Goal: Transaction & Acquisition: Purchase product/service

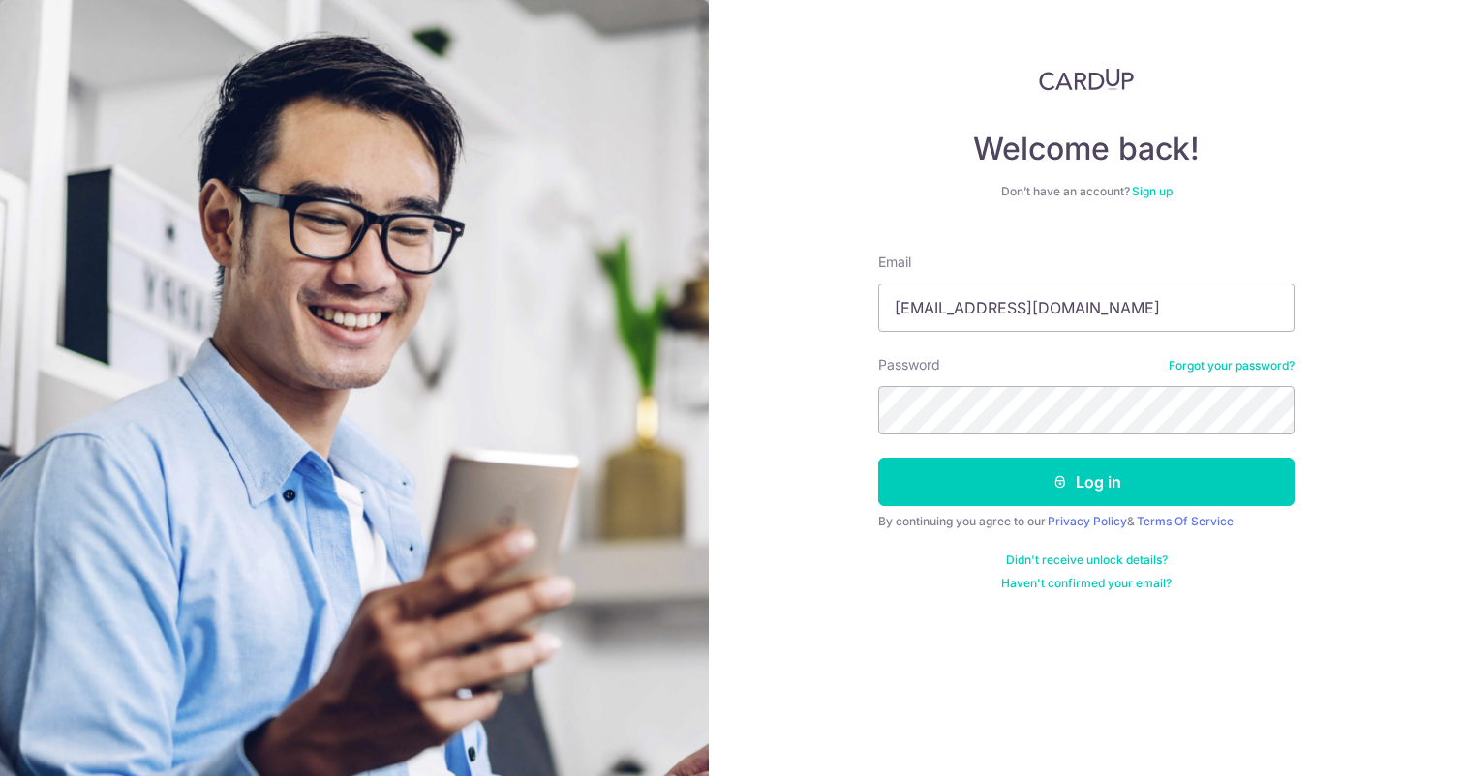
click at [878, 458] on button "Log in" at bounding box center [1086, 482] width 416 height 48
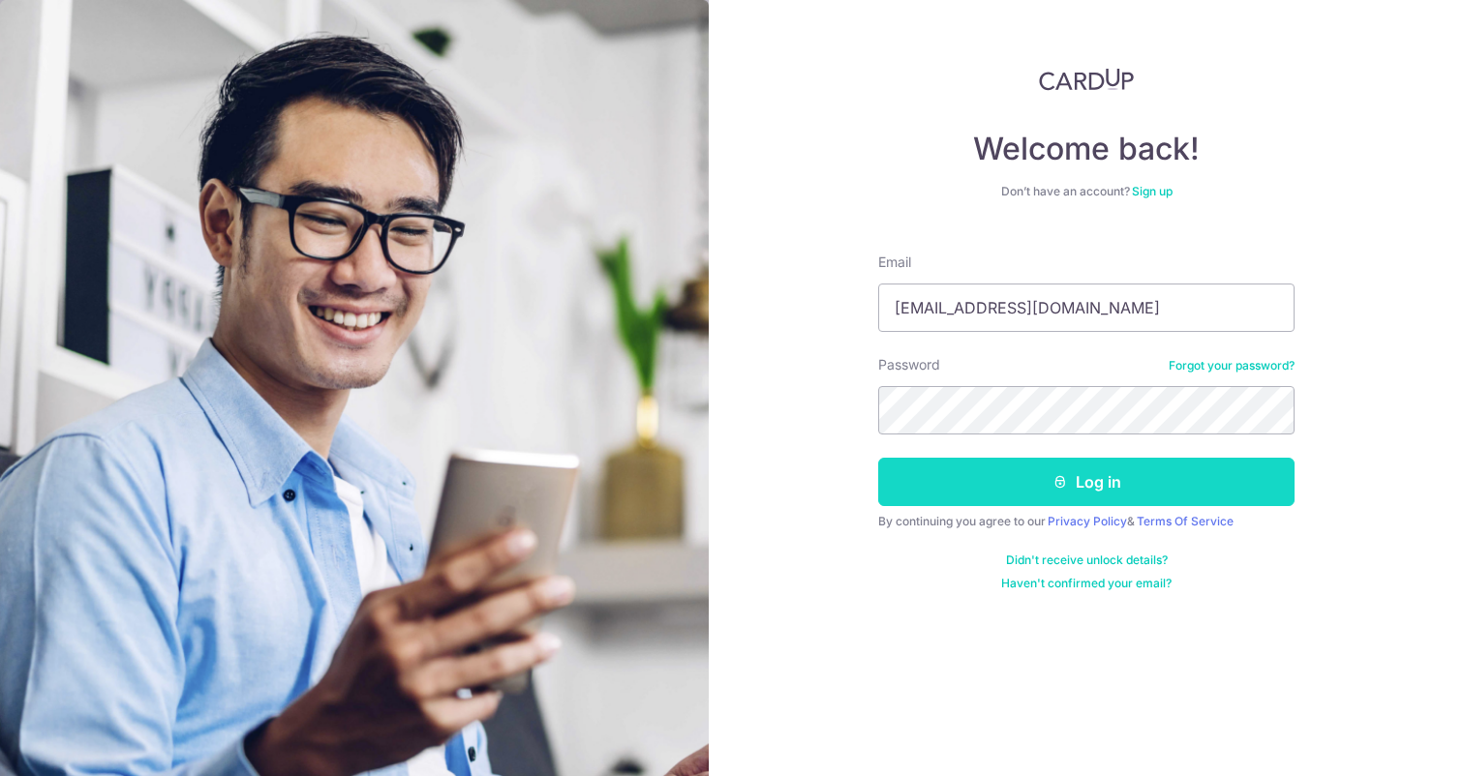
click at [1136, 478] on button "Log in" at bounding box center [1086, 482] width 416 height 48
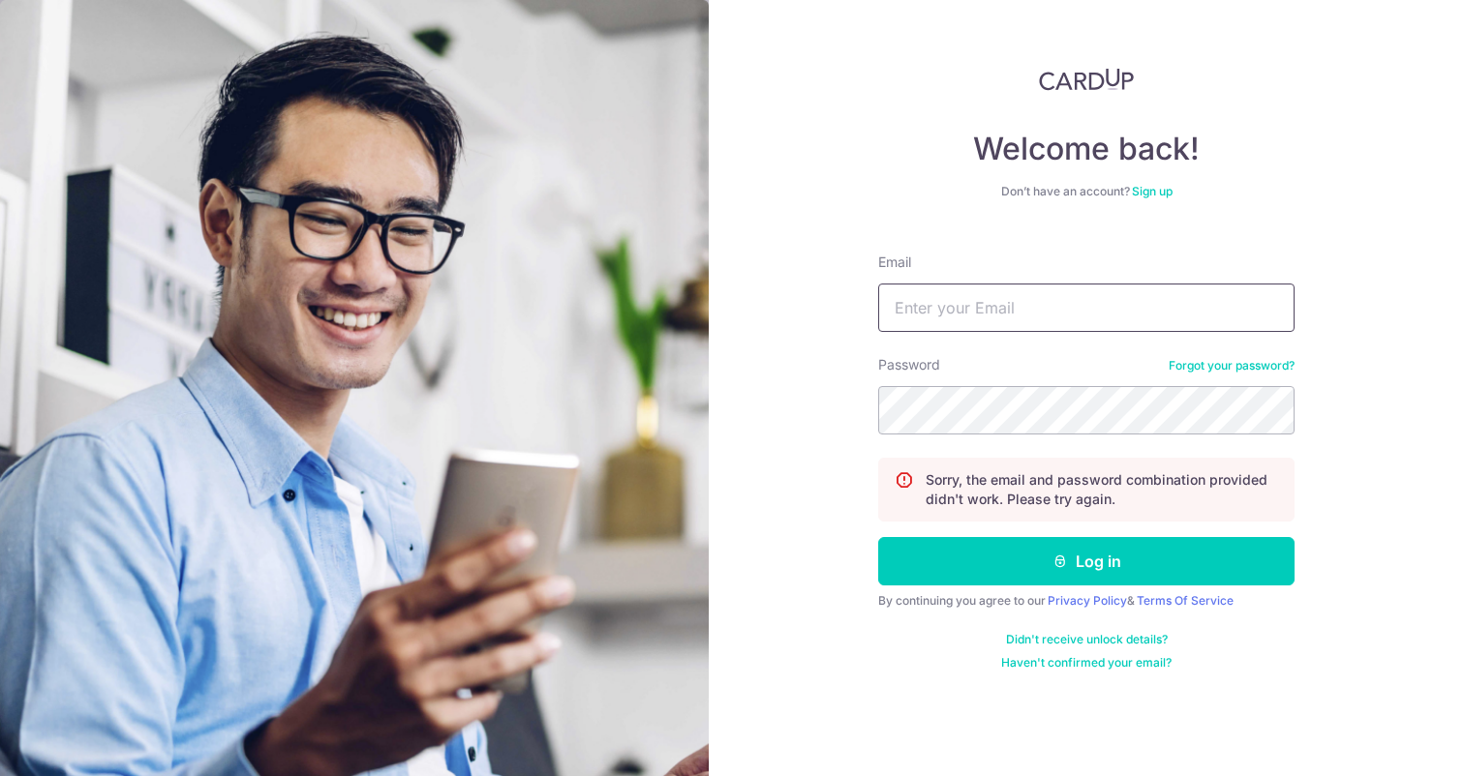
click at [1029, 296] on input "Email" at bounding box center [1086, 308] width 416 height 48
type input "[EMAIL_ADDRESS][DOMAIN_NAME]"
click at [878, 537] on button "Log in" at bounding box center [1086, 561] width 416 height 48
click at [1031, 299] on input "Email" at bounding box center [1086, 308] width 416 height 48
type input "[EMAIL_ADDRESS][DOMAIN_NAME]"
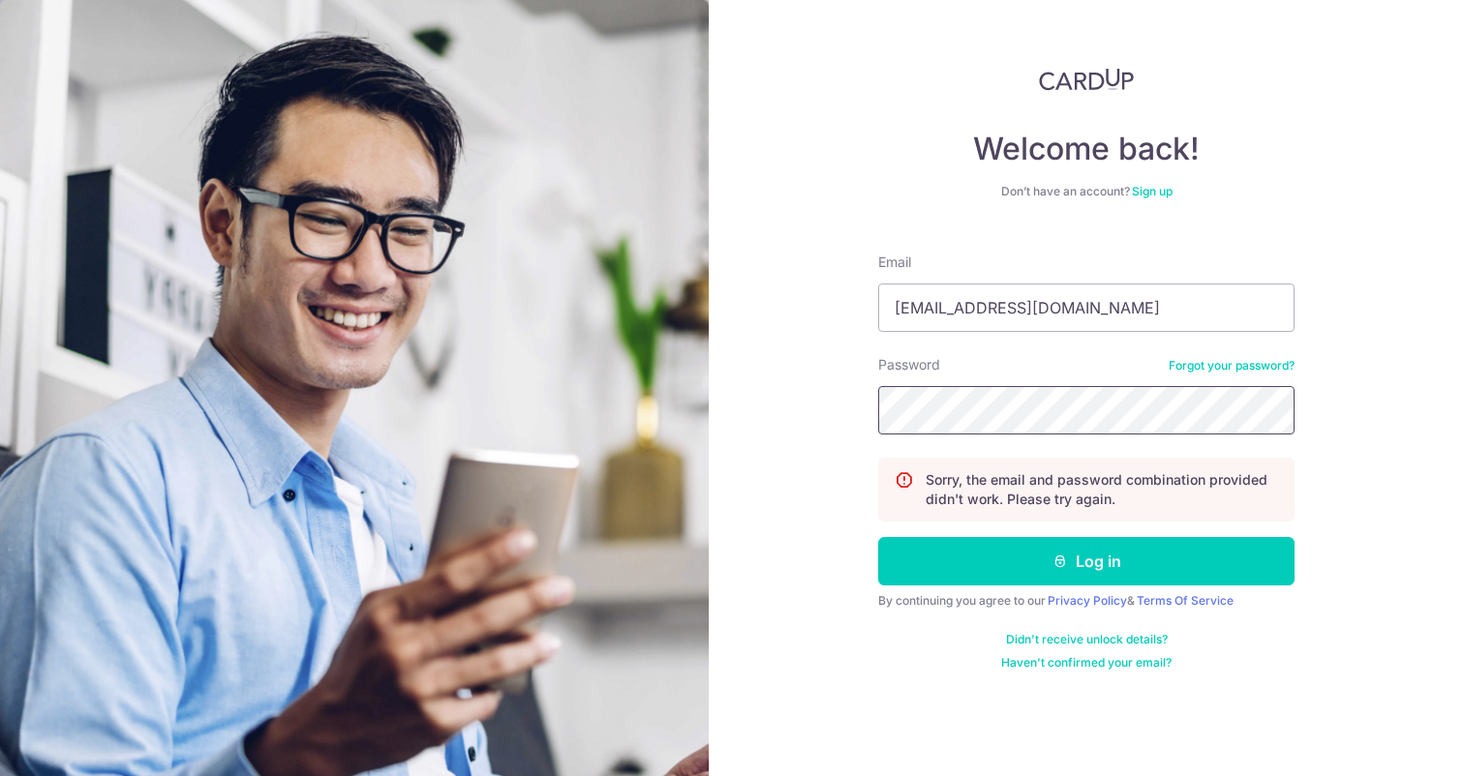
click at [878, 537] on button "Log in" at bounding box center [1086, 561] width 416 height 48
click at [1223, 372] on link "Forgot your password?" at bounding box center [1231, 365] width 126 height 15
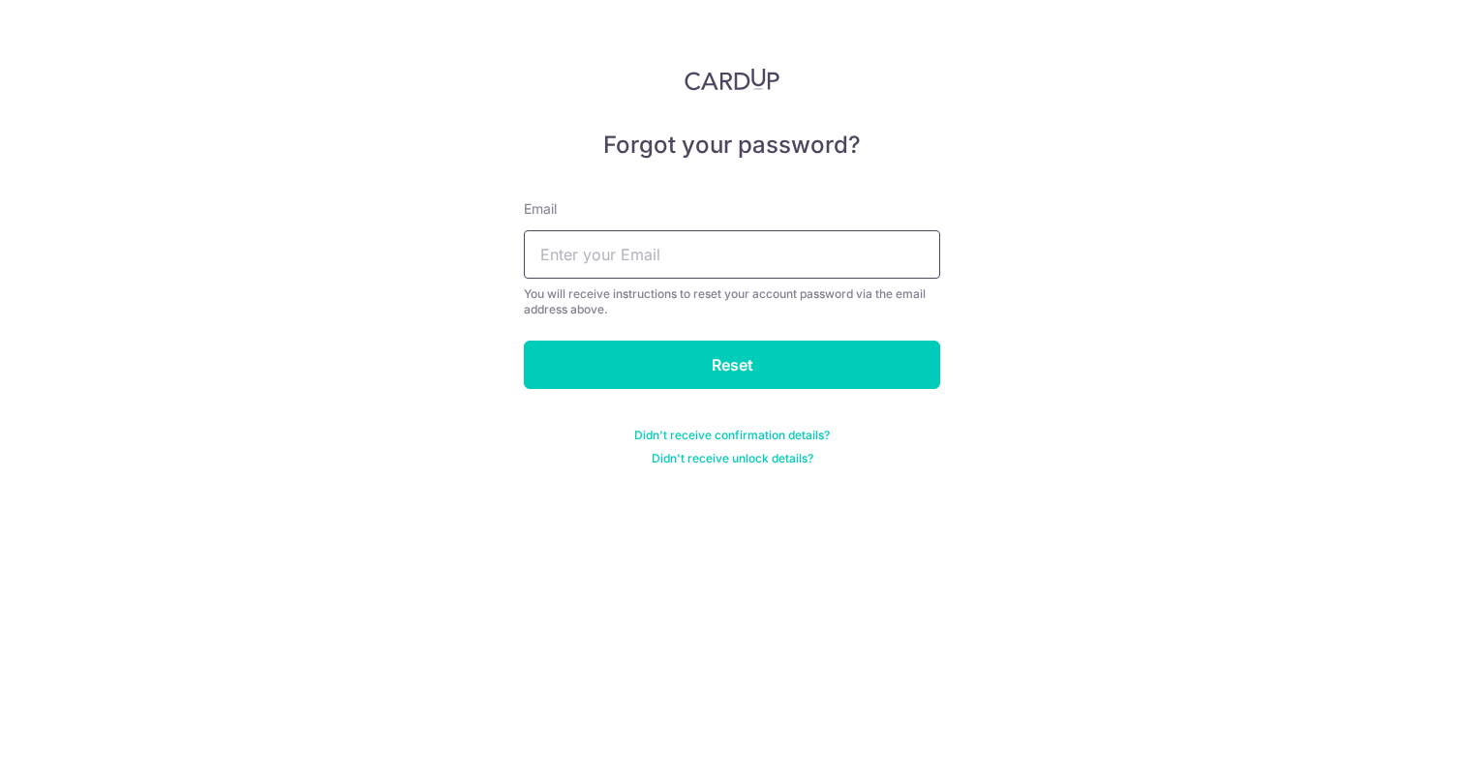
click at [890, 252] on input "text" at bounding box center [732, 254] width 416 height 48
type input "[EMAIL_ADDRESS][DOMAIN_NAME]"
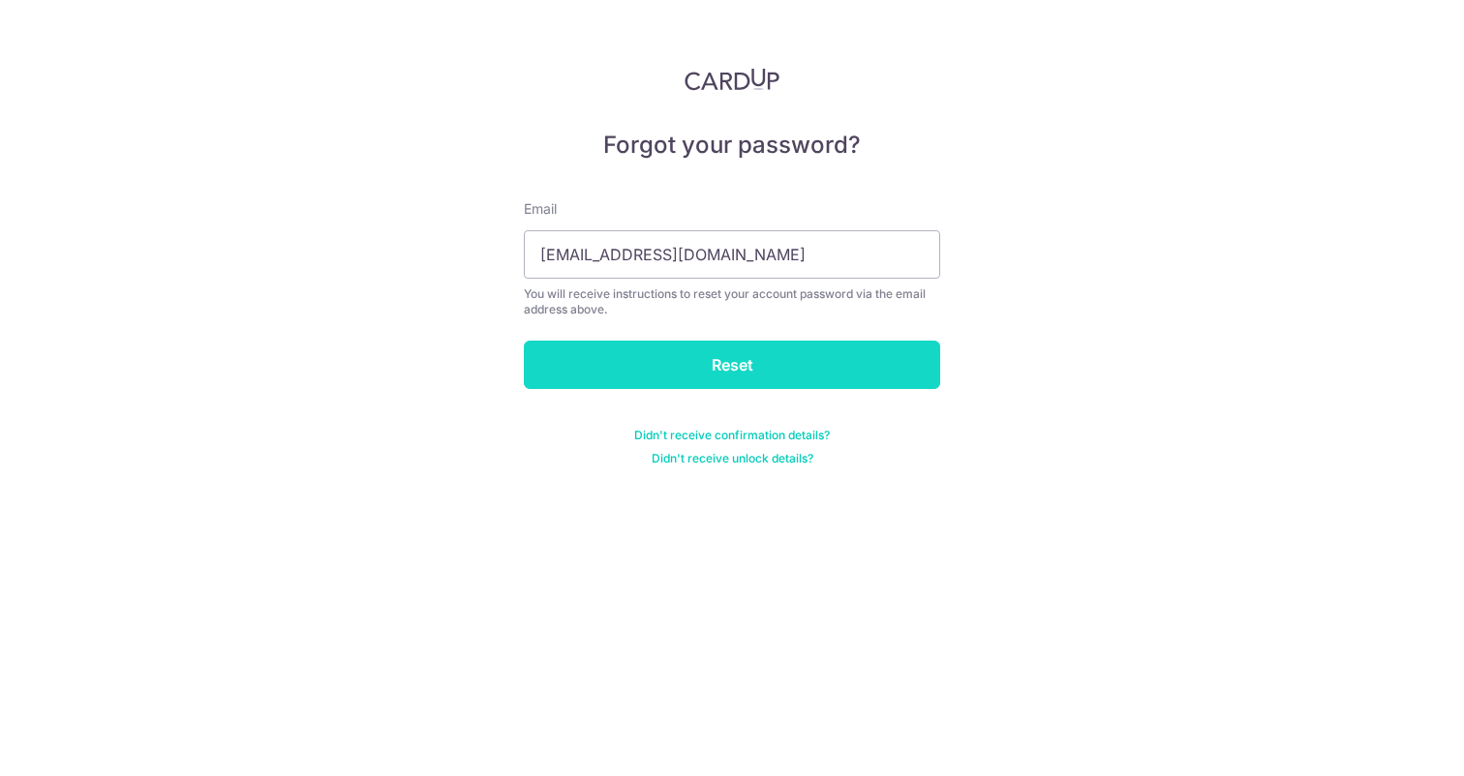
click at [748, 341] on input "Reset" at bounding box center [732, 365] width 416 height 48
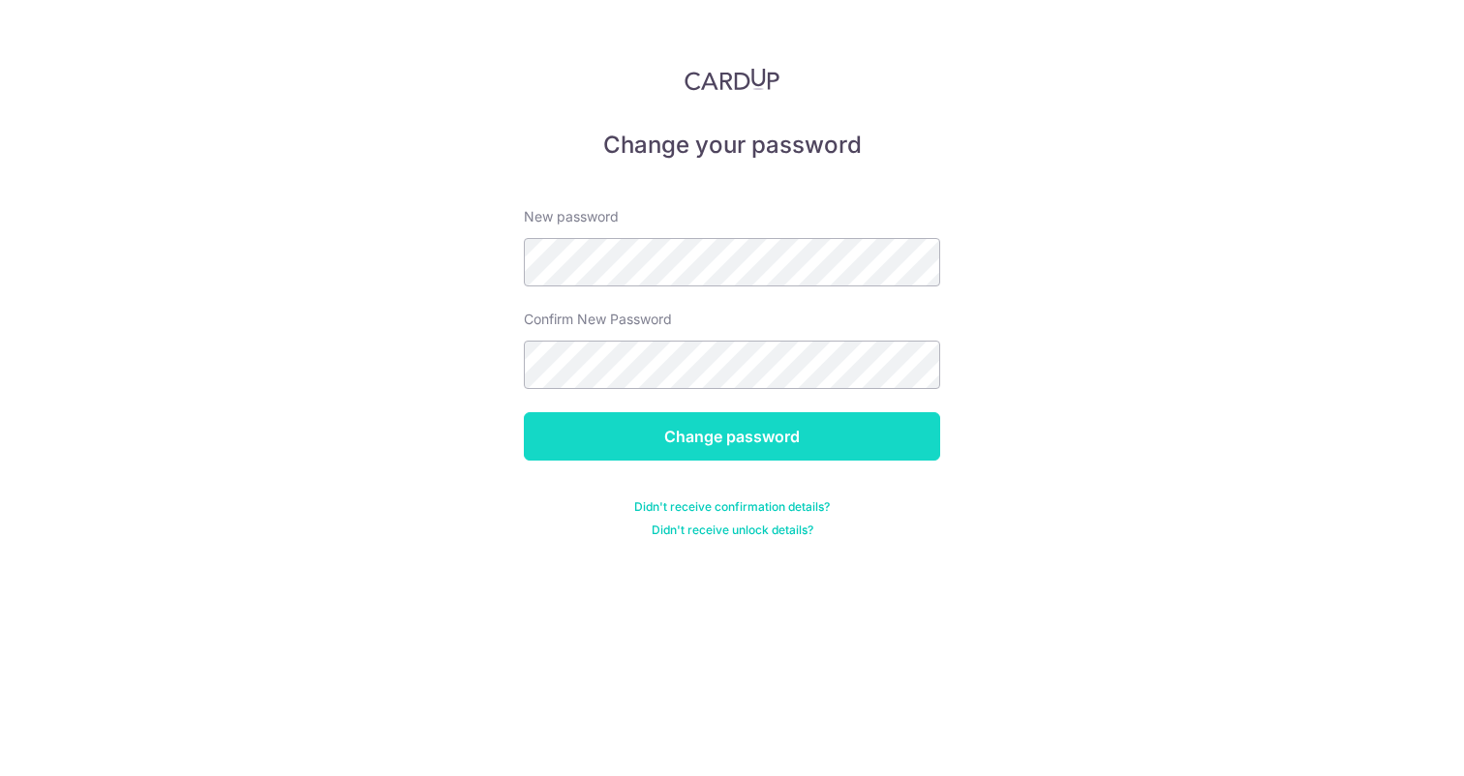
click at [831, 438] on input "Change password" at bounding box center [732, 436] width 416 height 48
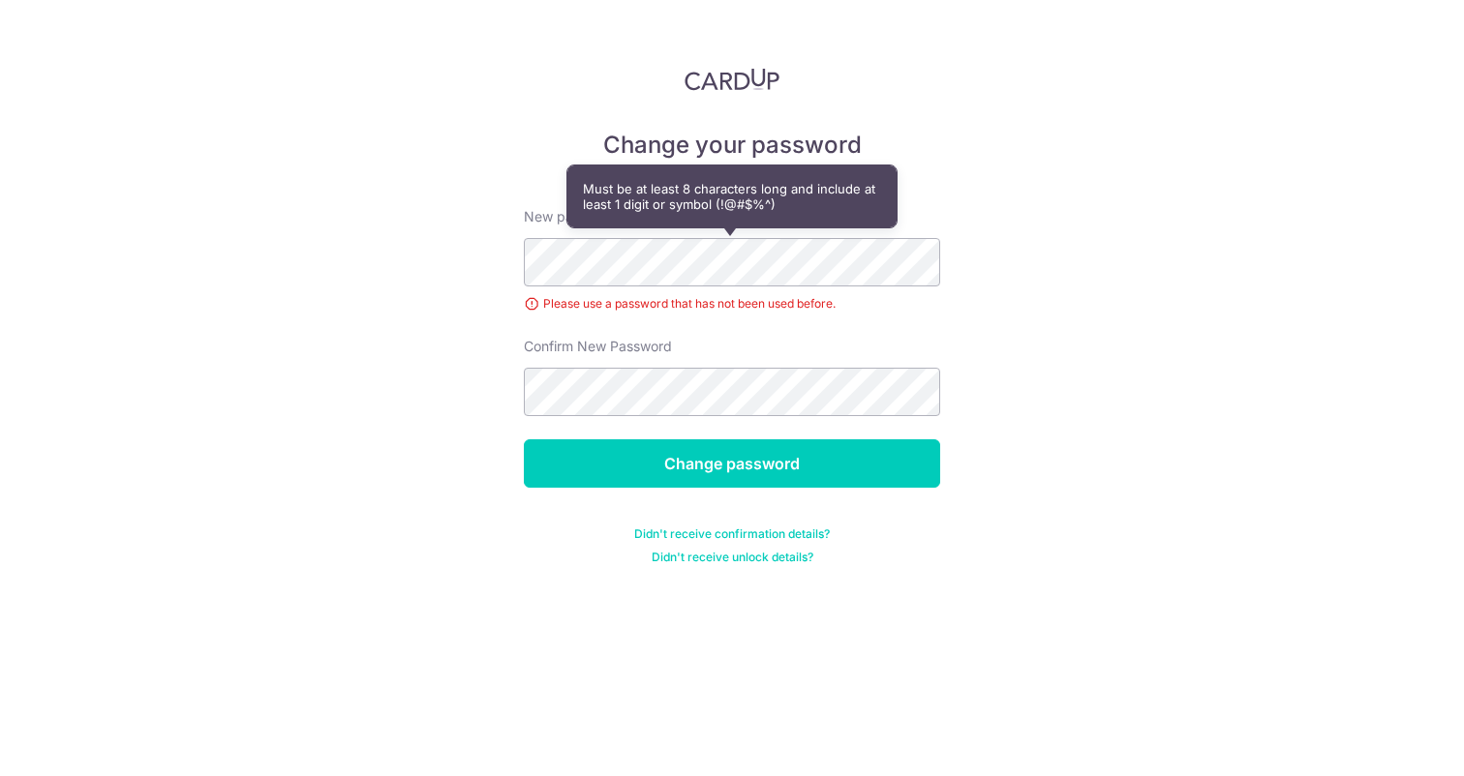
click at [676, 422] on form "New password Please use a password that has not been used before. Confirm New P…" at bounding box center [732, 374] width 416 height 381
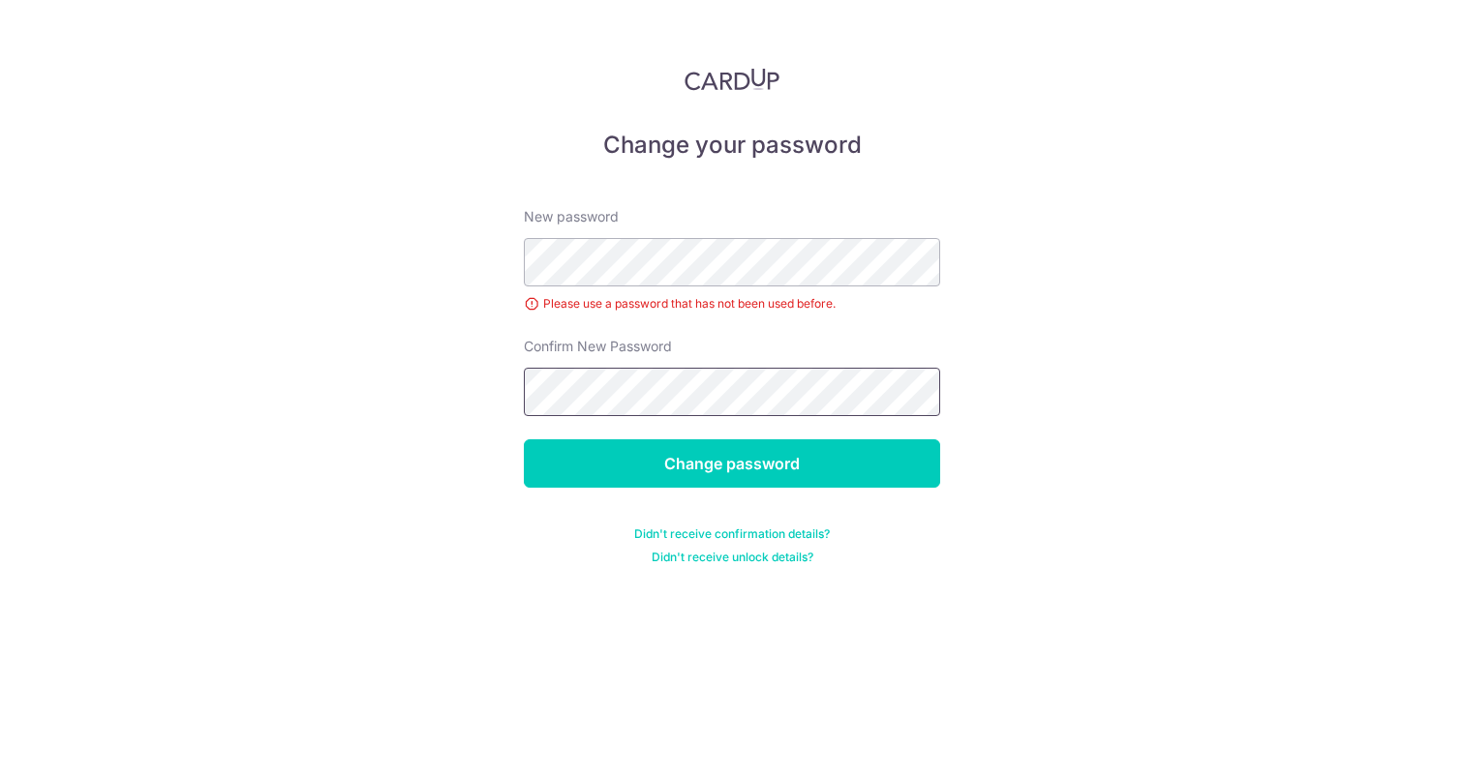
click at [524, 439] on input "Change password" at bounding box center [732, 463] width 416 height 48
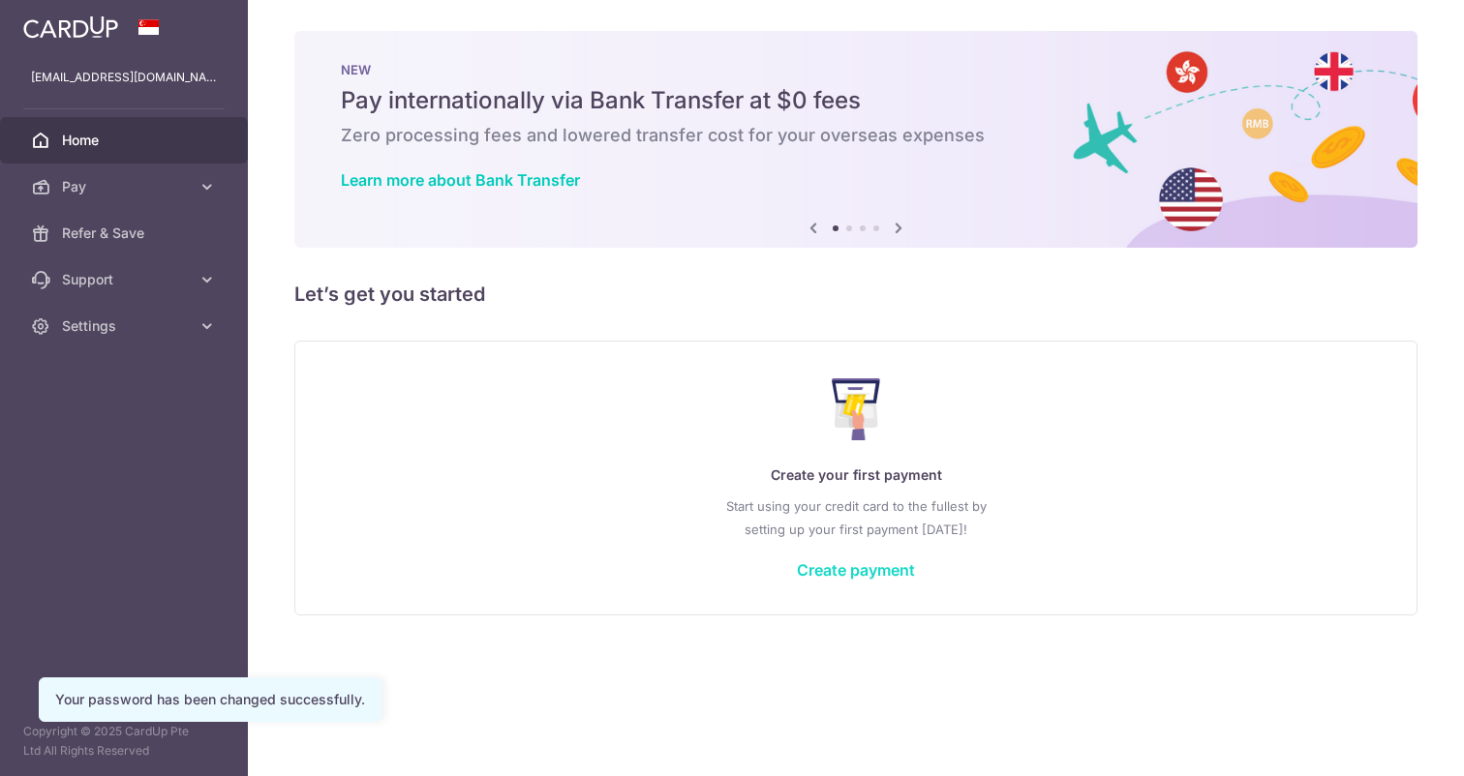
click at [860, 568] on link "Create payment" at bounding box center [856, 569] width 118 height 19
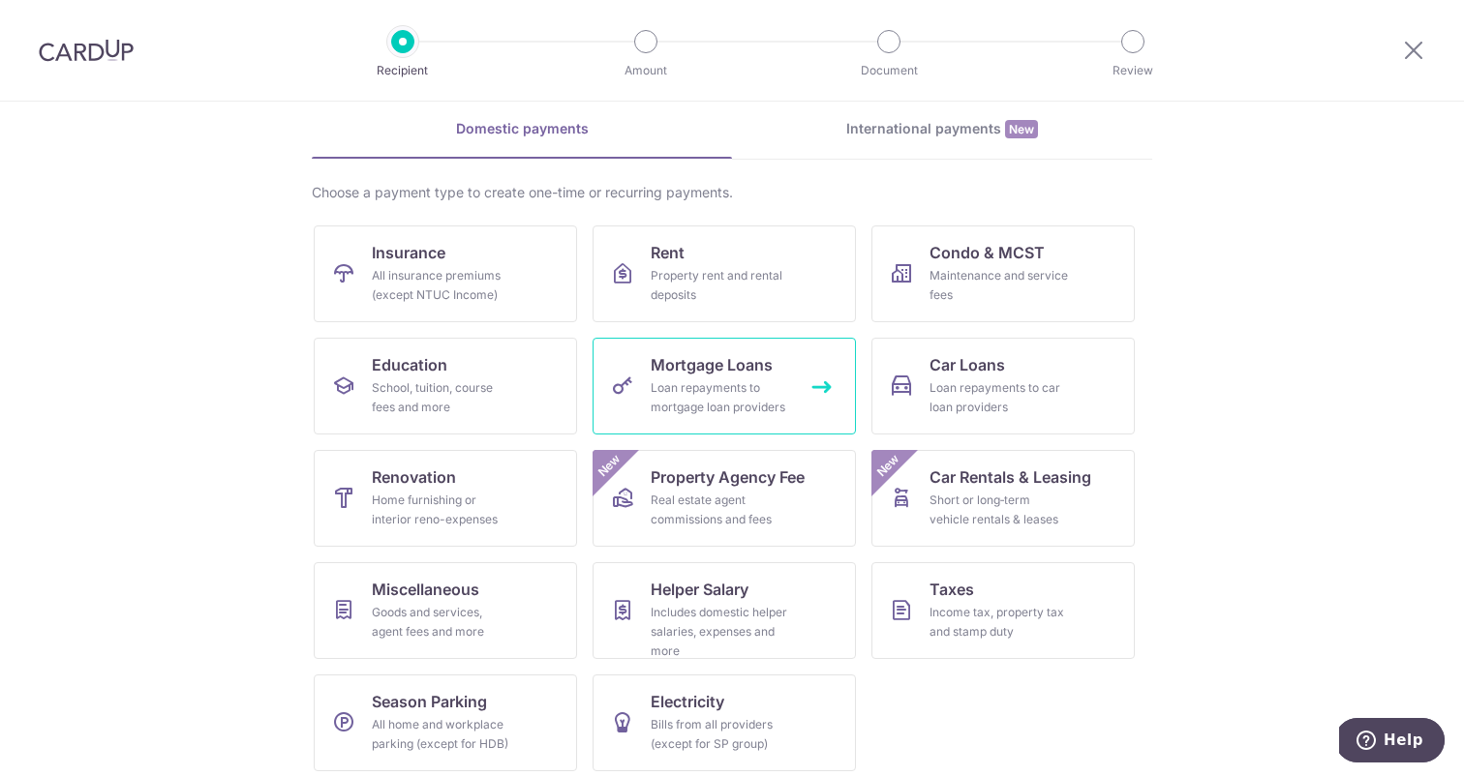
scroll to position [82, 0]
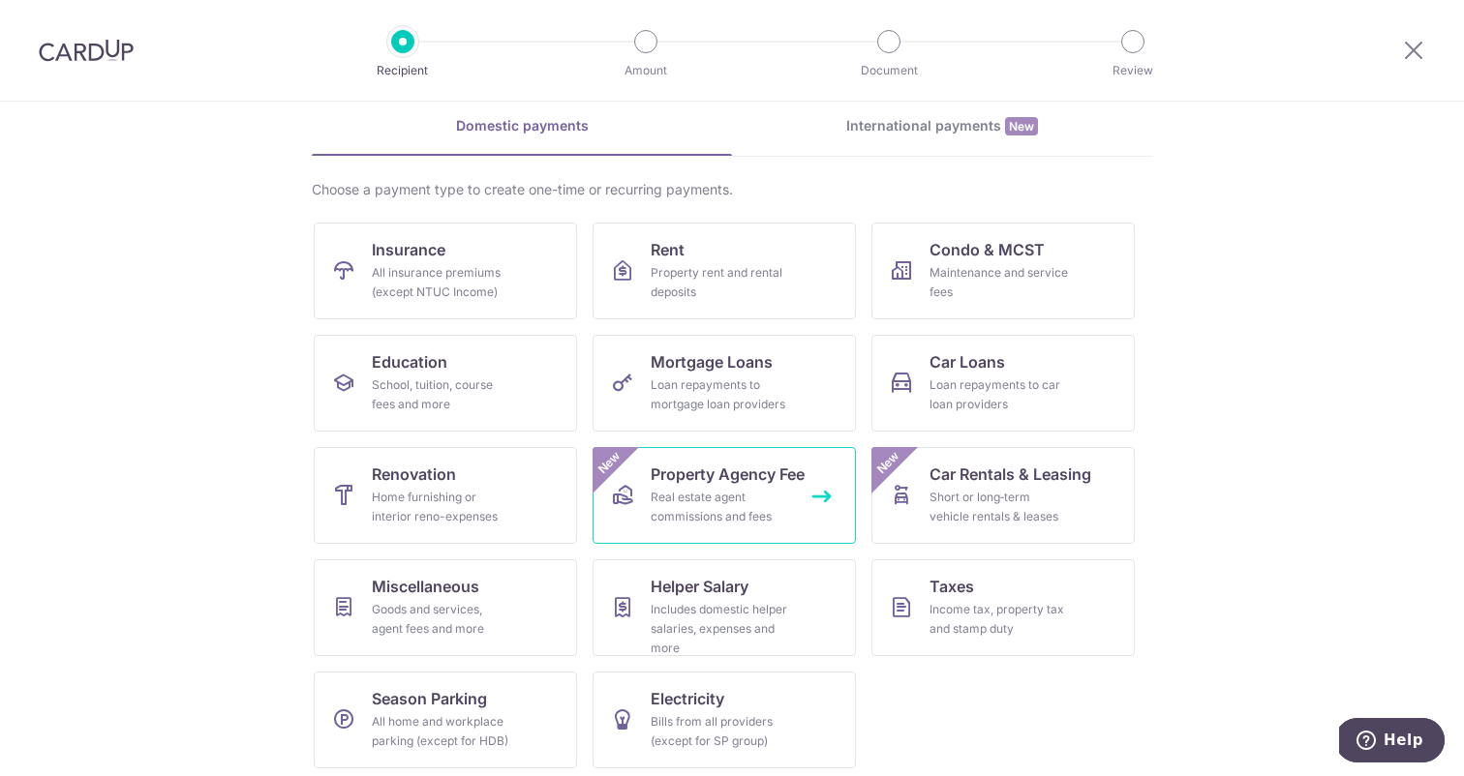
click at [753, 484] on span "Property Agency Fee" at bounding box center [727, 474] width 154 height 23
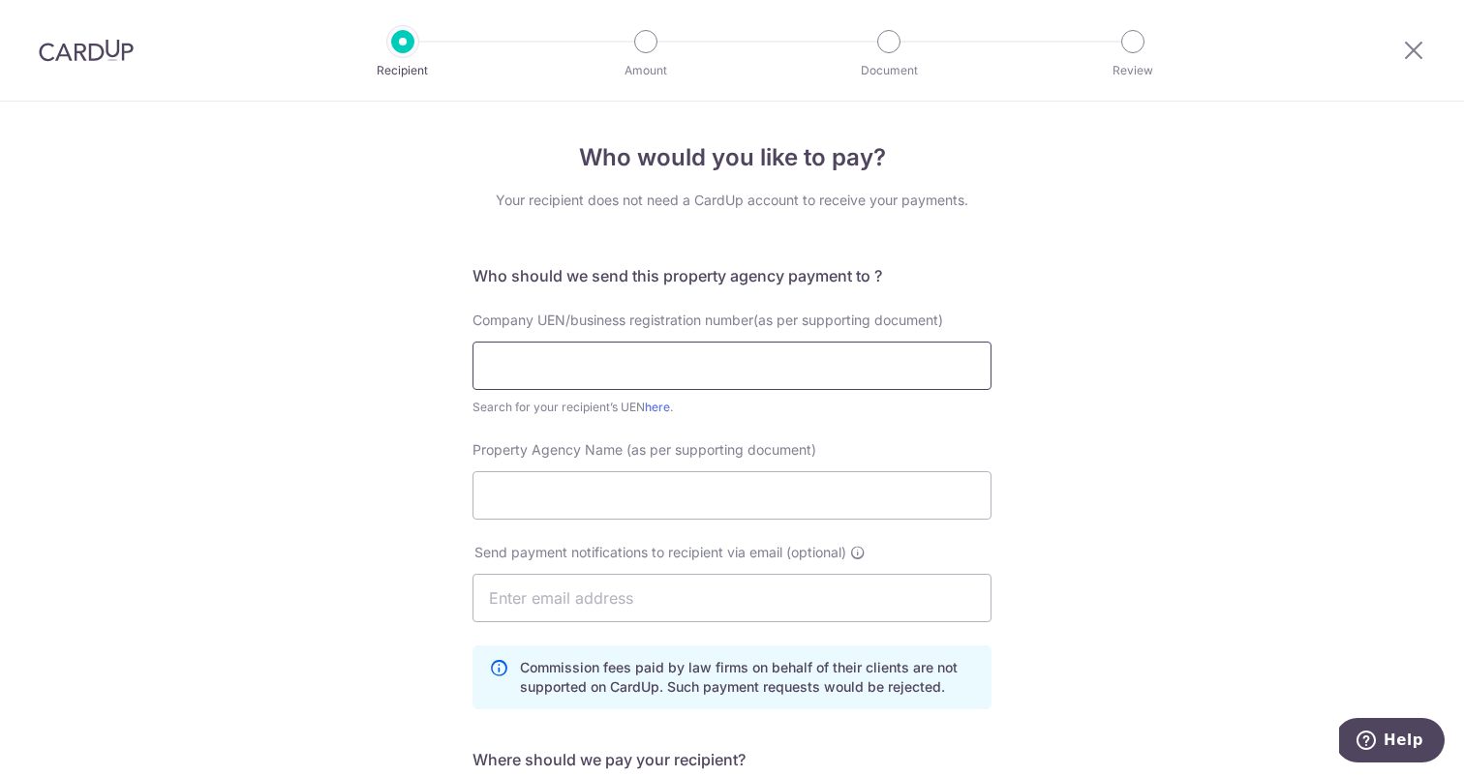
click at [731, 377] on input "text" at bounding box center [731, 366] width 519 height 48
type input "199903004H"
click at [547, 499] on input "Property Agency Name (as per supporting document)" at bounding box center [731, 495] width 519 height 48
type input "PROPNEX"
click at [744, 597] on input "text" at bounding box center [731, 598] width 519 height 48
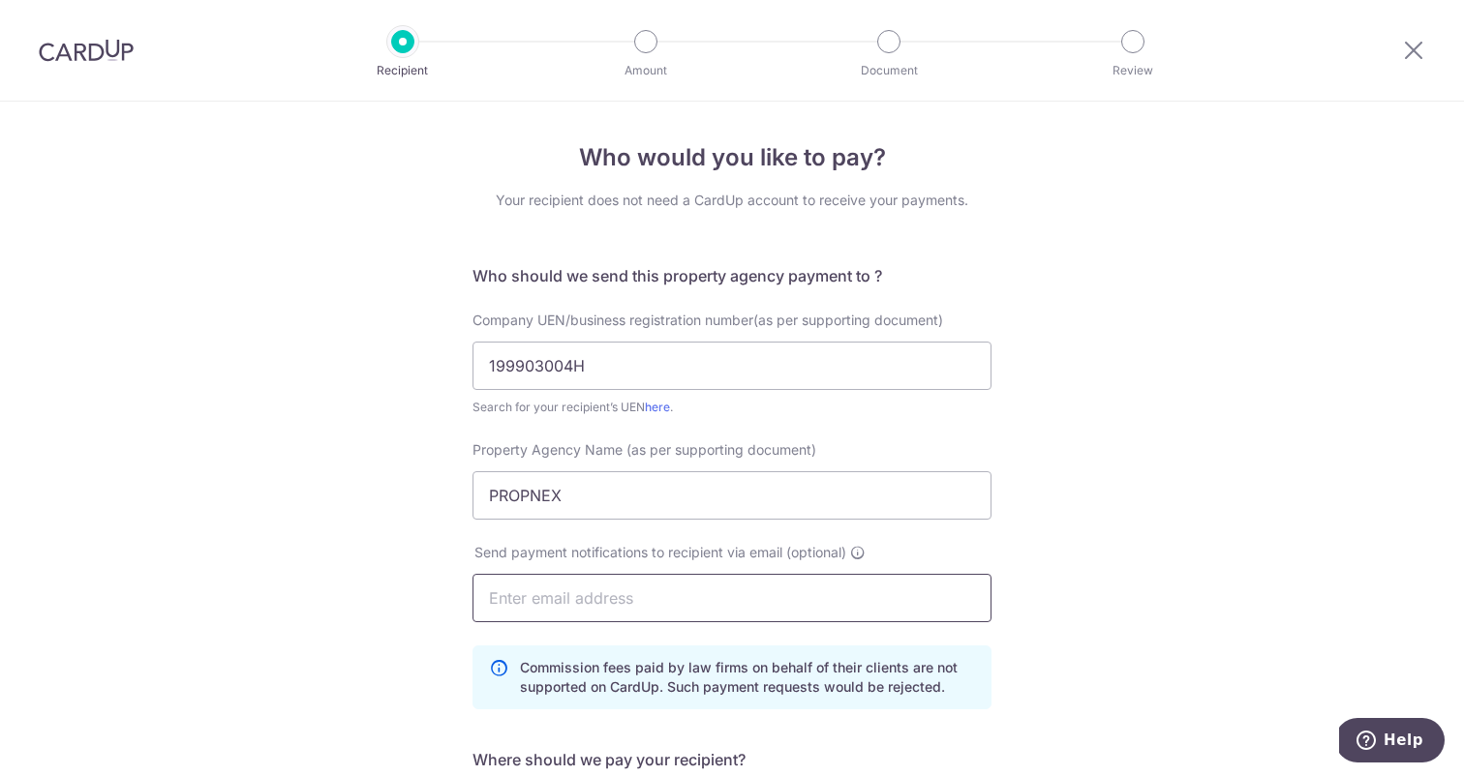
type input "[EMAIL_ADDRESS][DOMAIN_NAME]"
type input "Jolene Dayle"
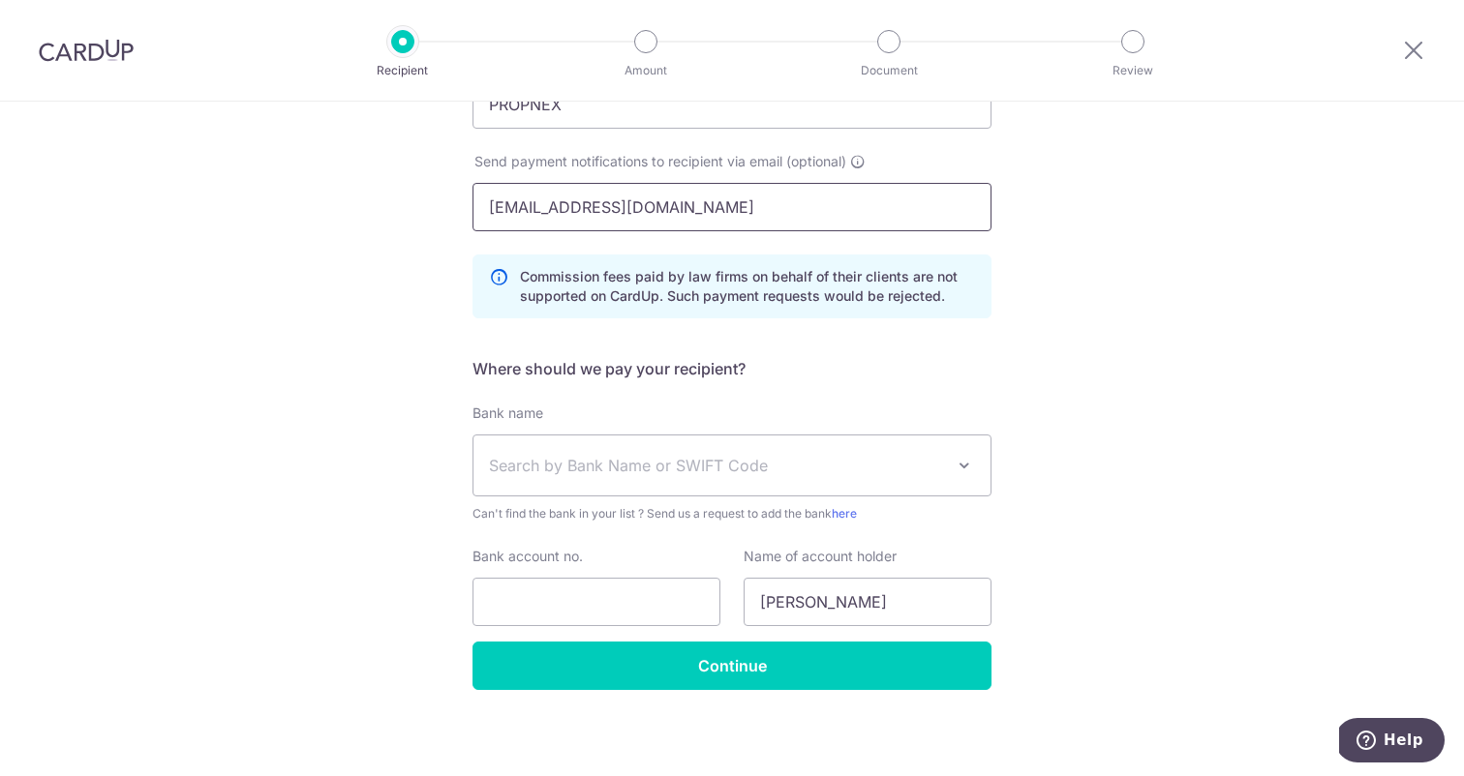
scroll to position [396, 0]
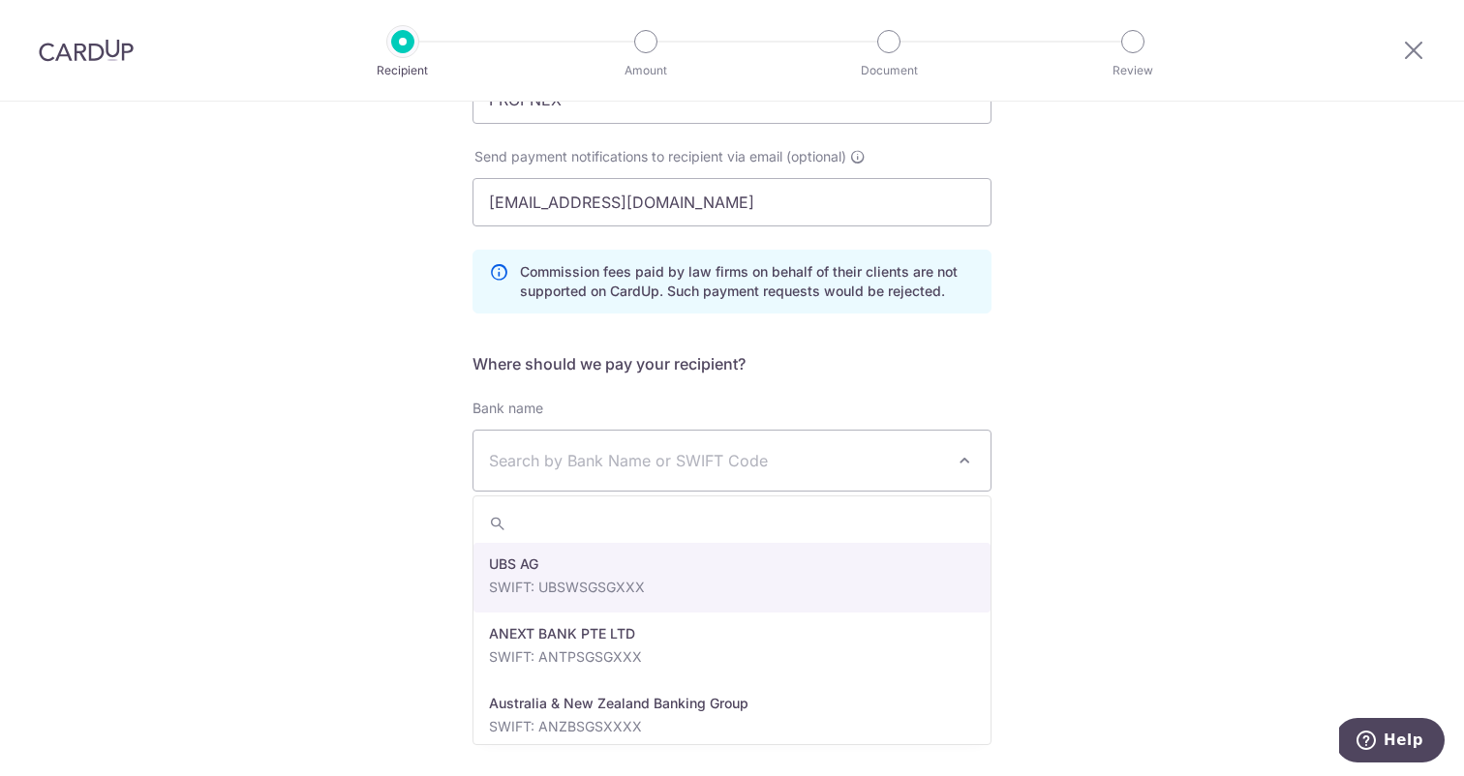
click at [622, 468] on span "Search by Bank Name or SWIFT Code" at bounding box center [716, 460] width 455 height 23
click at [292, 415] on div "Who would you like to pay? Your recipient does not need a CardUp account to rec…" at bounding box center [732, 241] width 1464 height 1071
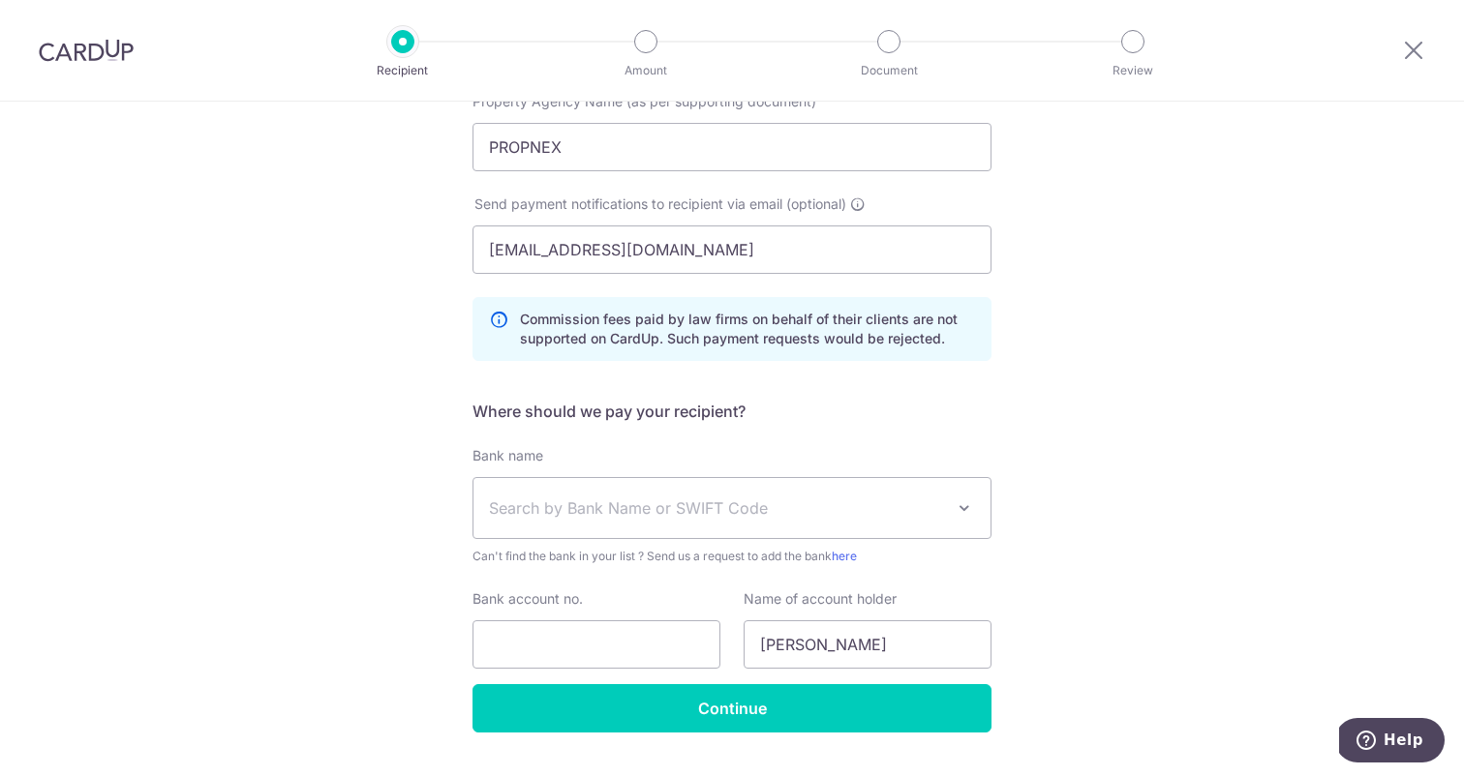
scroll to position [349, 0]
click at [646, 511] on span "Search by Bank Name or SWIFT Code" at bounding box center [716, 507] width 455 height 23
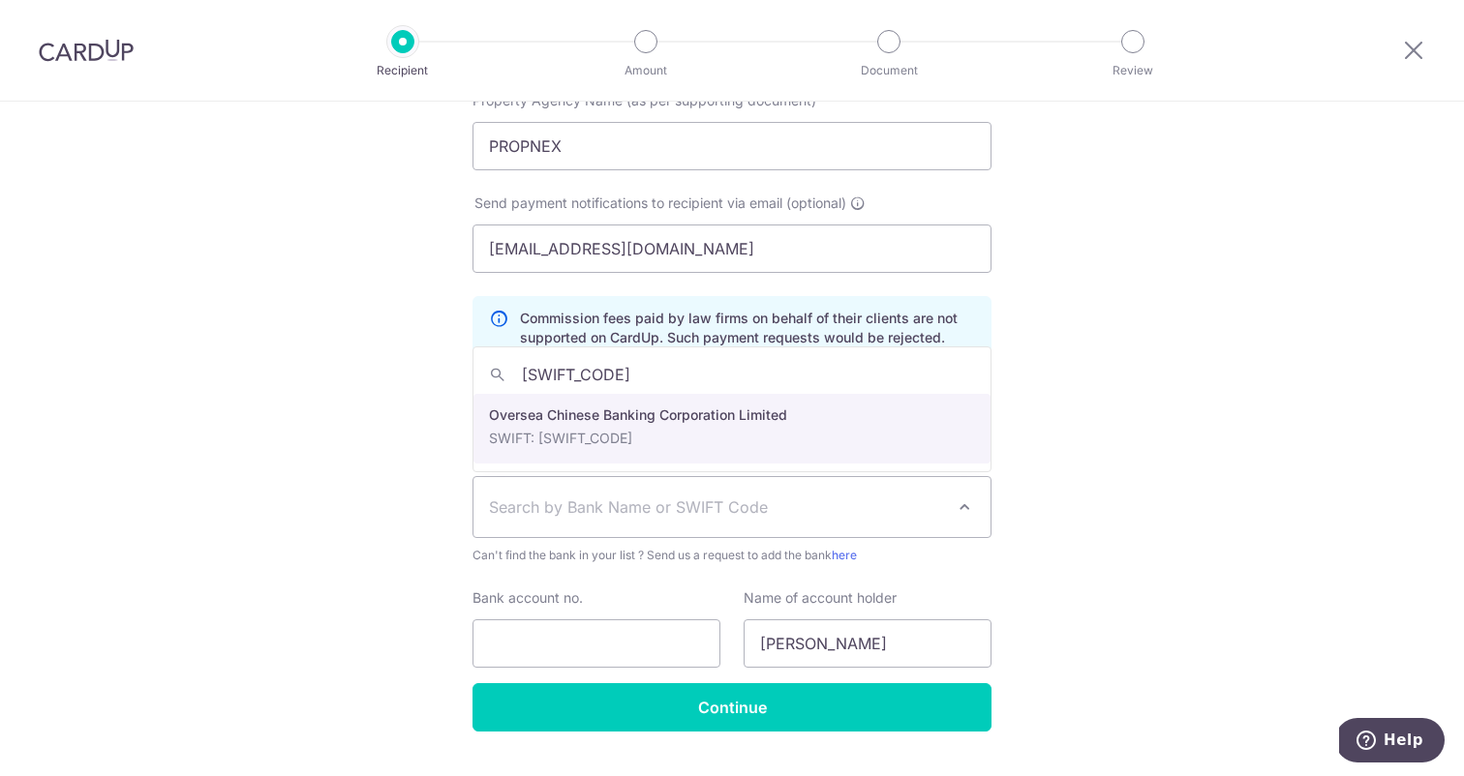
type input "OCBCSGSG"
select select "12"
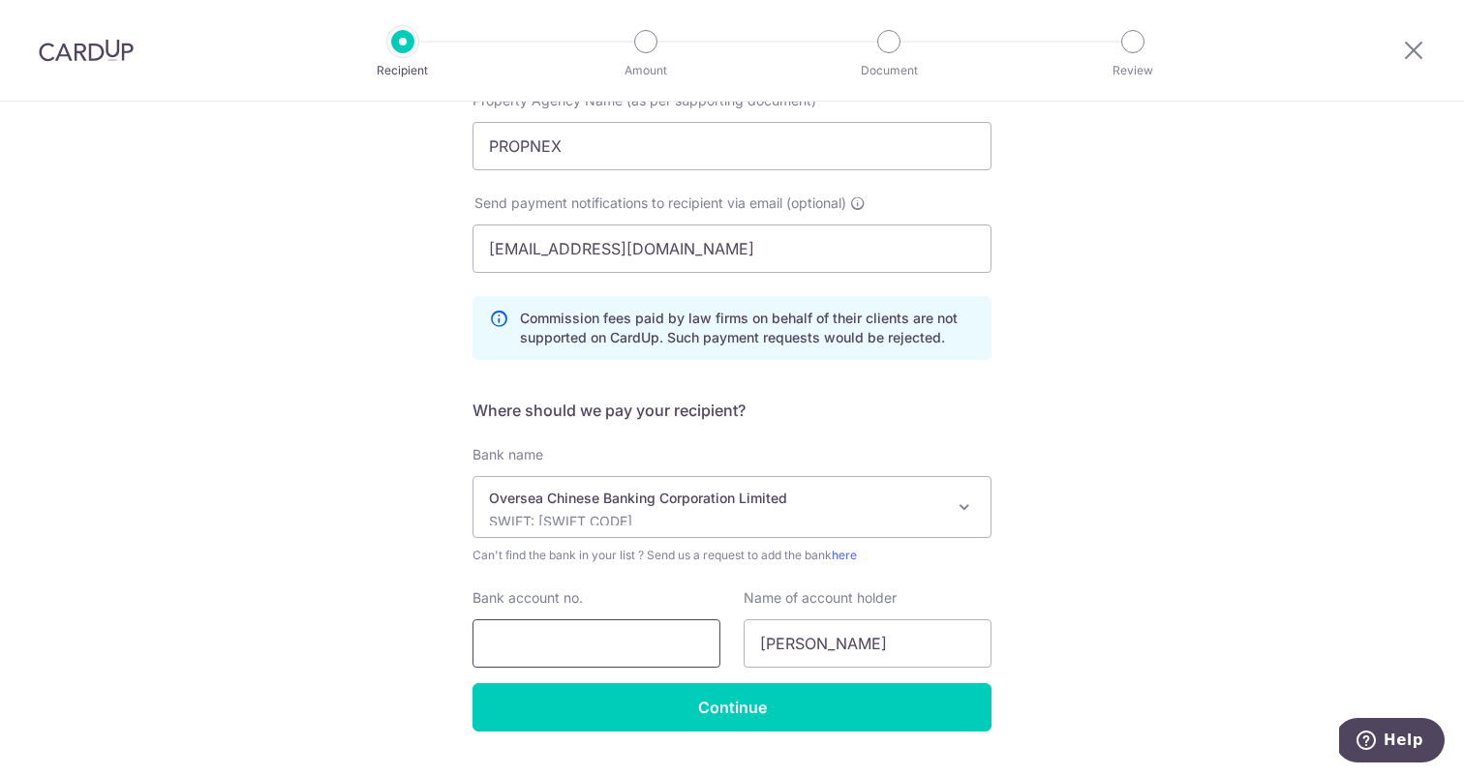
click at [542, 645] on input "Bank account no." at bounding box center [596, 644] width 248 height 48
type input "501807101001"
click at [826, 634] on input "Jolene Dayle" at bounding box center [867, 644] width 248 height 48
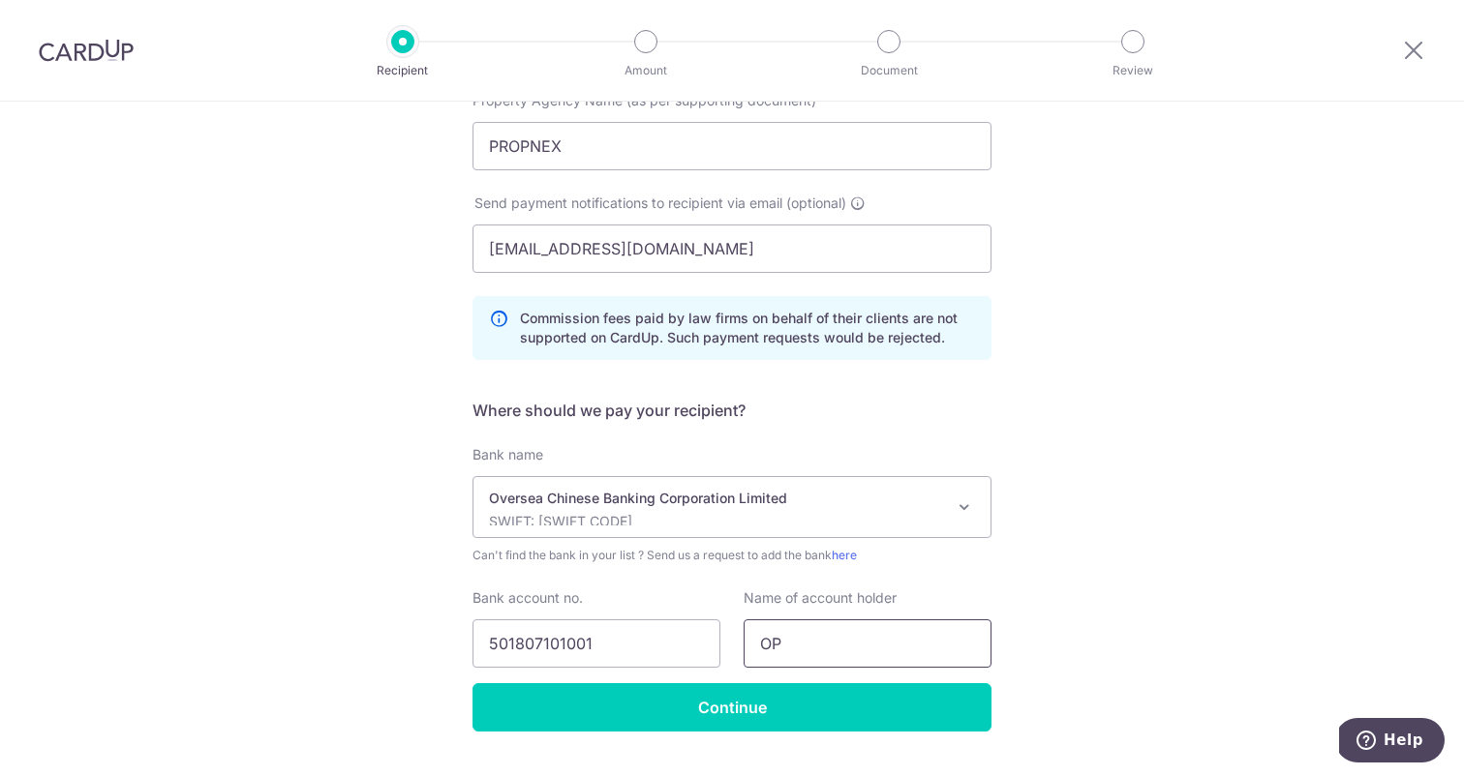
type input "O"
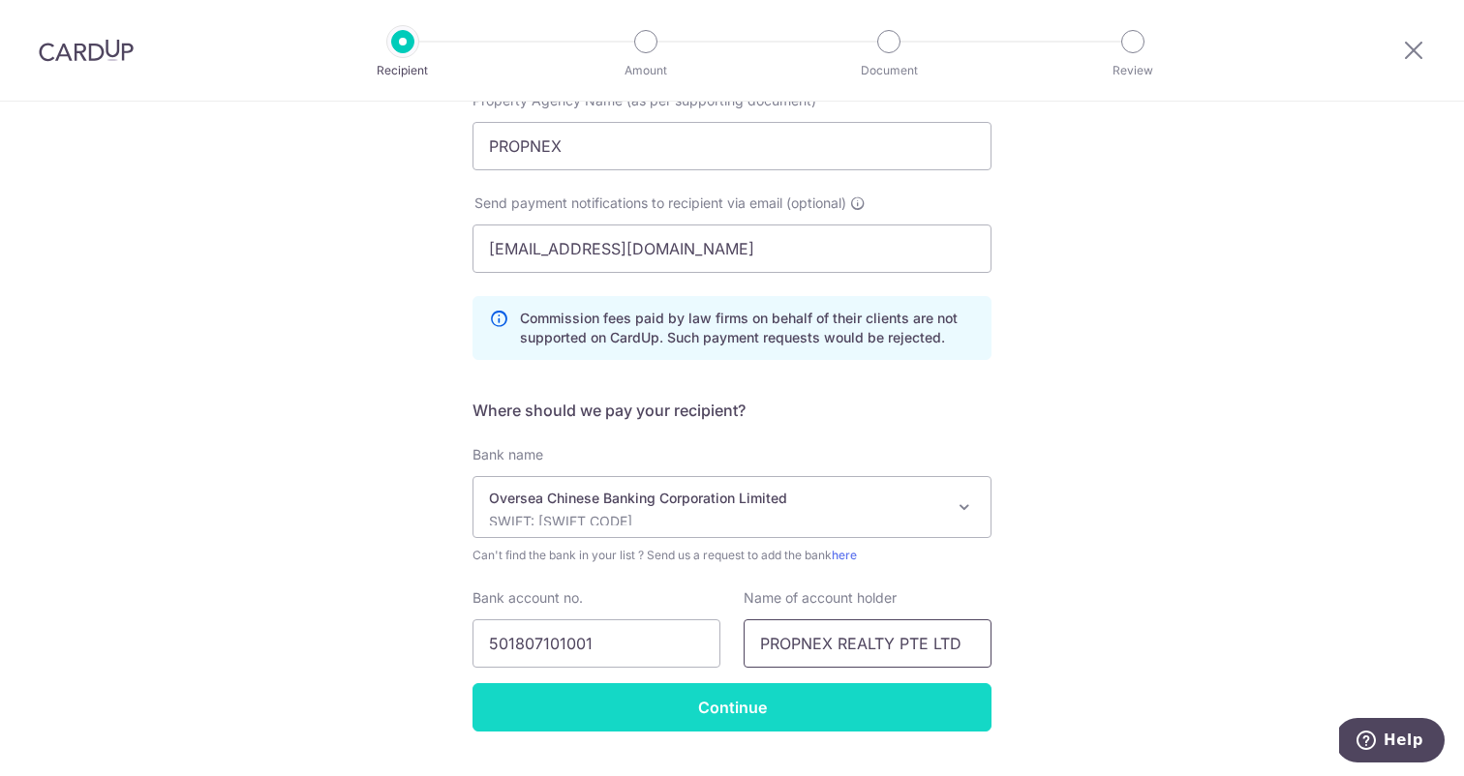
type input "PROPNEX REALTY PTE LTD"
click at [739, 706] on input "Continue" at bounding box center [731, 707] width 519 height 48
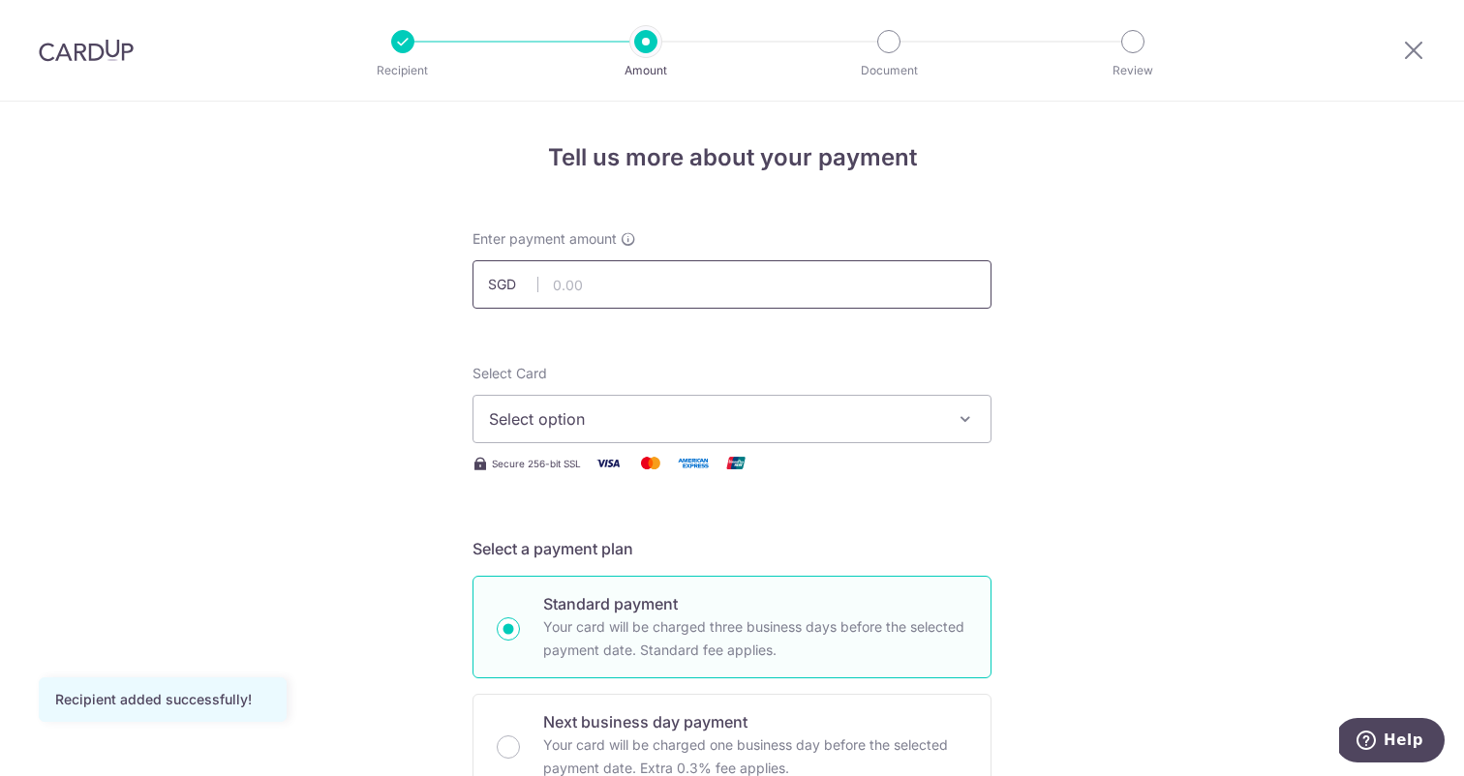
click at [640, 287] on input "text" at bounding box center [731, 284] width 519 height 48
type input "7,743.84"
click at [544, 433] on button "Select option" at bounding box center [731, 419] width 519 height 48
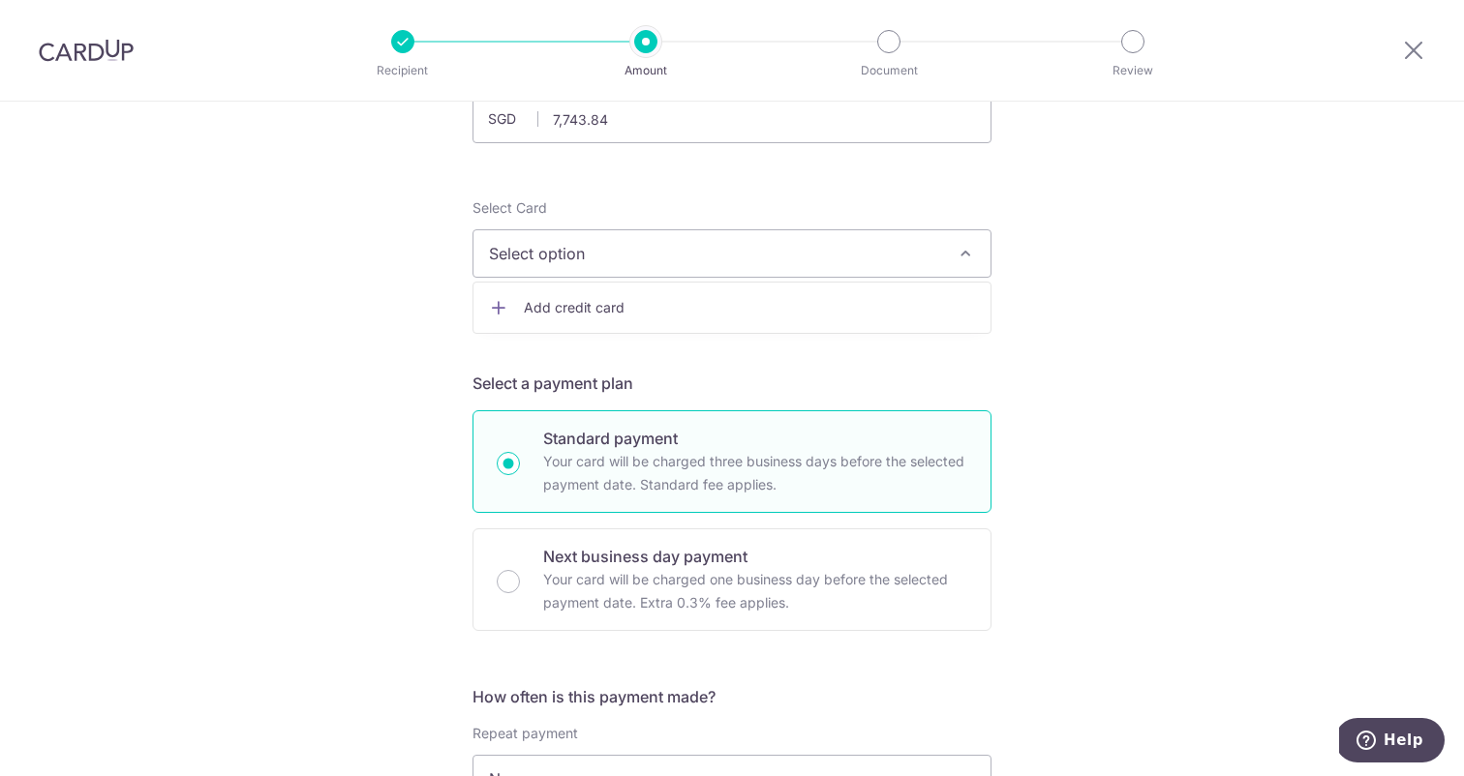
scroll to position [178, 0]
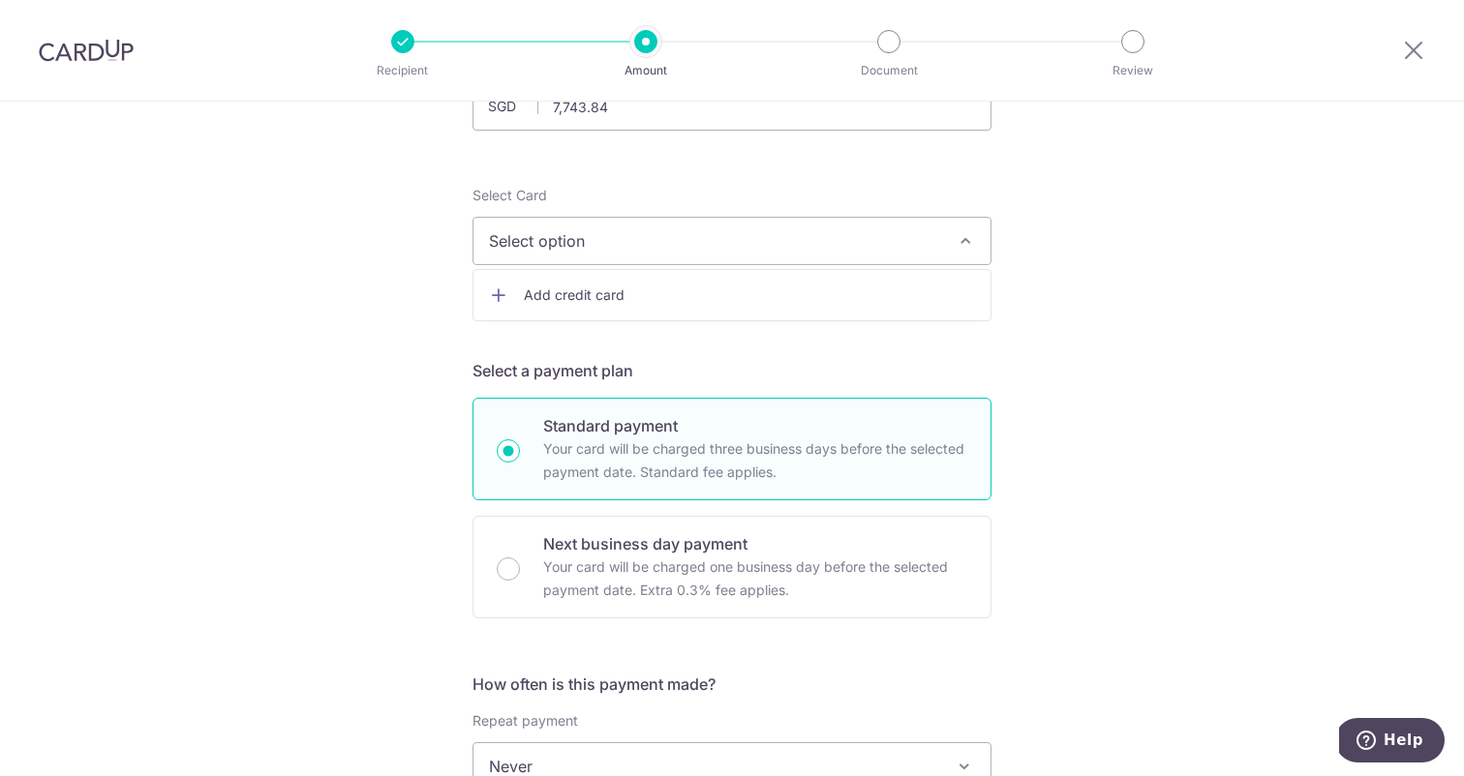
click at [607, 297] on span "Add credit card" at bounding box center [749, 295] width 451 height 19
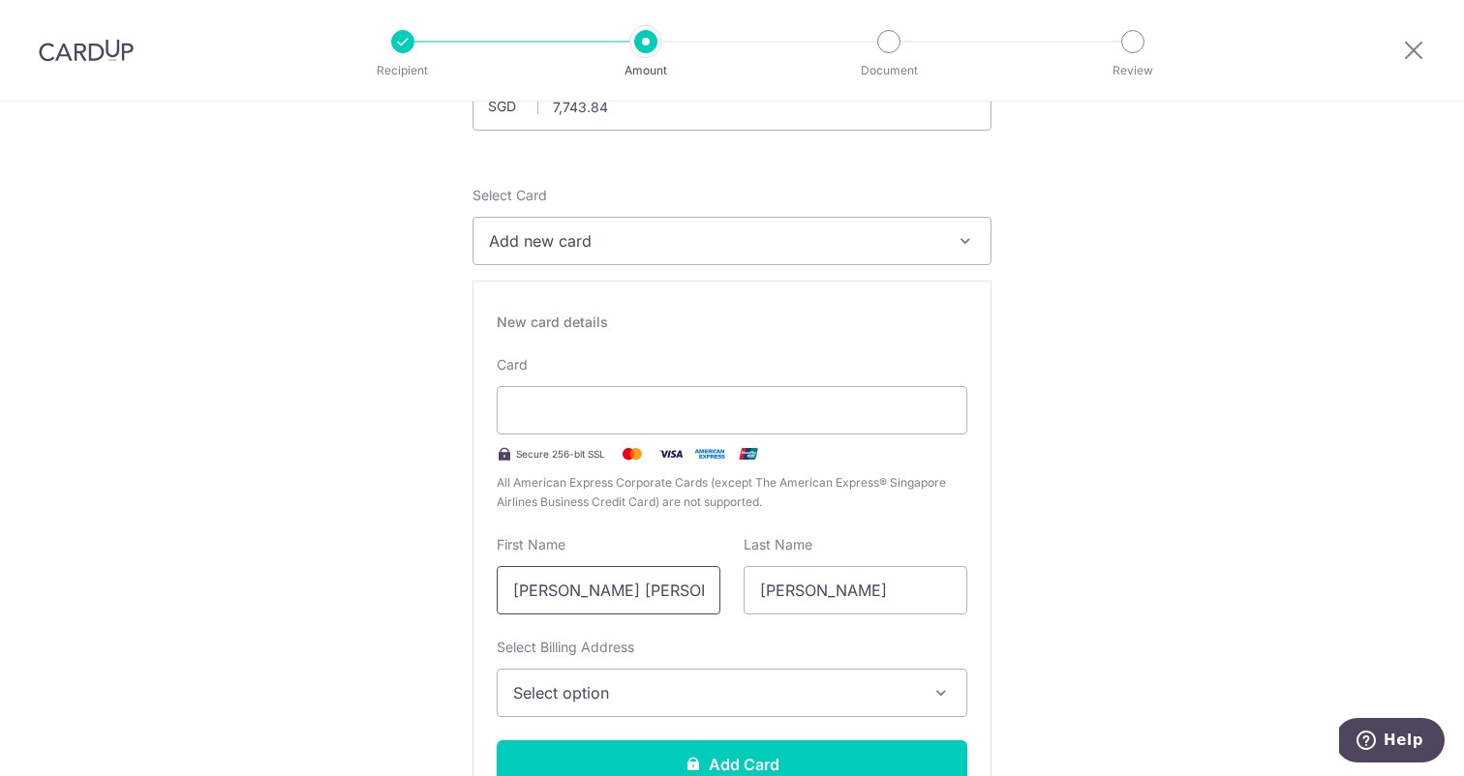
click at [602, 584] on input "Dayle Alethea Quek Xin Yun" at bounding box center [609, 590] width 224 height 48
type input "JOLENE"
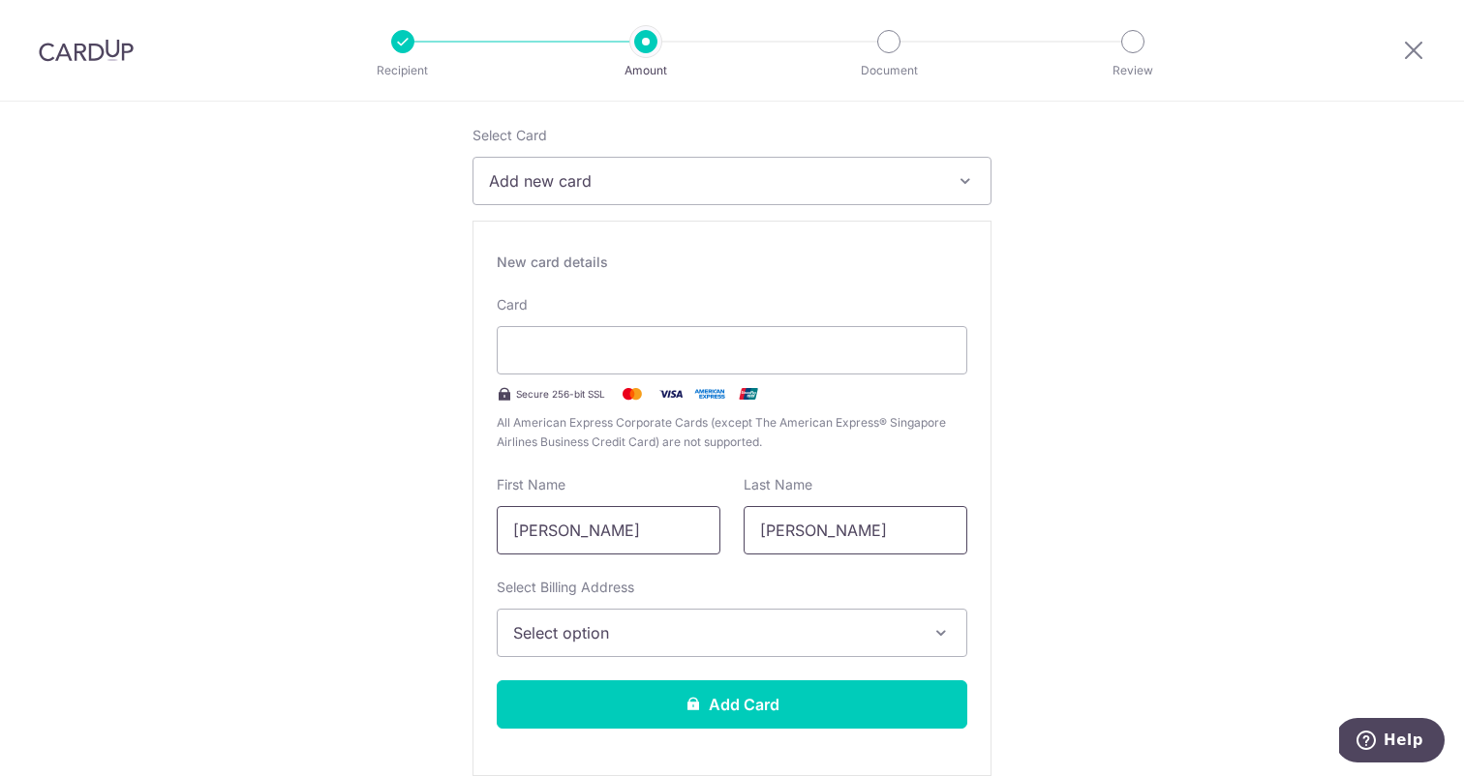
scroll to position [258, 0]
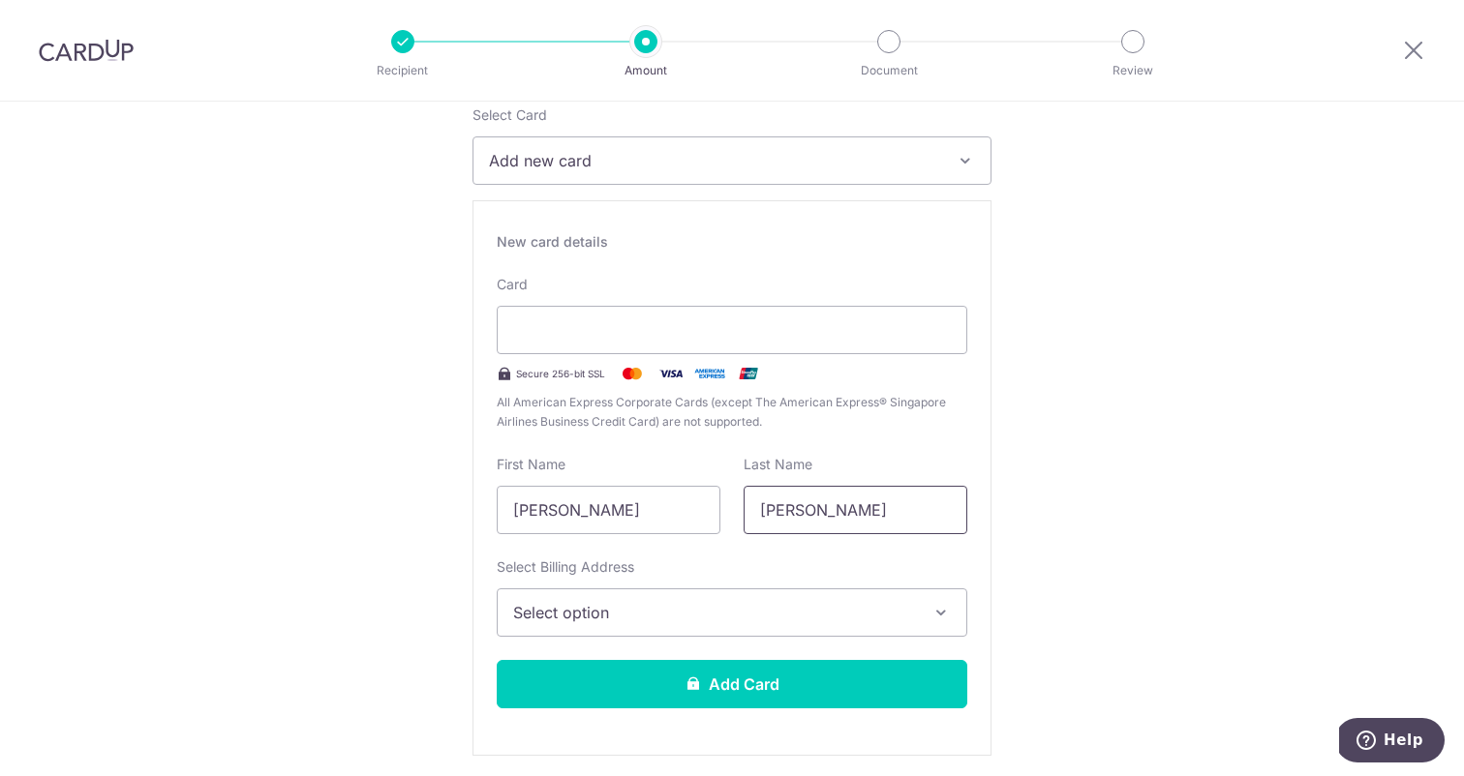
type input "DAYLE"
click at [559, 601] on span "Select option" at bounding box center [714, 612] width 403 height 23
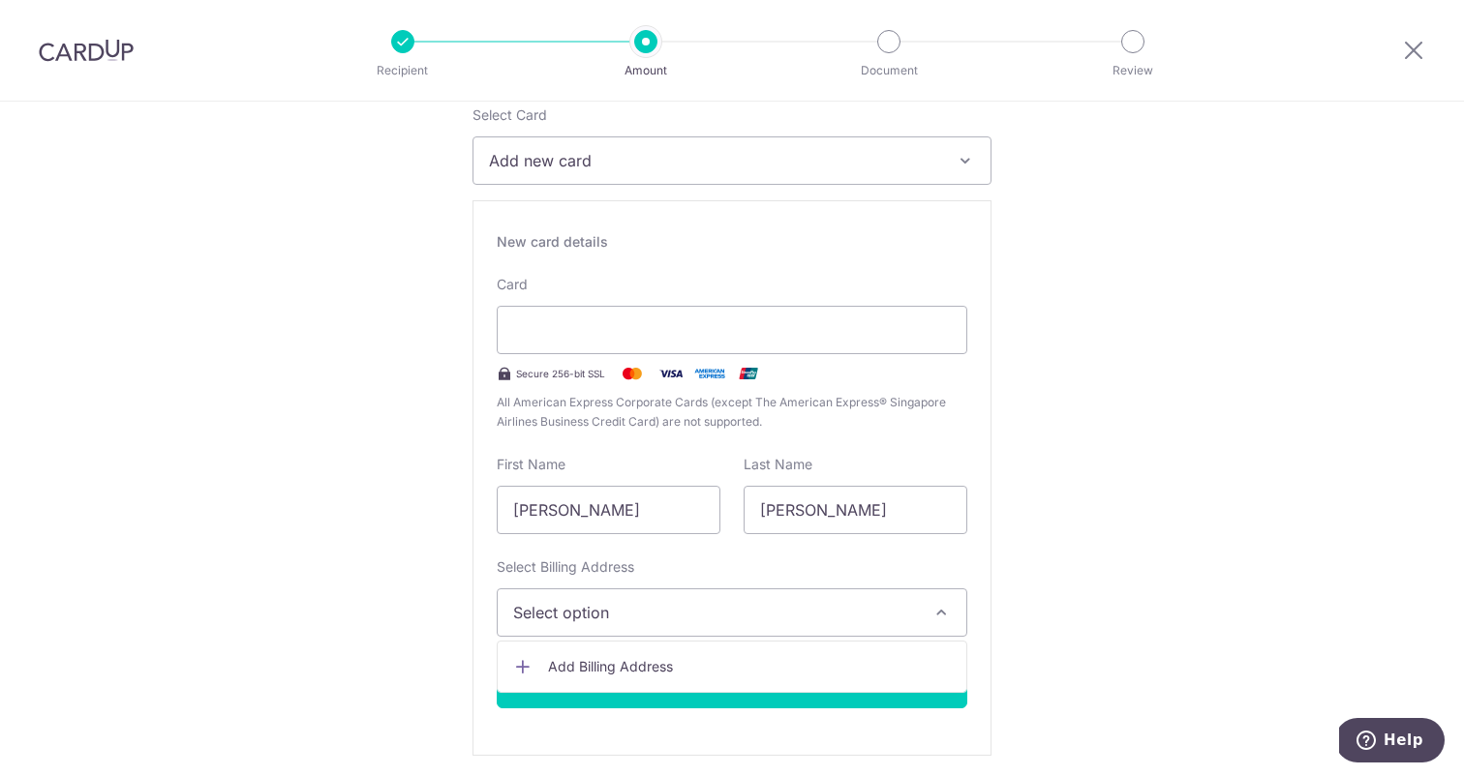
click at [566, 661] on span "Add Billing Address" at bounding box center [749, 666] width 403 height 19
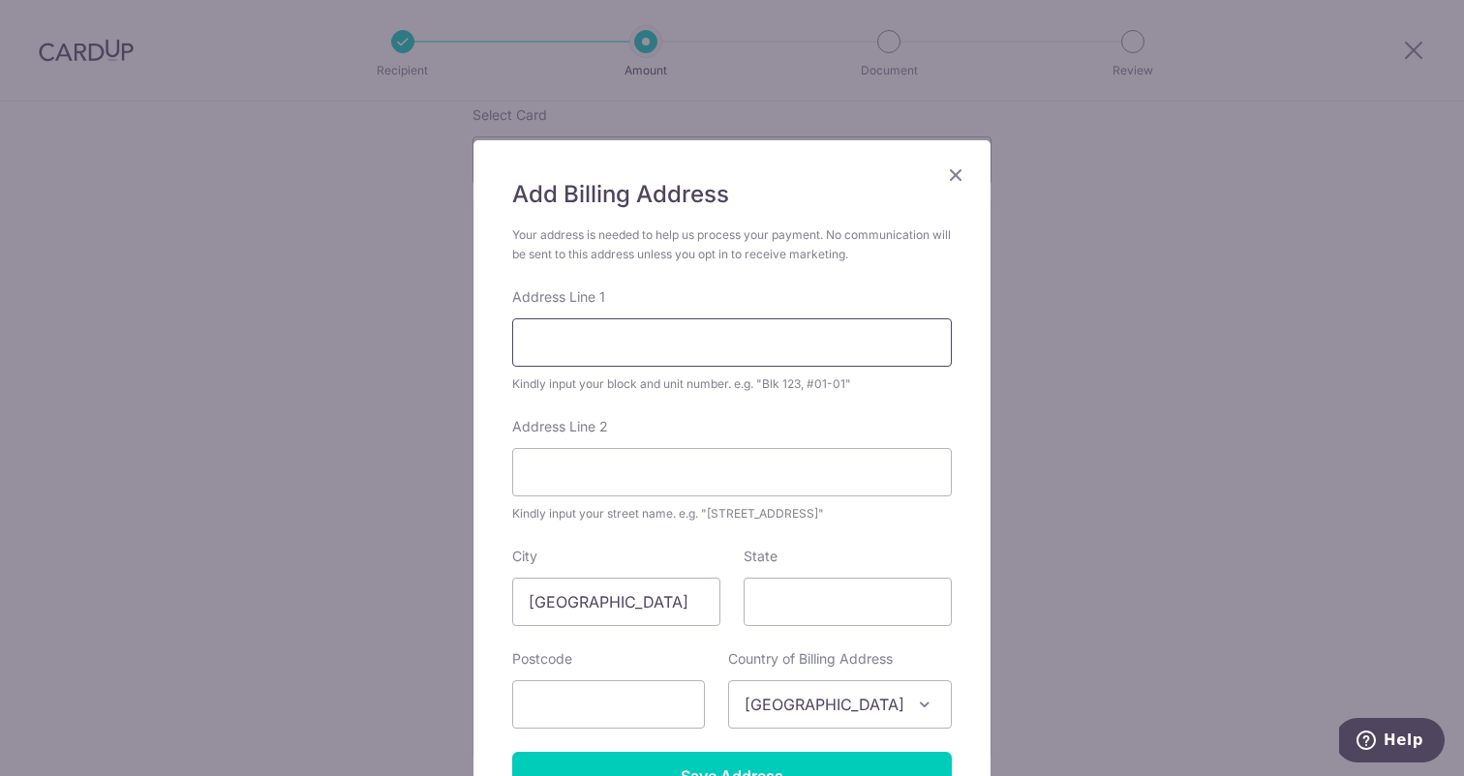
click at [644, 360] on input "Address Line 1" at bounding box center [731, 342] width 439 height 48
type input "18 Upper Serangoon View"
type input "-- Select --"
type input "534202"
click at [609, 479] on input "Address Line 2" at bounding box center [731, 472] width 439 height 48
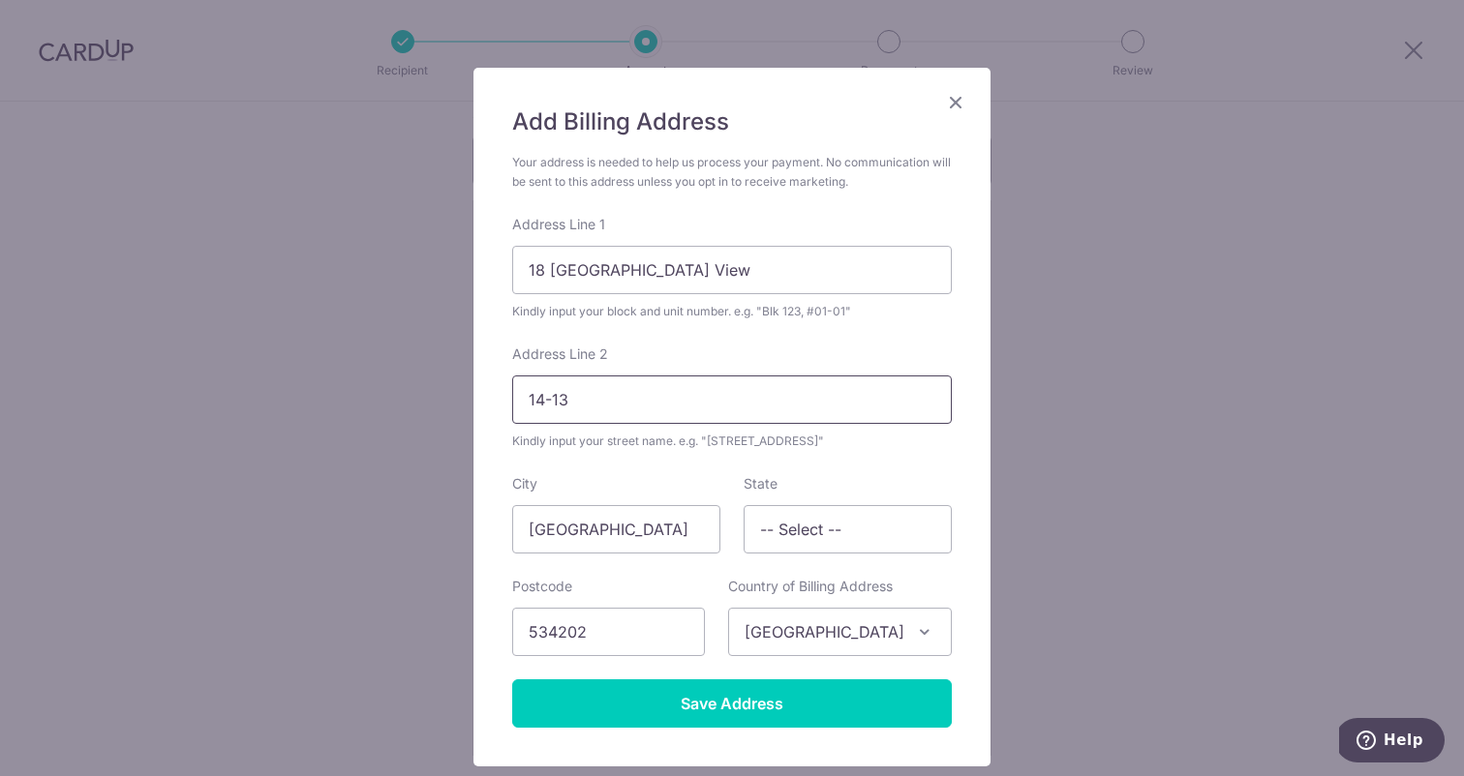
scroll to position [116, 0]
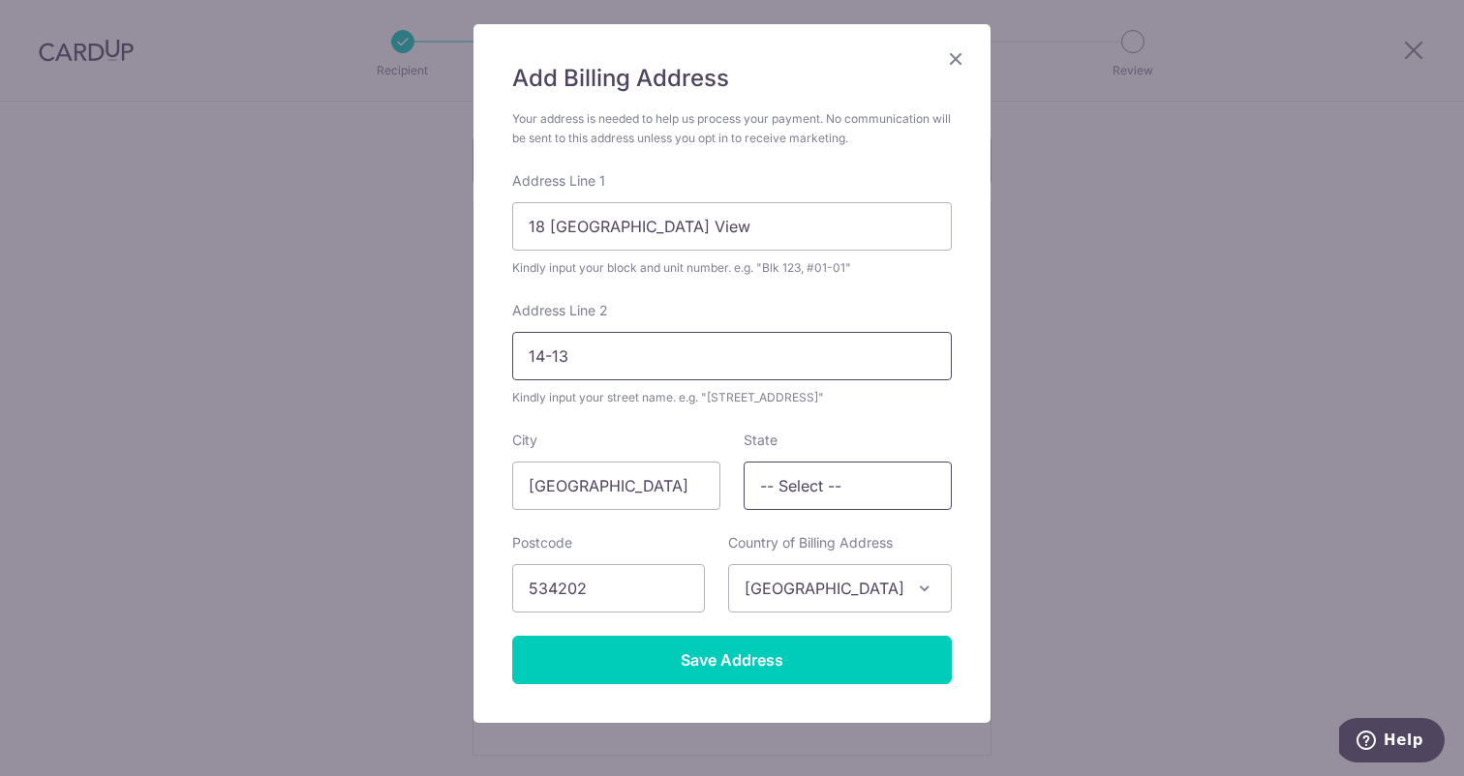
type input "14-13"
click at [799, 481] on input "-- Select --" at bounding box center [847, 486] width 208 height 48
click at [714, 517] on form "Your address is needed to help us process your payment. No communication will b…" at bounding box center [731, 396] width 439 height 575
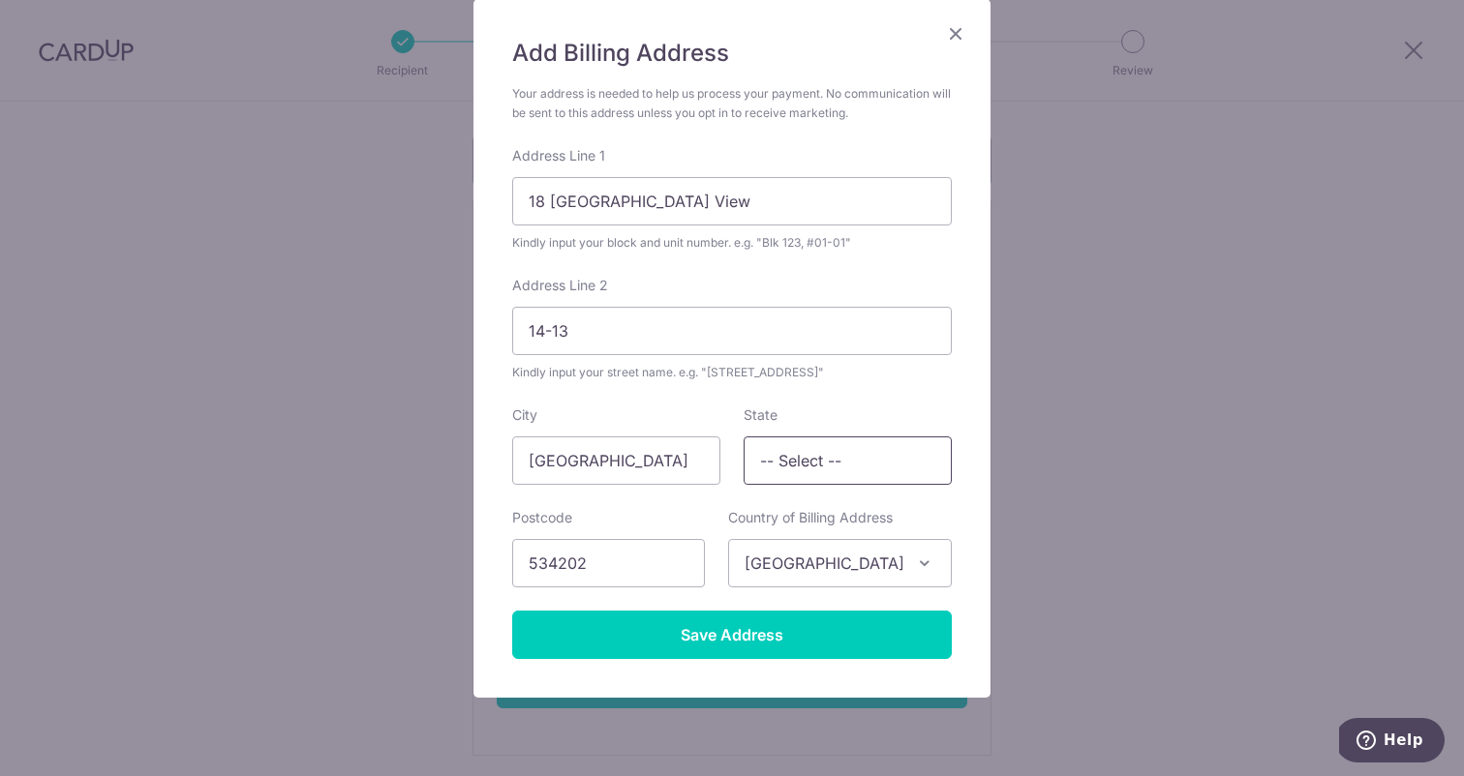
click at [833, 469] on input "-- Select --" at bounding box center [847, 461] width 208 height 48
click at [659, 499] on form "Your address is needed to help us process your payment. No communication will b…" at bounding box center [731, 371] width 439 height 575
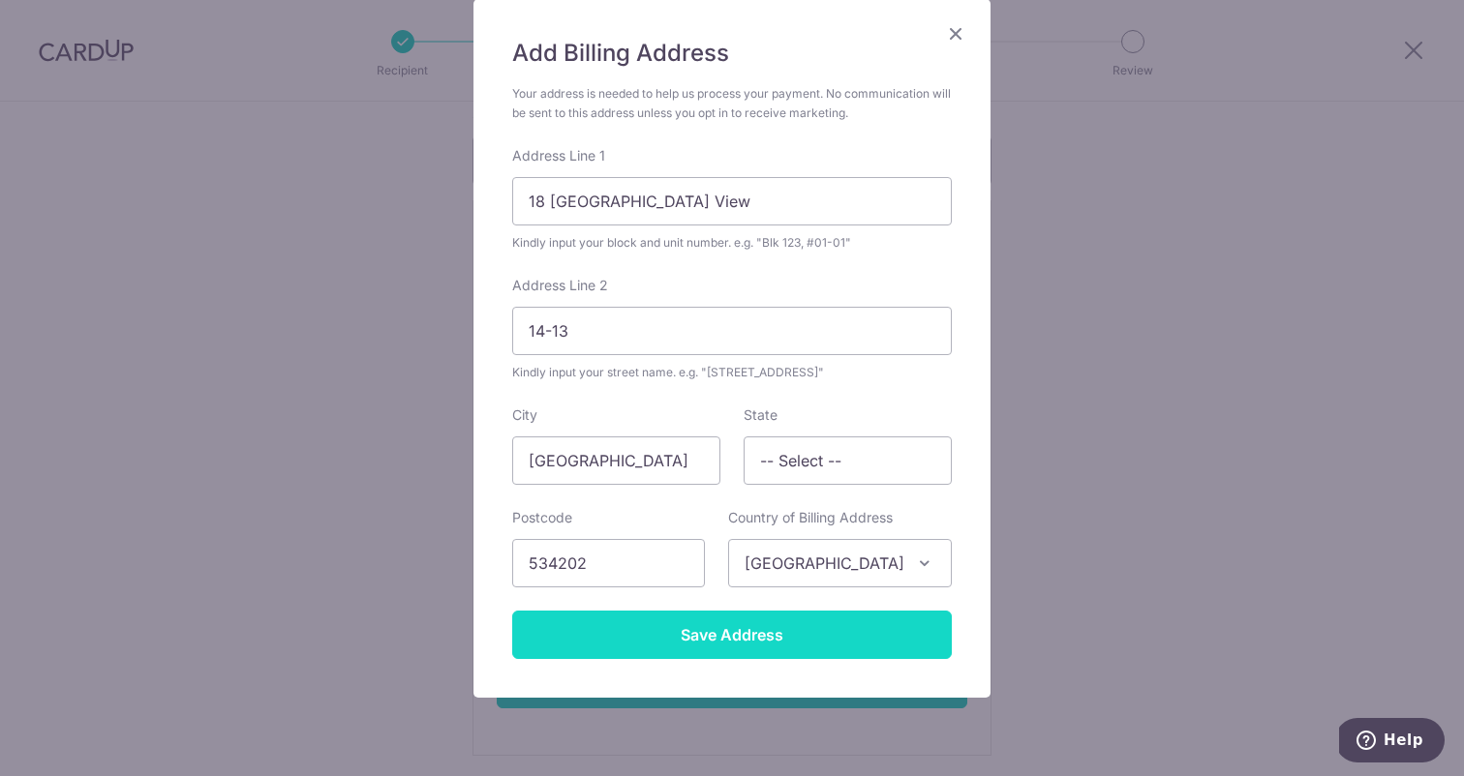
click at [691, 617] on input "Save Address" at bounding box center [731, 635] width 439 height 48
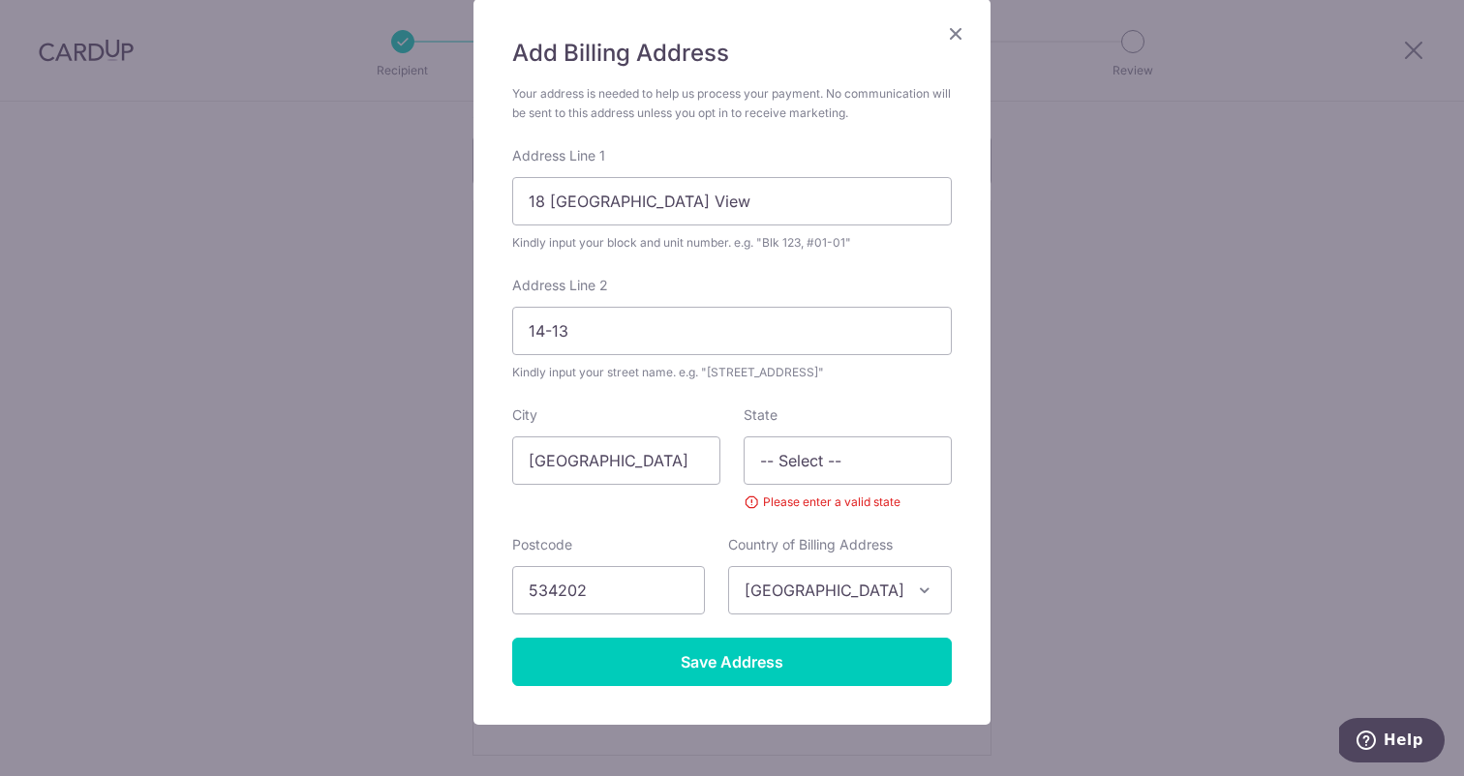
click at [864, 485] on div "State -- Select -- Please enter a valid state" at bounding box center [847, 459] width 208 height 106
click at [846, 472] on input "-- Select --" at bounding box center [847, 461] width 208 height 48
click at [829, 462] on input "-- Select --" at bounding box center [847, 461] width 208 height 48
click at [806, 467] on input "-- Select --" at bounding box center [847, 461] width 208 height 48
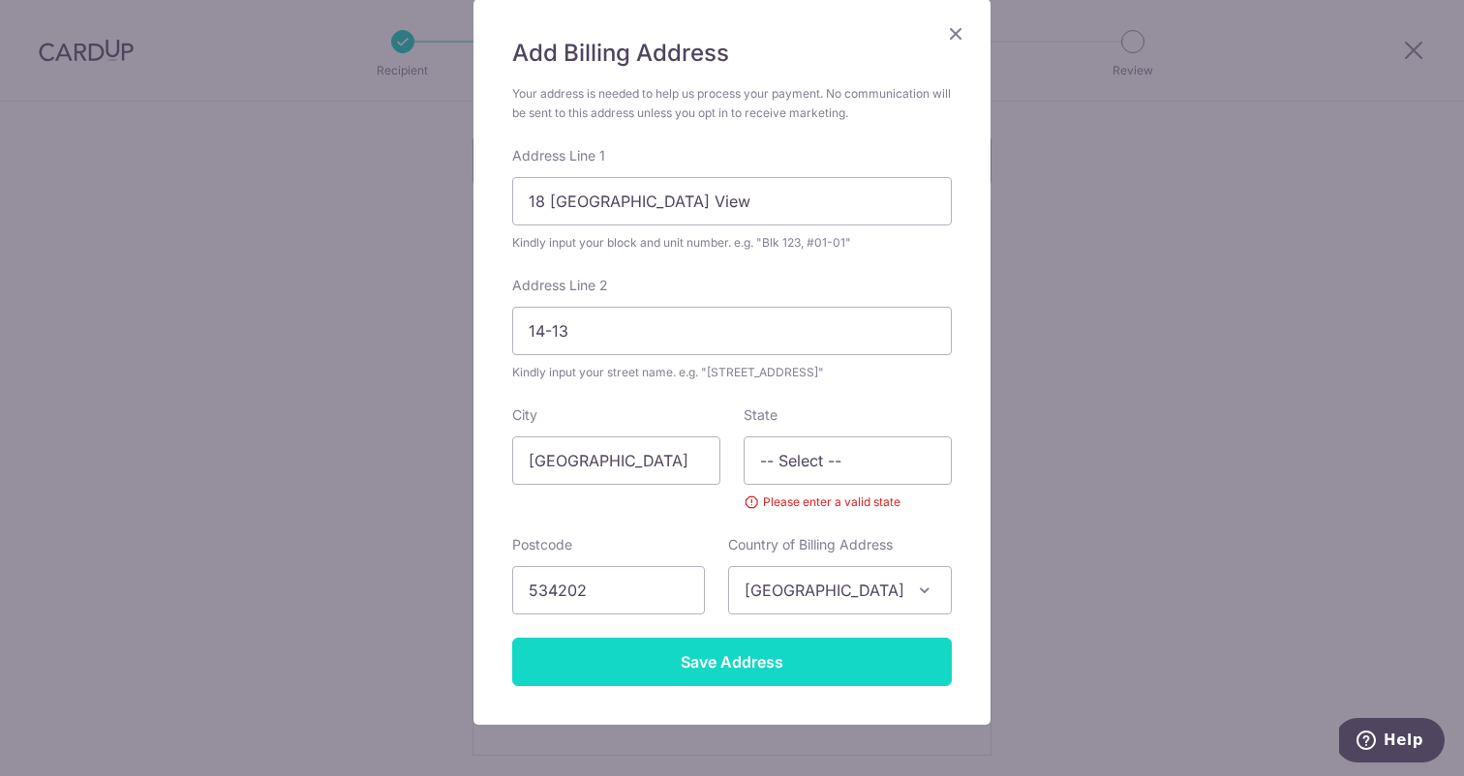
click at [777, 680] on input "Save Address" at bounding box center [731, 662] width 439 height 48
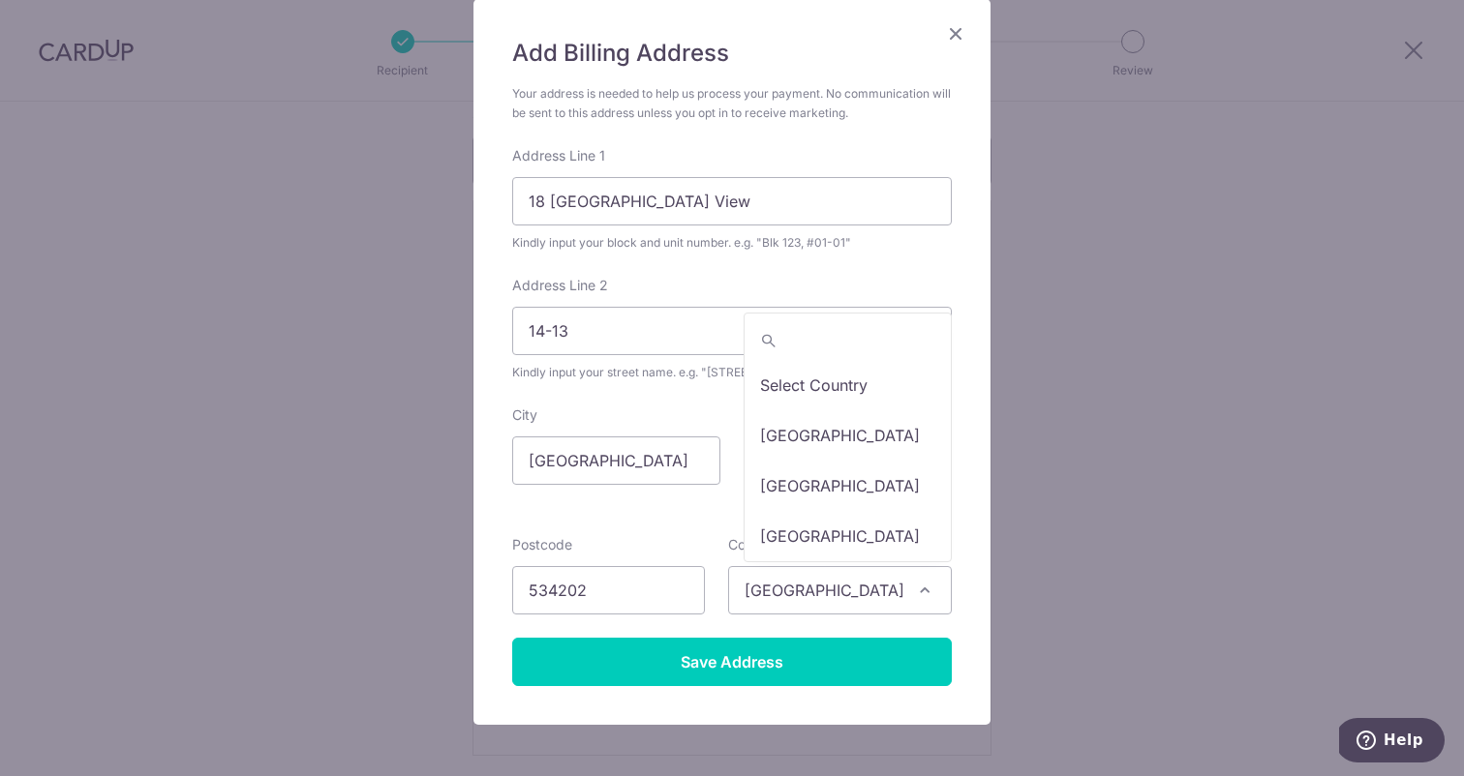
click at [811, 601] on span "Singapore" at bounding box center [840, 590] width 222 height 46
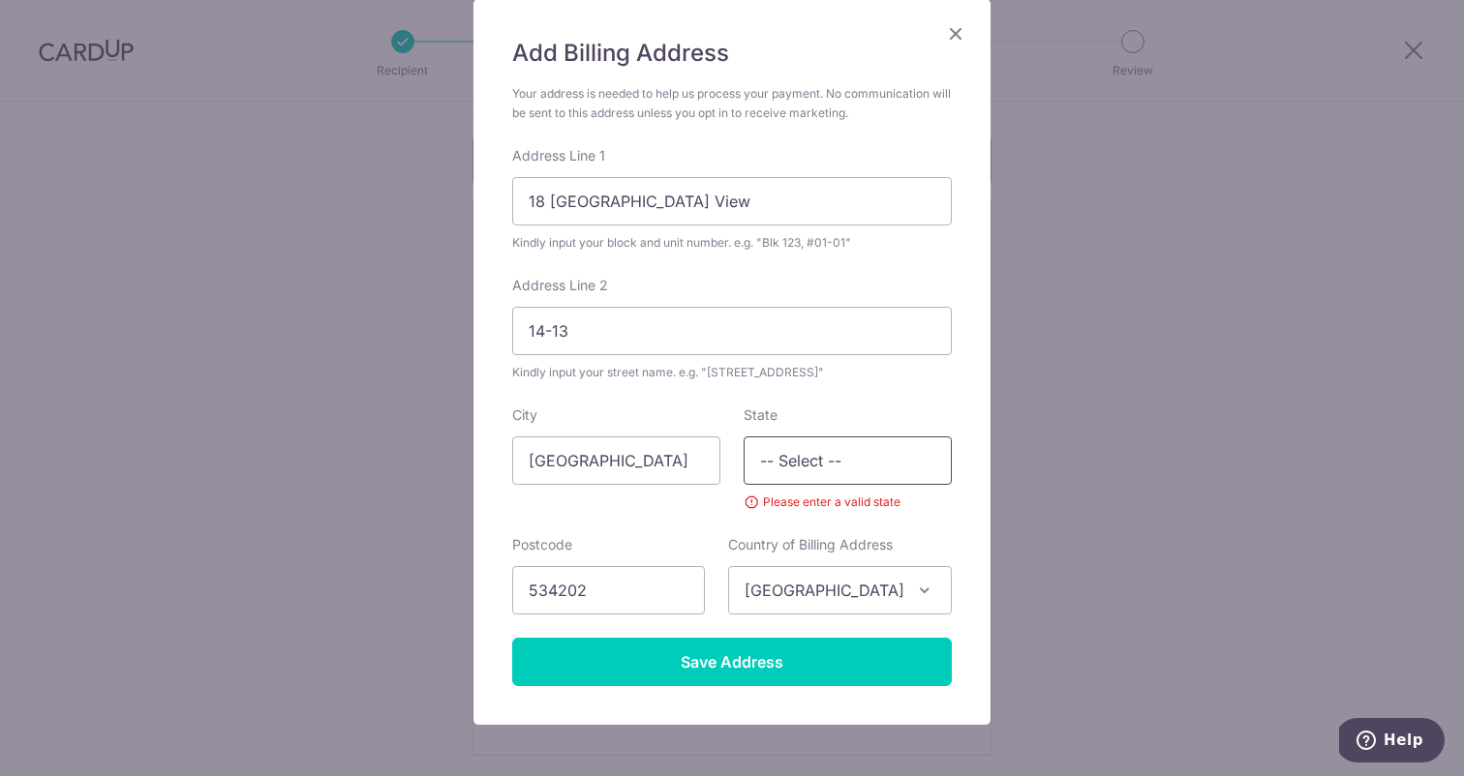
click at [826, 480] on input "-- Select --" at bounding box center [847, 461] width 208 height 48
click at [829, 469] on input "-- Select --" at bounding box center [847, 461] width 208 height 48
type input "-"
click at [1027, 540] on div "Add Billing Address Your address is needed to help us process your payment. No …" at bounding box center [732, 388] width 1464 height 776
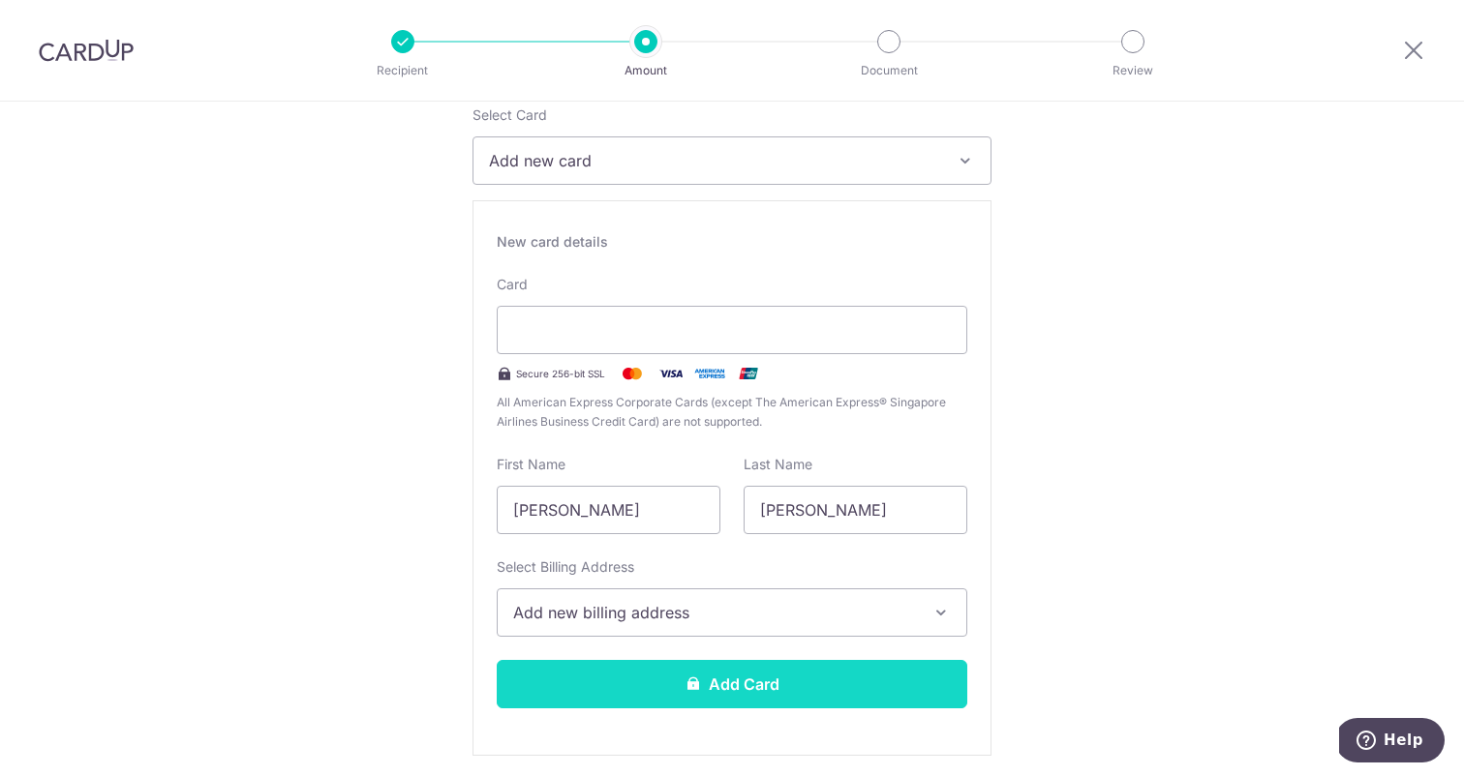
click at [782, 680] on button "Add Card" at bounding box center [732, 684] width 470 height 48
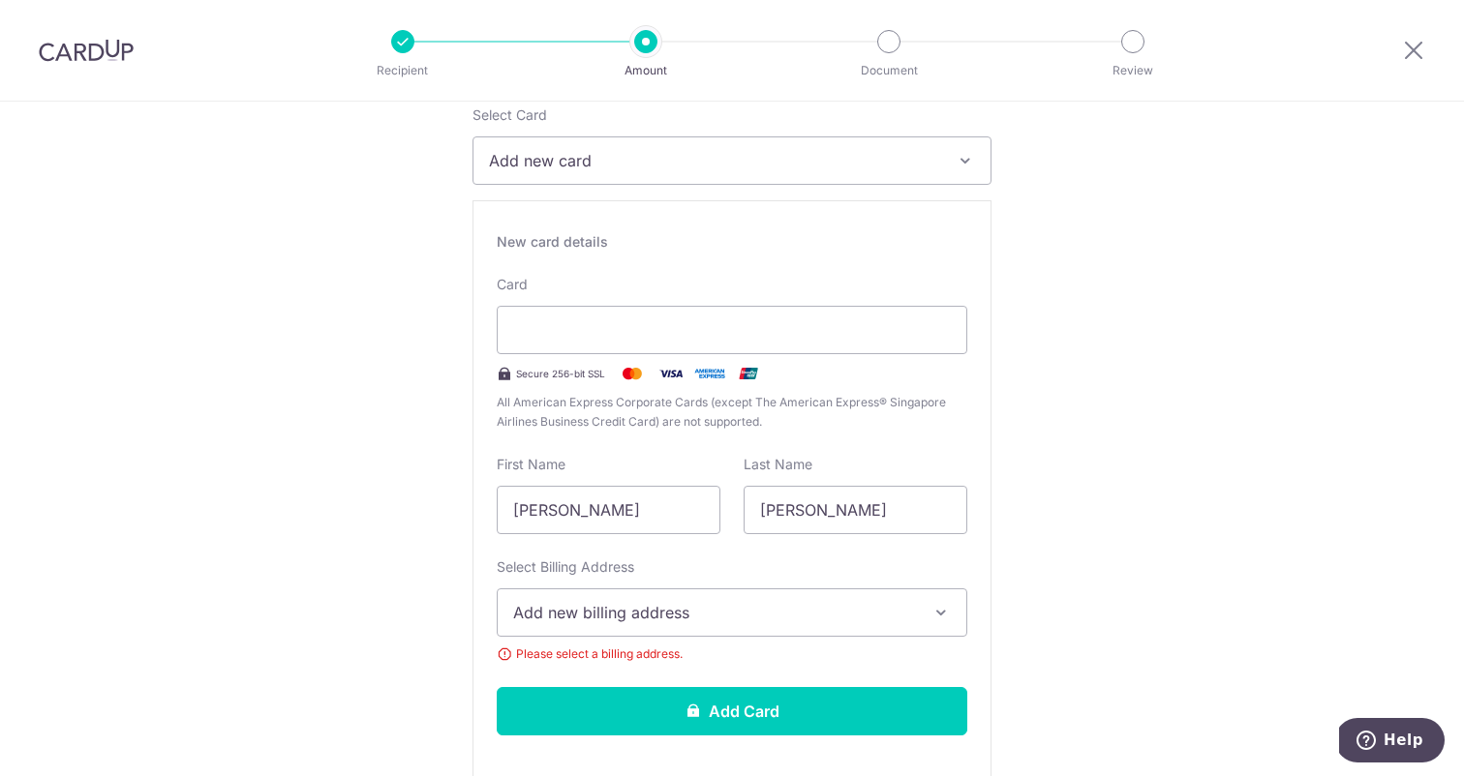
click at [727, 628] on button "Add new billing address" at bounding box center [732, 613] width 470 height 48
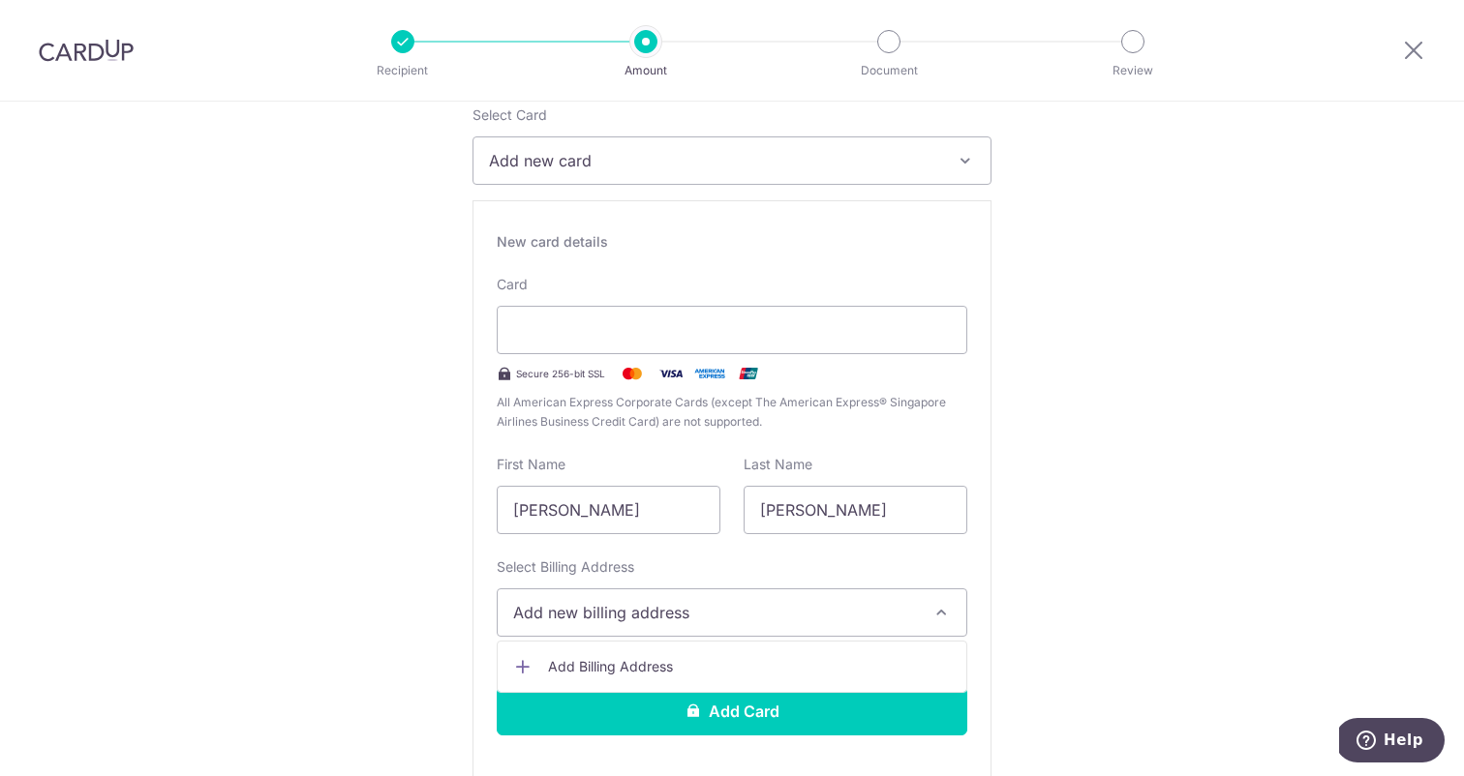
click at [657, 650] on link "Add Billing Address" at bounding box center [732, 667] width 469 height 35
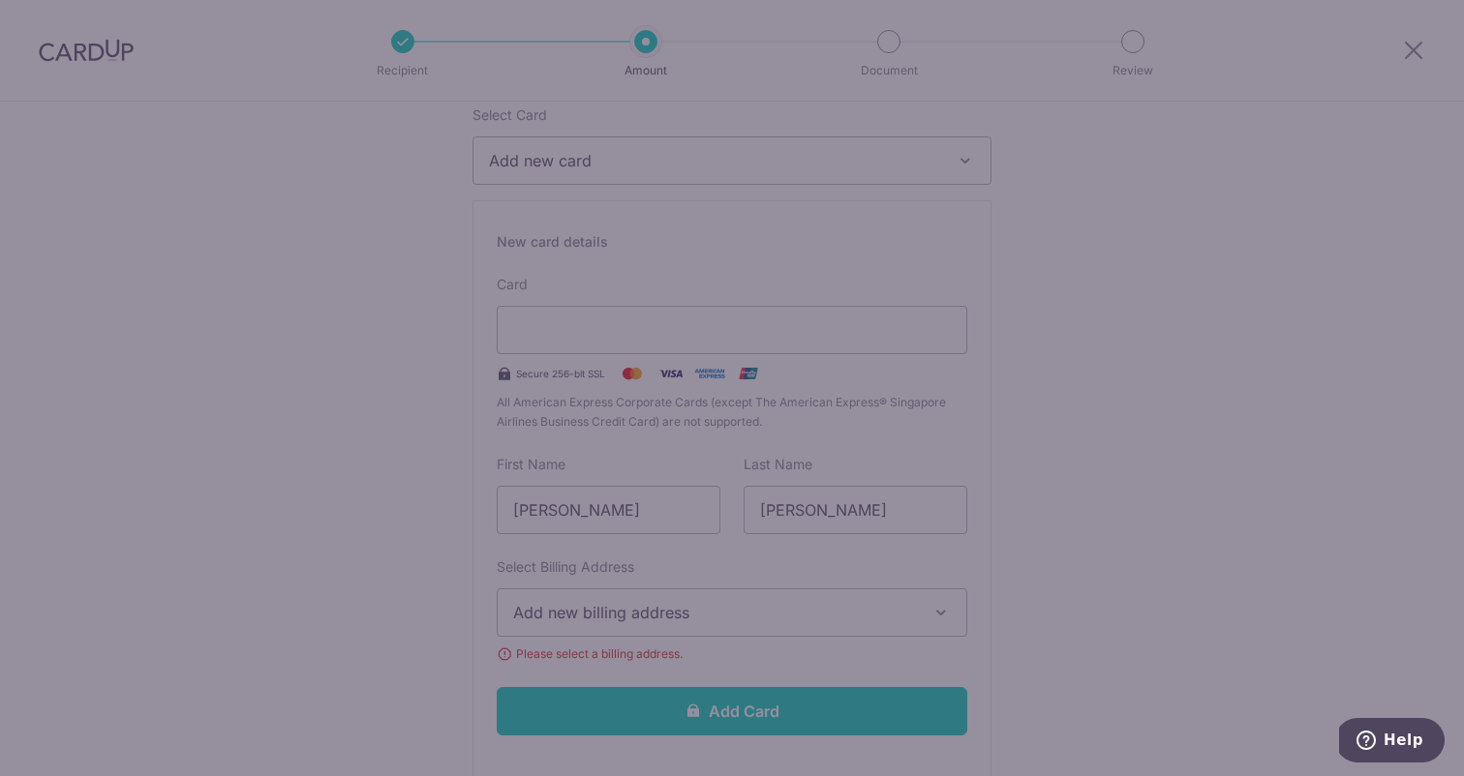
scroll to position [0, 0]
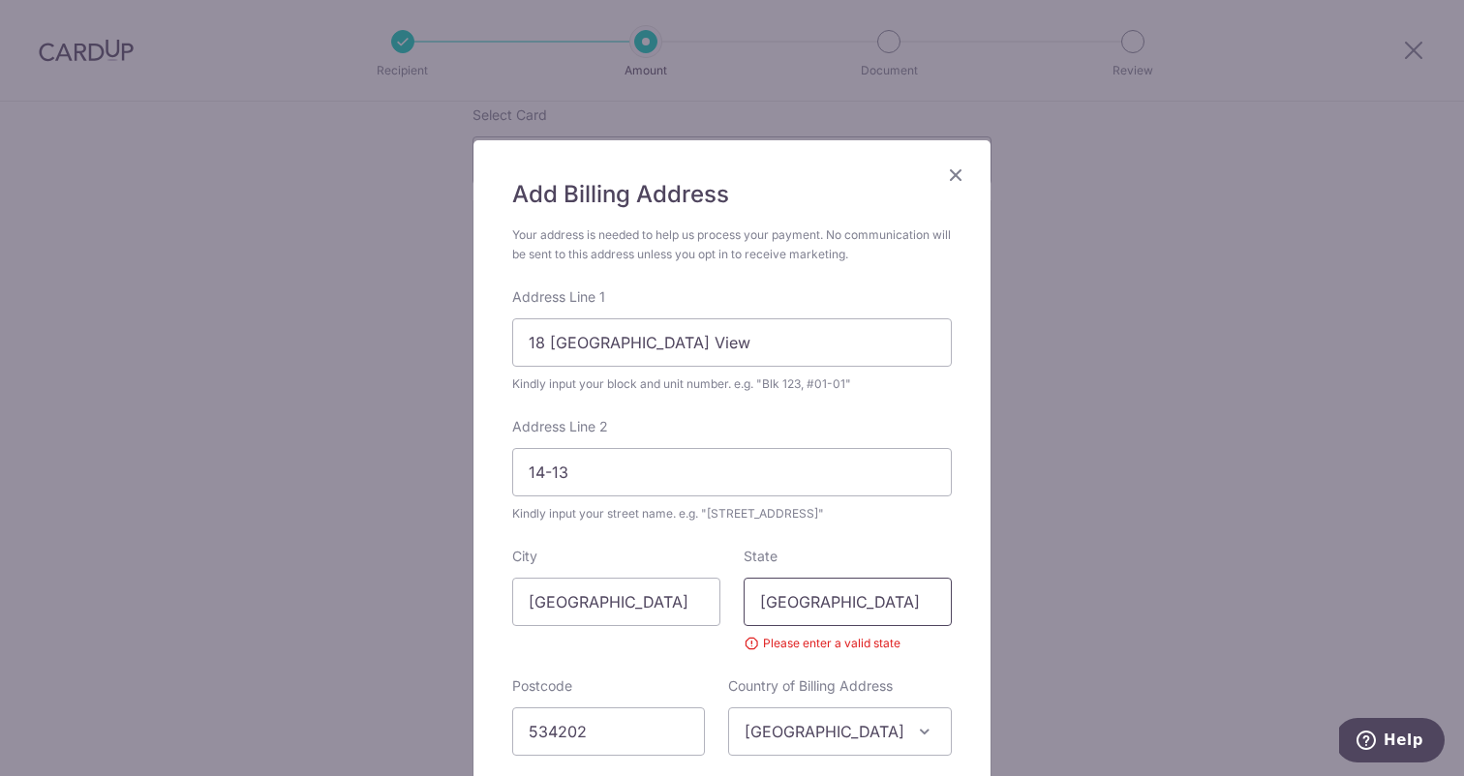
click at [831, 605] on input "SINGAPORE" at bounding box center [847, 602] width 208 height 48
type input "N"
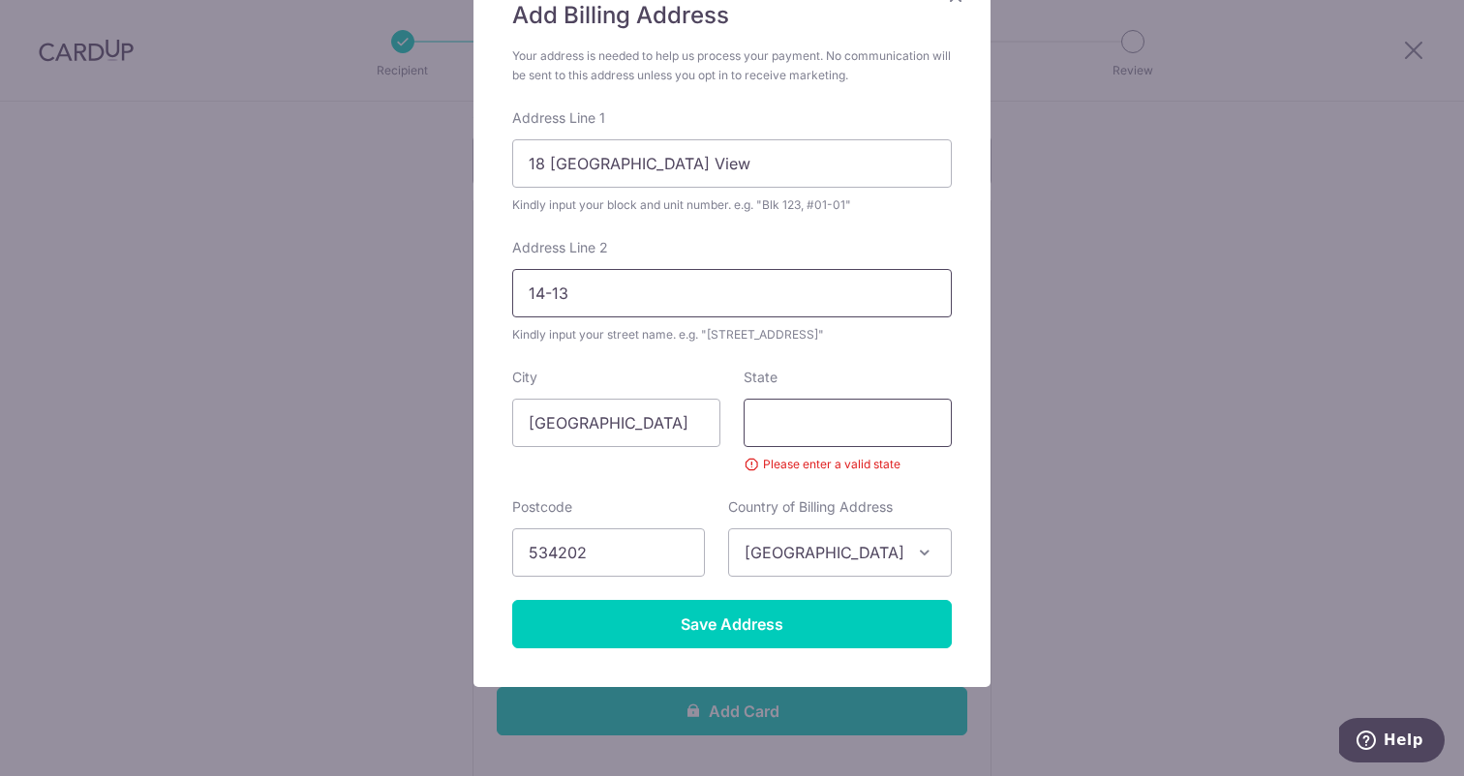
scroll to position [182, 0]
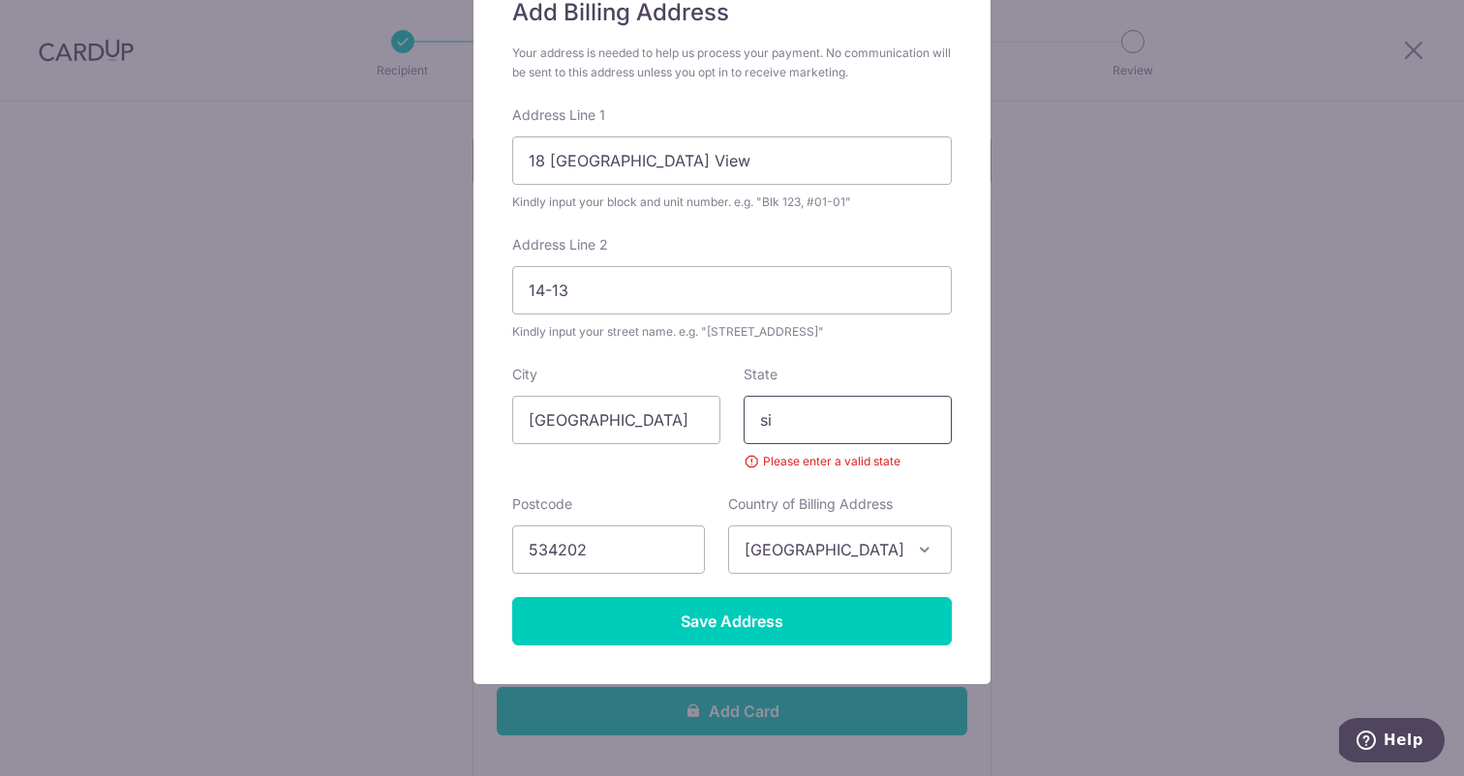
type input "s"
type input "Singapore"
click at [696, 457] on div "City Singapore" at bounding box center [615, 418] width 231 height 106
click at [880, 445] on div "State Singapore Please enter a valid state" at bounding box center [847, 418] width 208 height 106
click at [606, 402] on input "Singapore" at bounding box center [616, 420] width 208 height 48
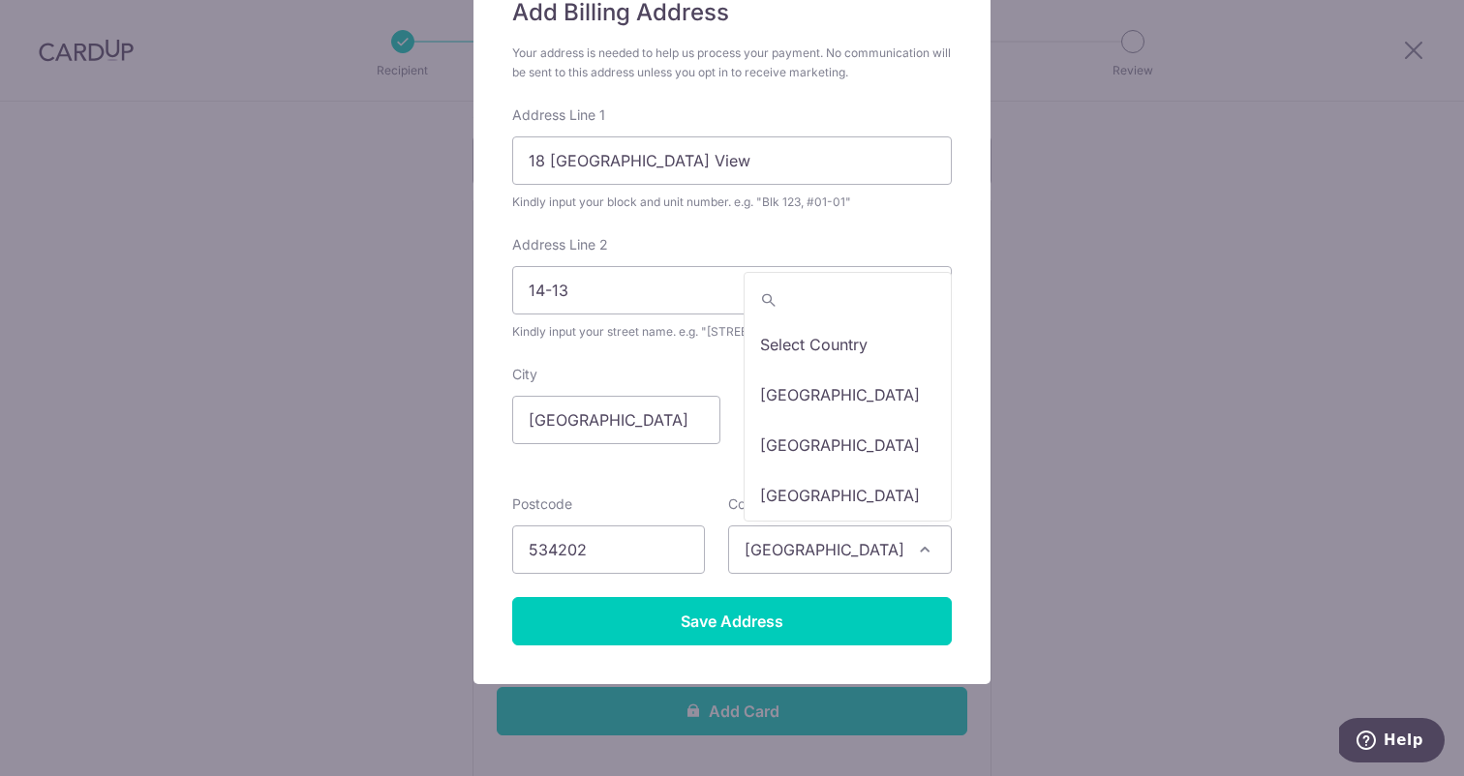
click at [814, 548] on span "Singapore" at bounding box center [840, 550] width 222 height 46
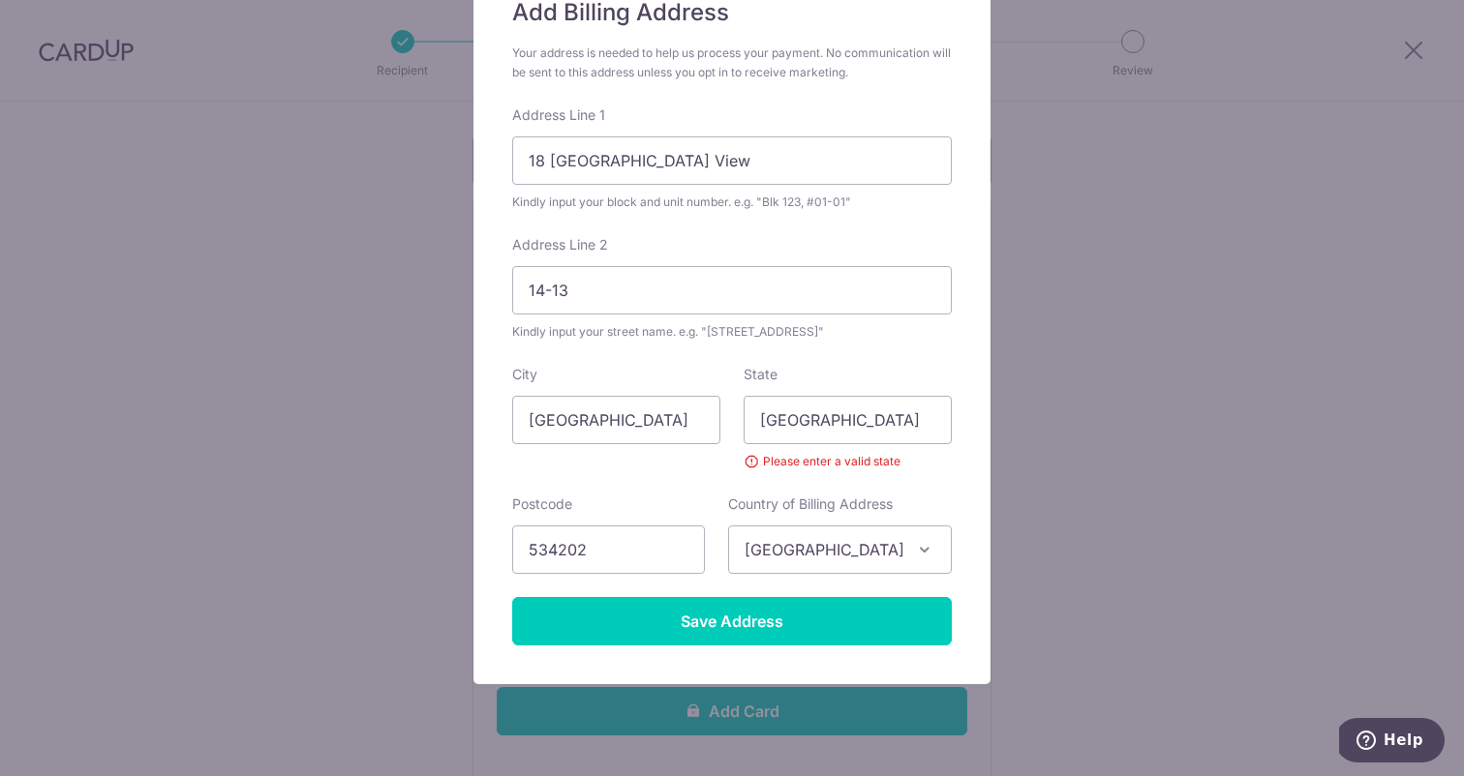
click at [825, 547] on span "Sint Maarten" at bounding box center [840, 550] width 222 height 46
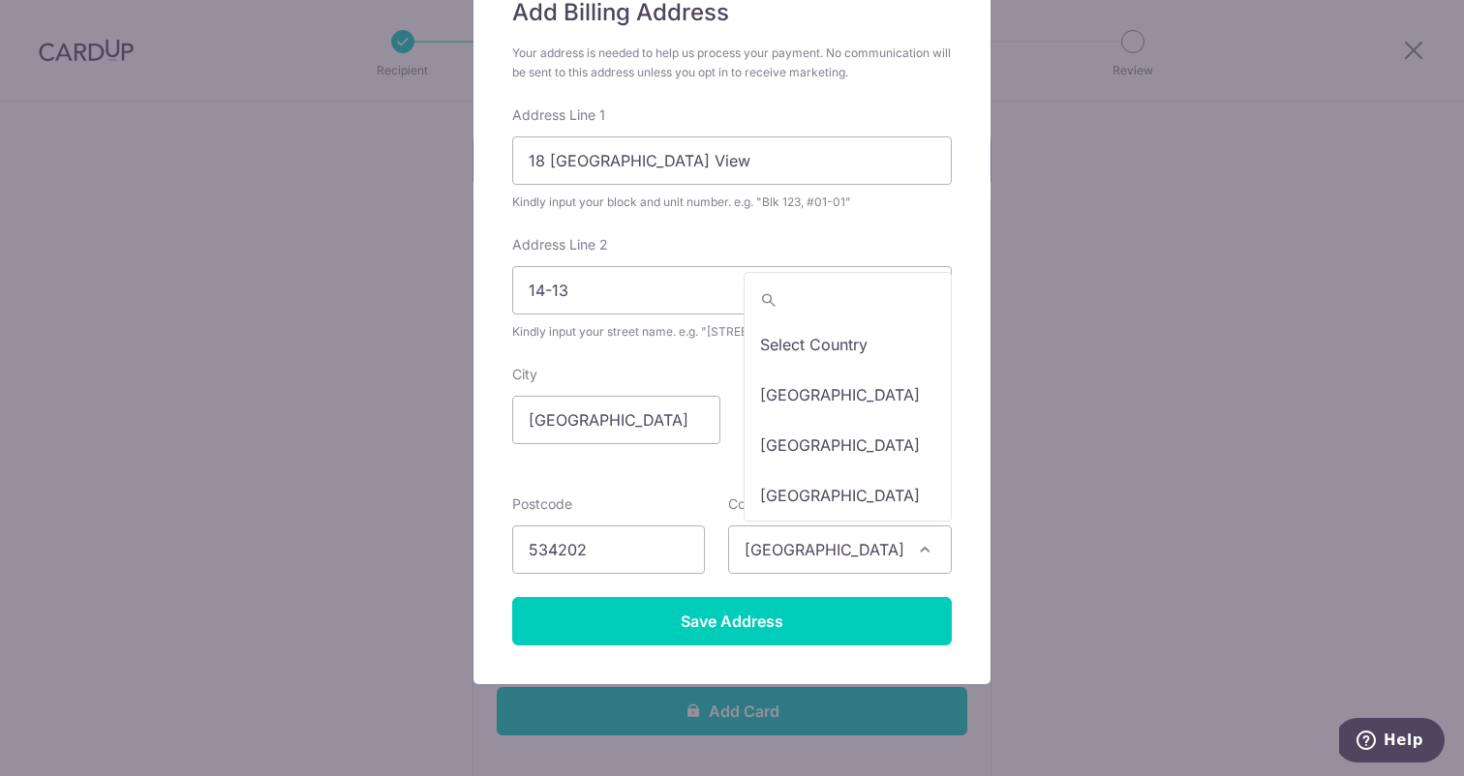
scroll to position [10451, 0]
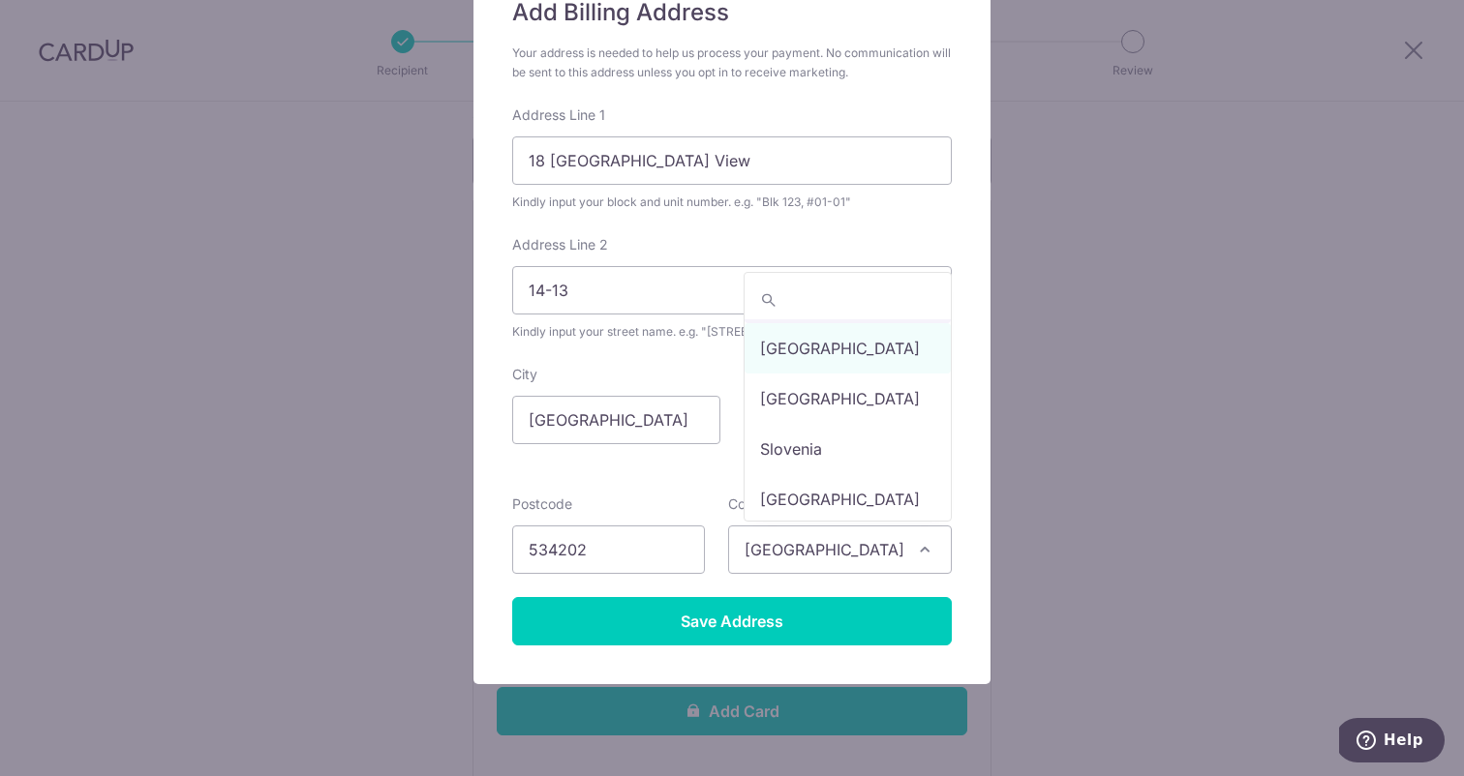
select select "199"
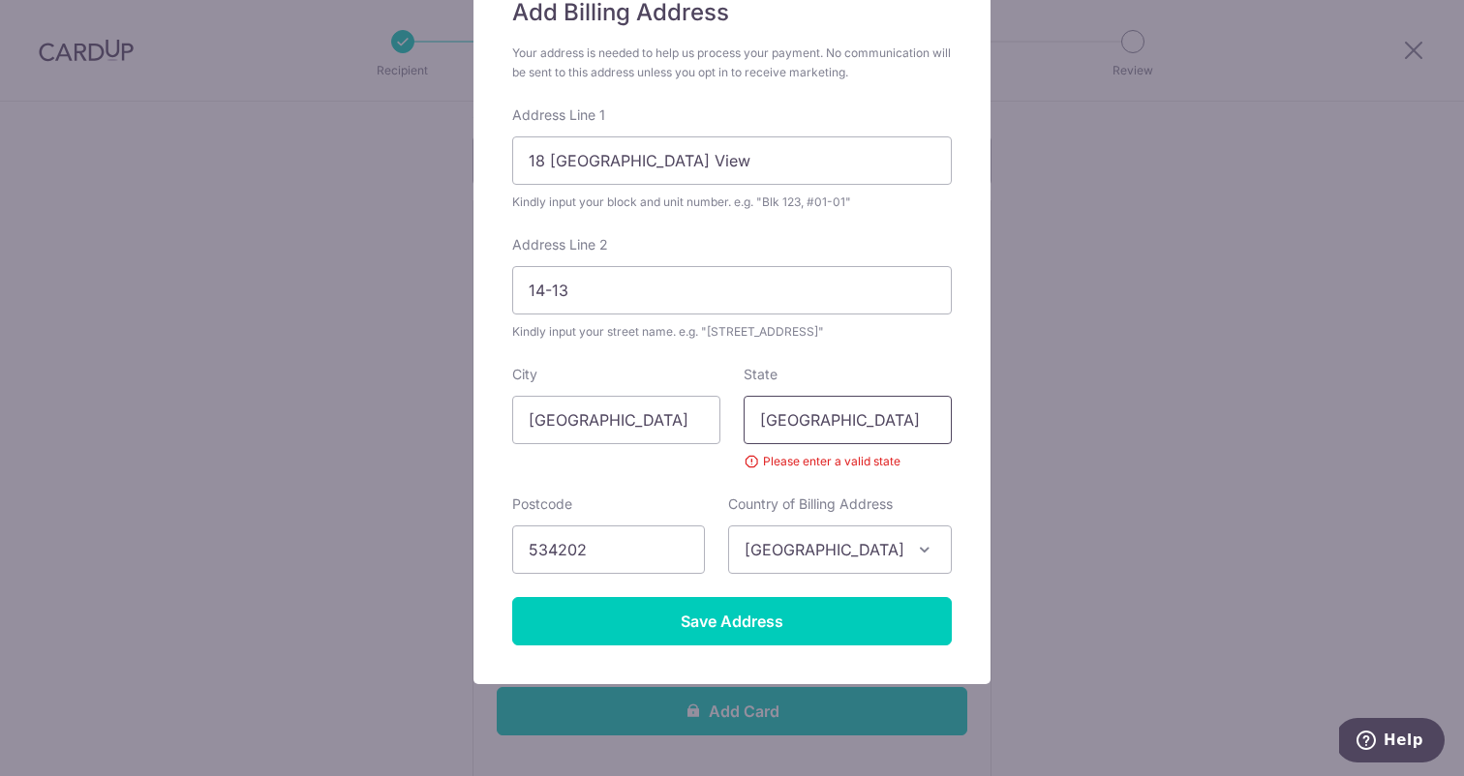
click at [798, 423] on input "Singapore" at bounding box center [847, 420] width 208 height 48
click at [701, 479] on form "Your address is needed to help us process your payment. No communication will b…" at bounding box center [731, 345] width 439 height 602
click at [801, 433] on input "State" at bounding box center [847, 420] width 208 height 48
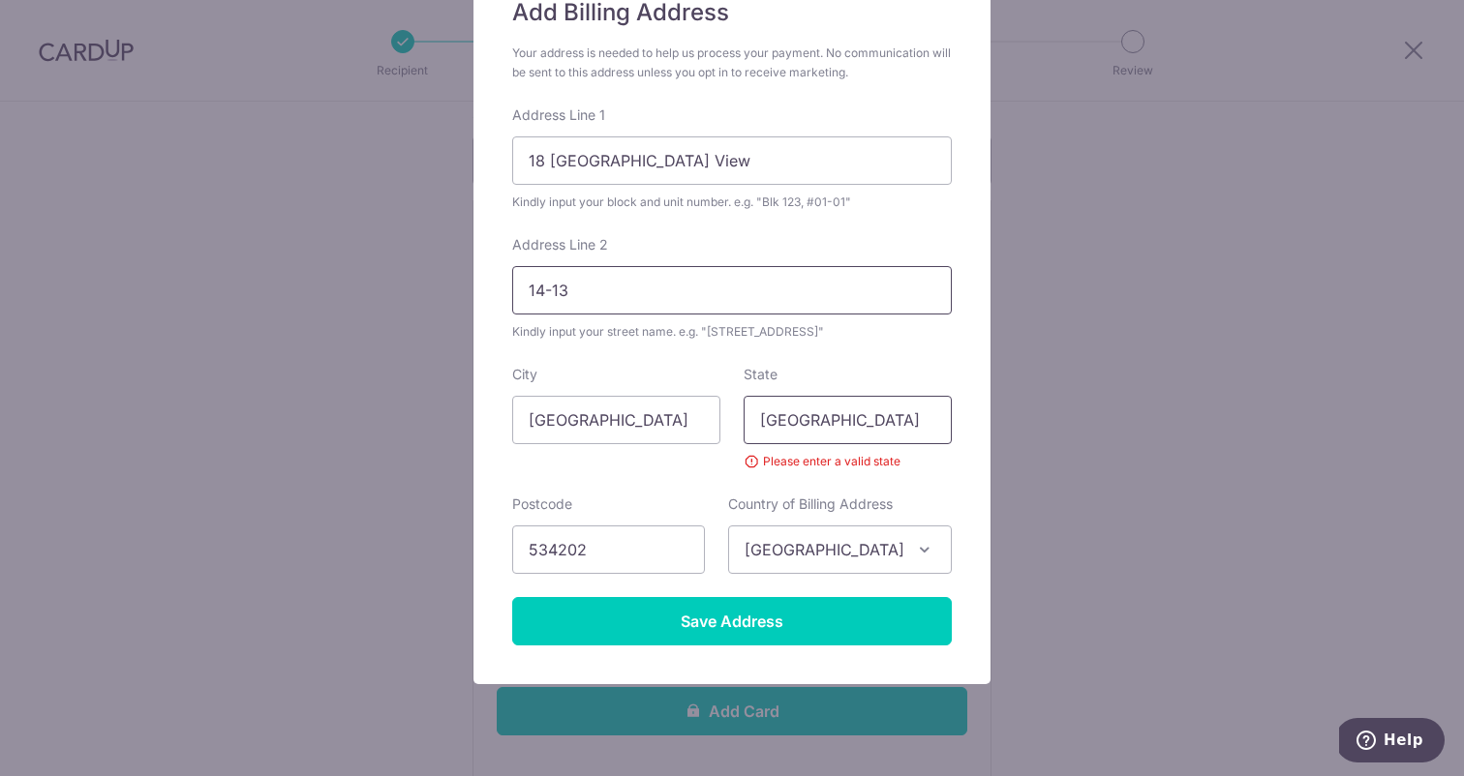
type input "Singapore"
click at [737, 296] on input "14-13" at bounding box center [731, 290] width 439 height 48
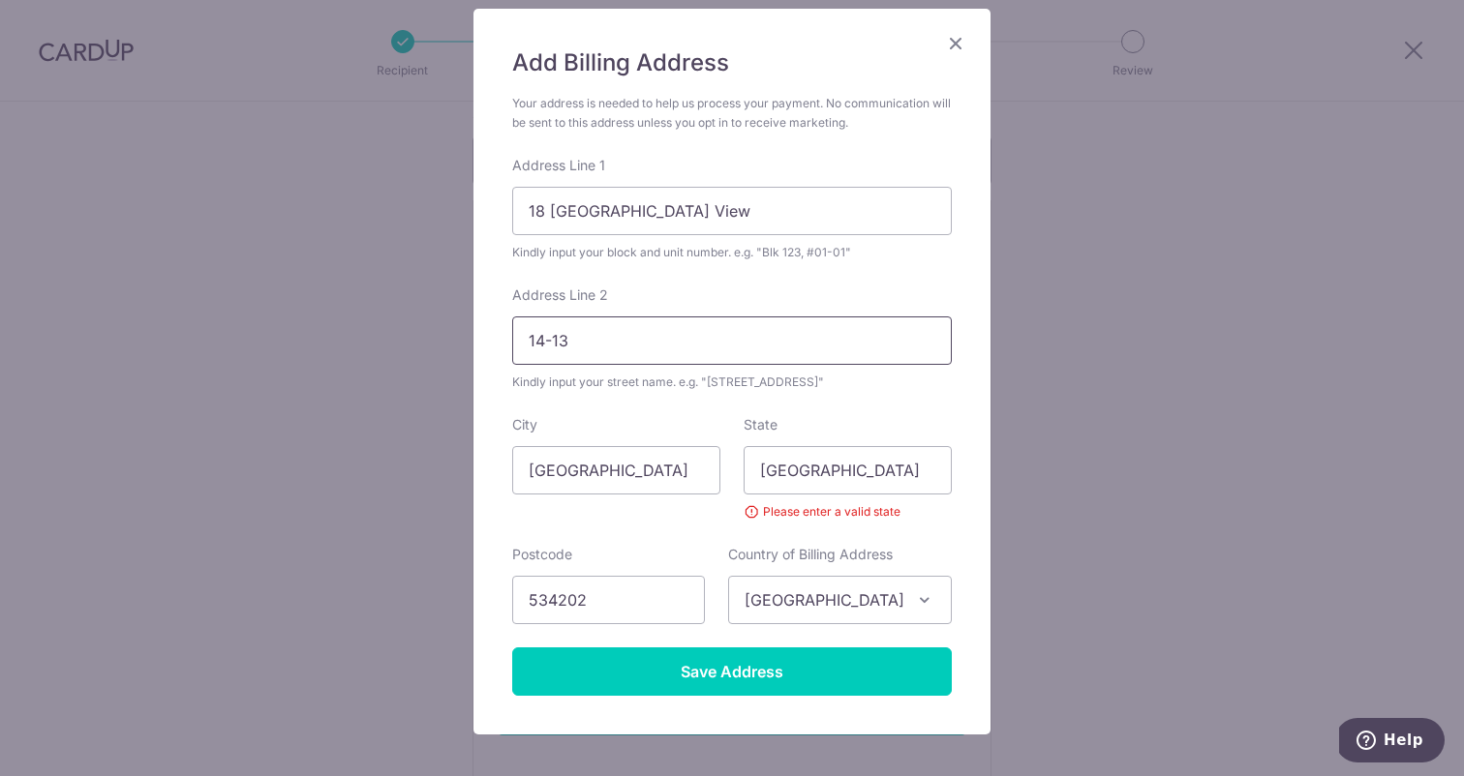
scroll to position [115, 0]
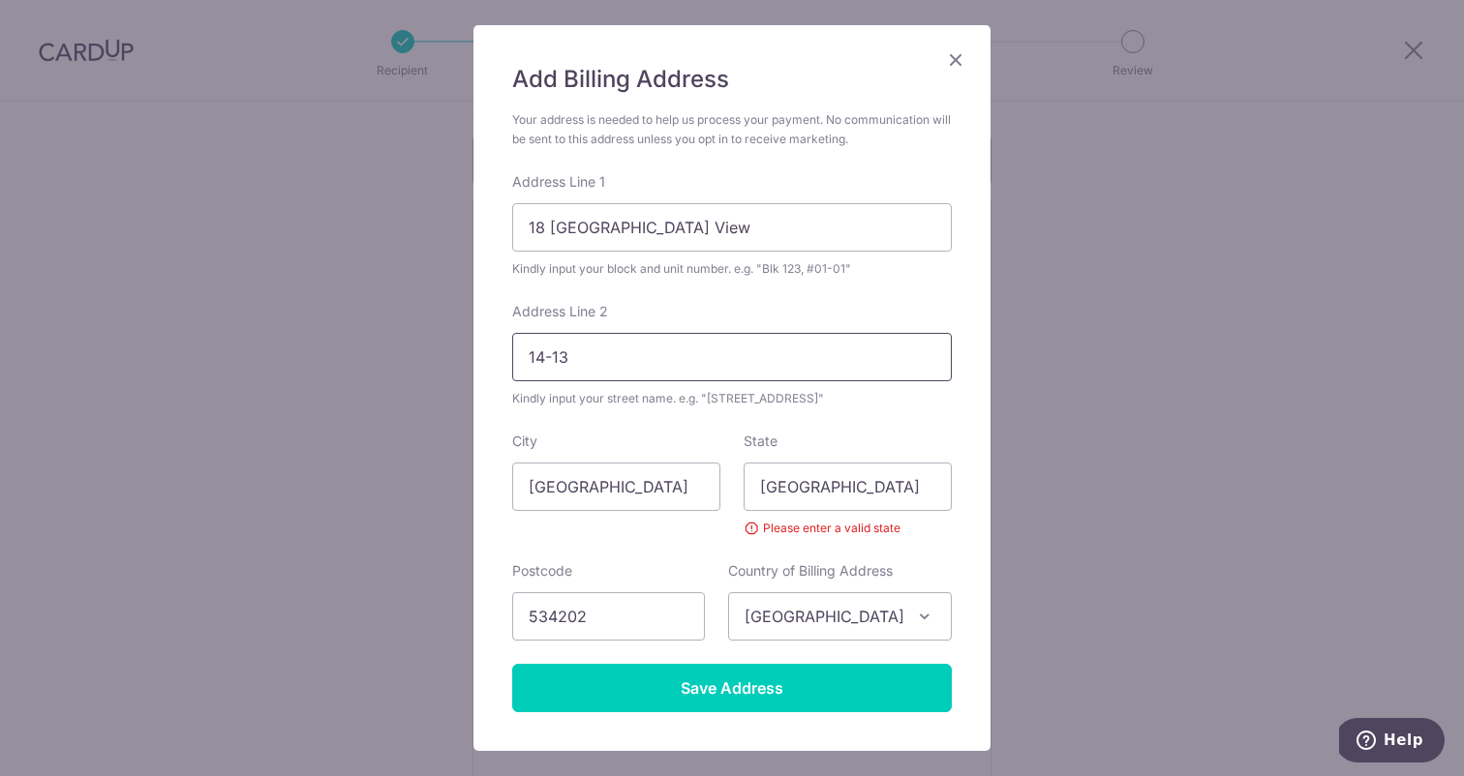
click at [536, 349] on input "14-13" at bounding box center [731, 357] width 439 height 48
click at [532, 349] on input "14-13" at bounding box center [731, 357] width 439 height 48
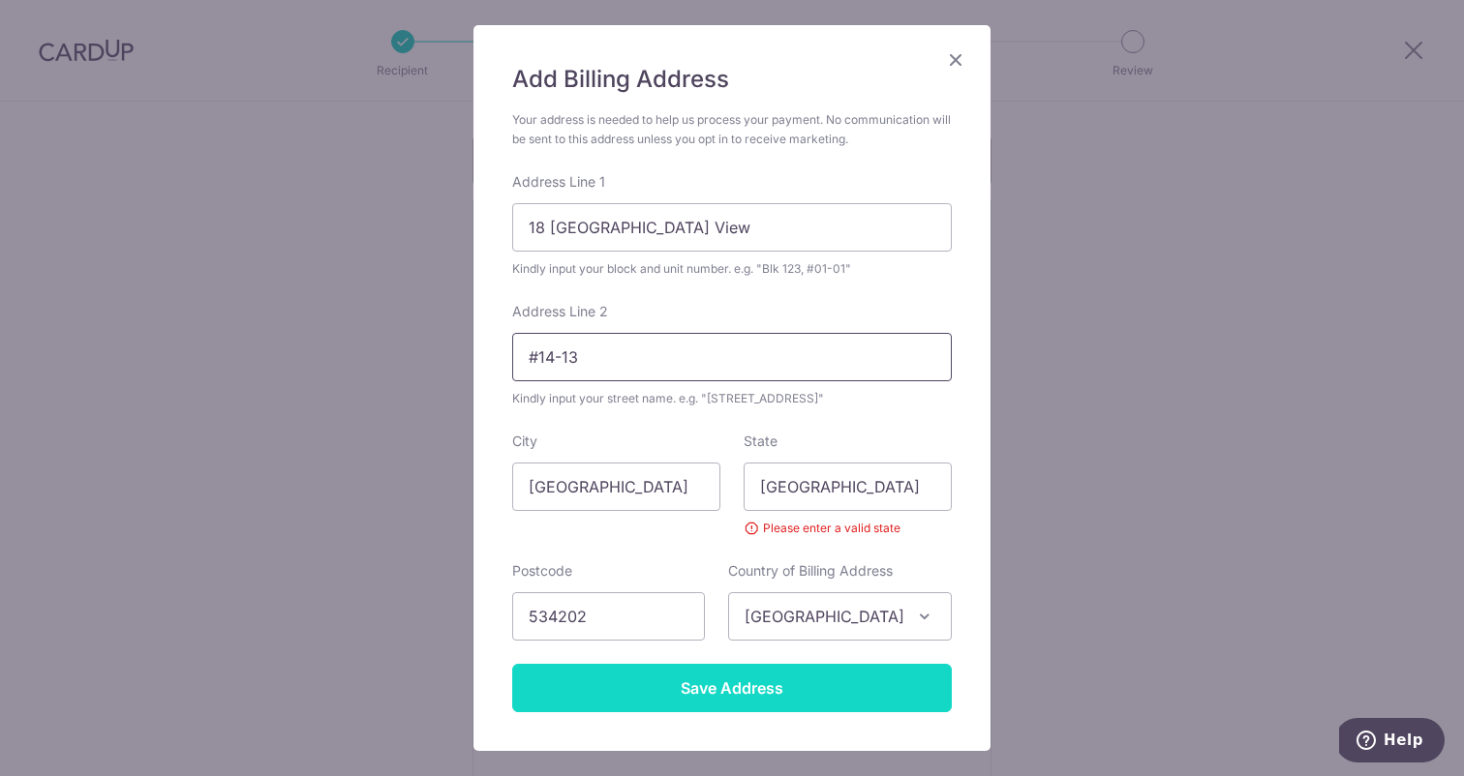
type input "#14-13"
click at [737, 685] on input "Save Address" at bounding box center [731, 688] width 439 height 48
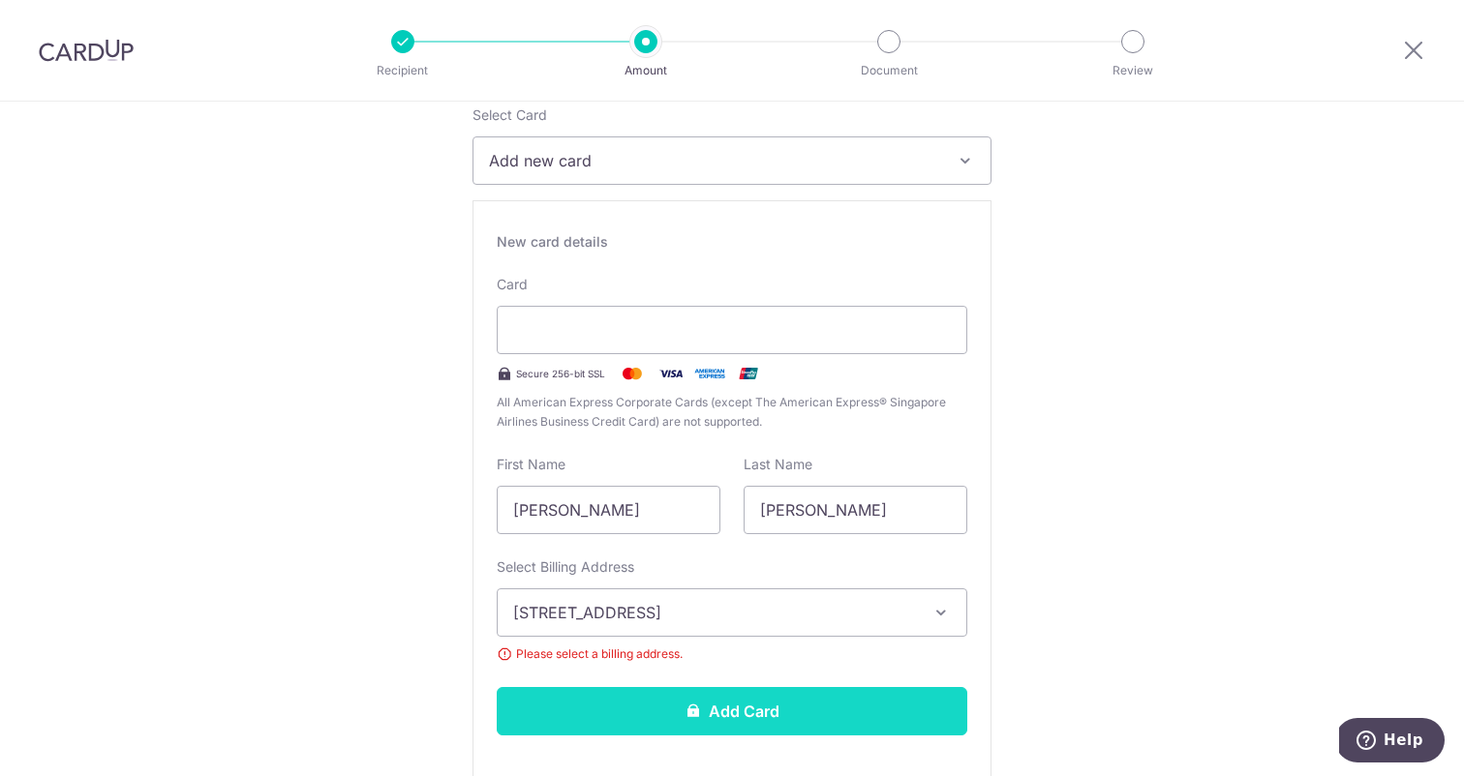
click at [738, 706] on button "Add Card" at bounding box center [732, 711] width 470 height 48
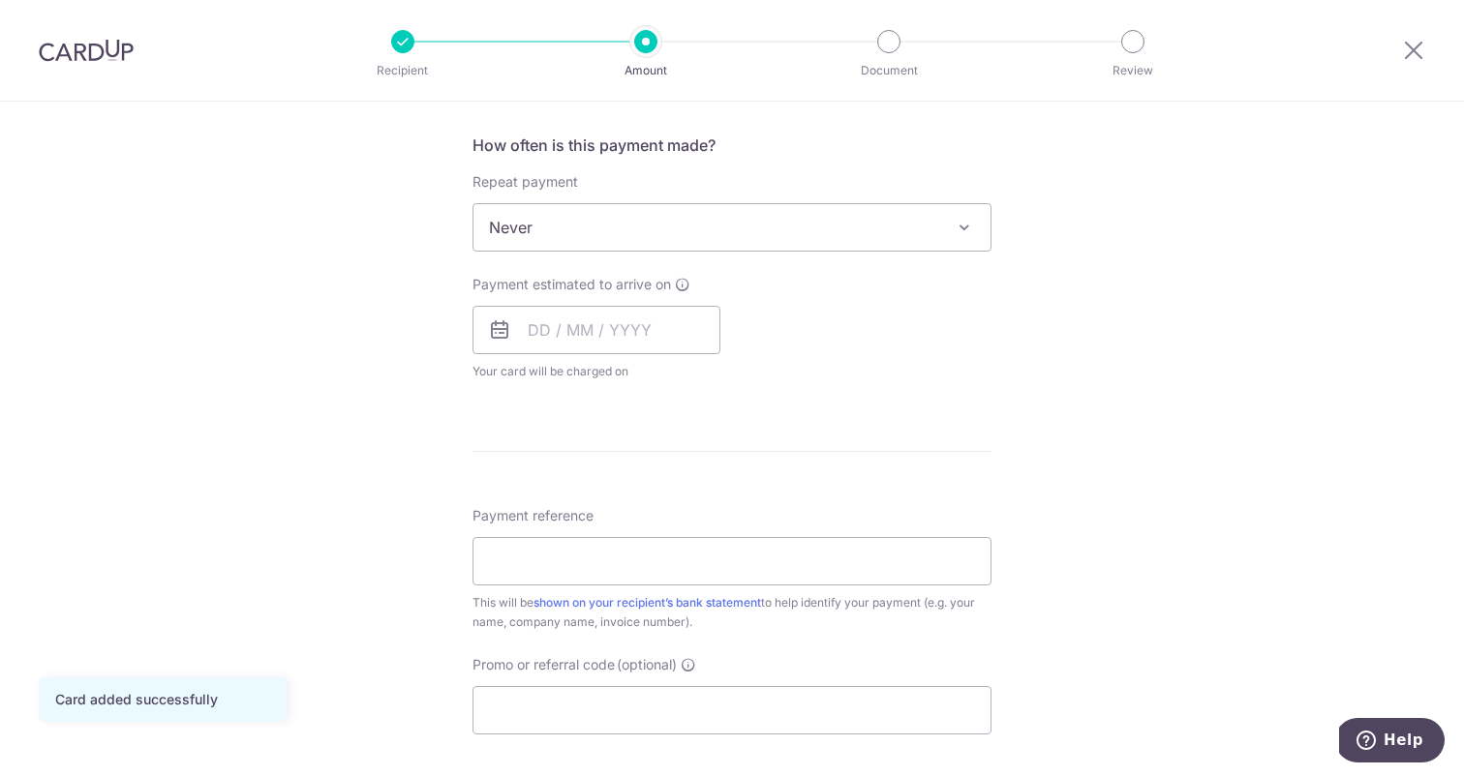
scroll to position [724, 0]
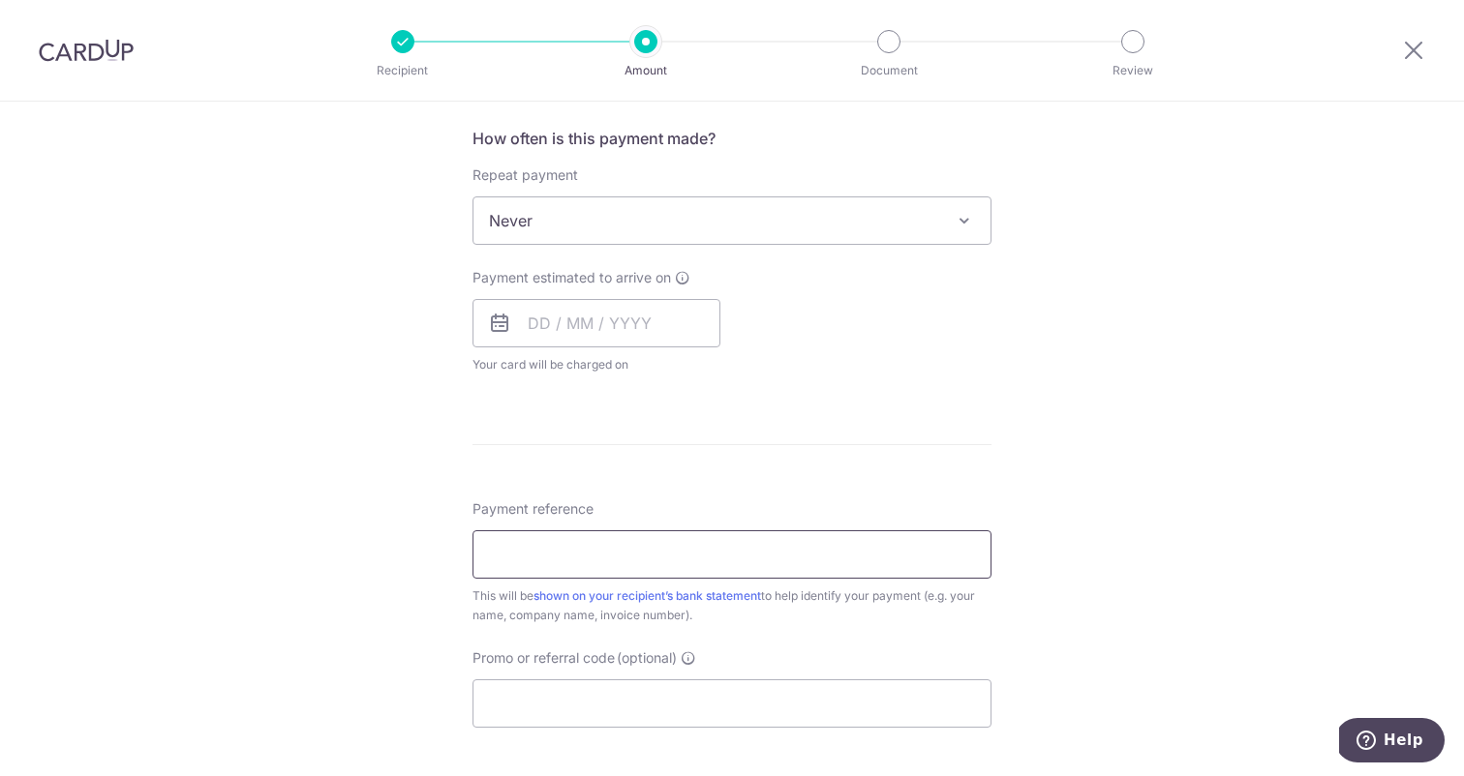
click at [672, 542] on input "Payment reference" at bounding box center [731, 554] width 519 height 48
type input "p"
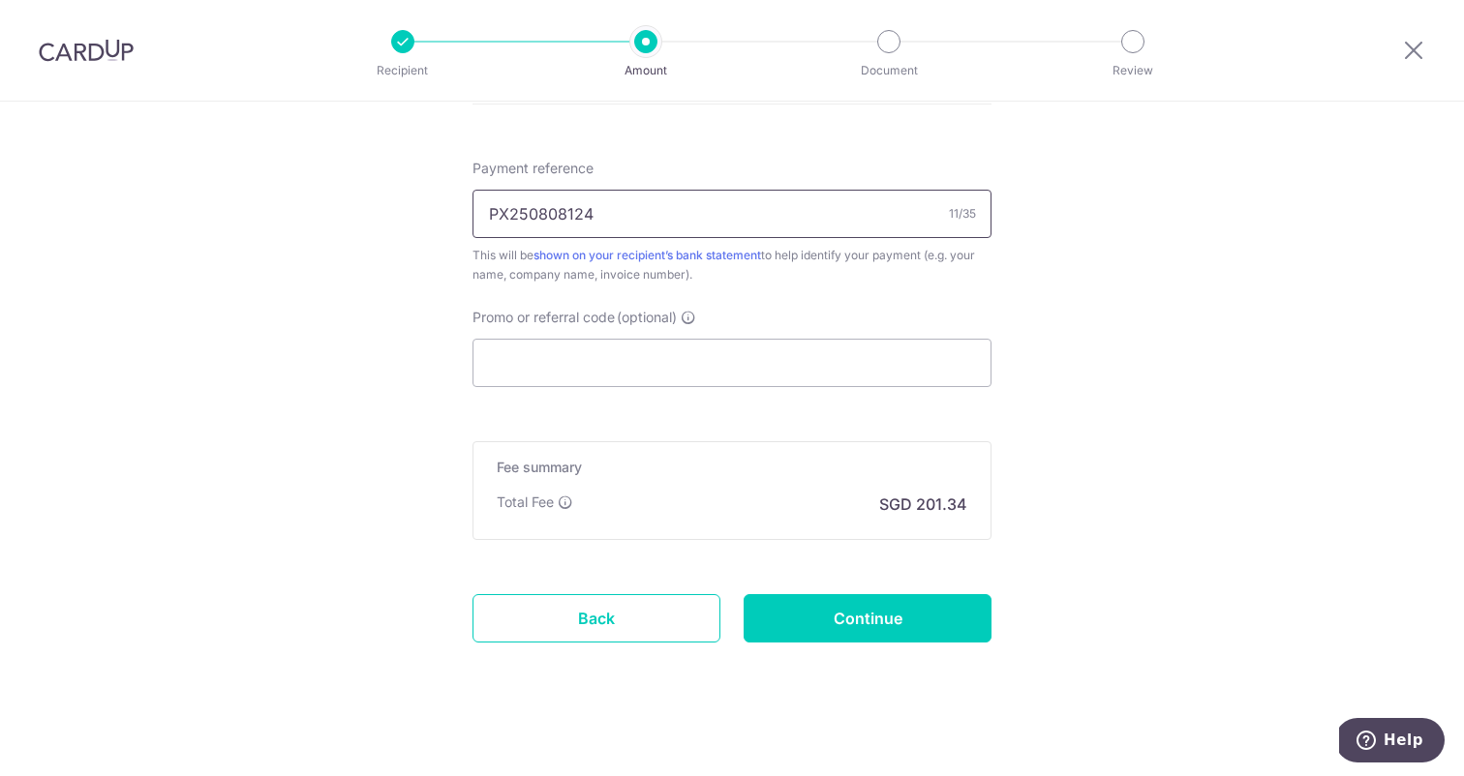
scroll to position [1076, 0]
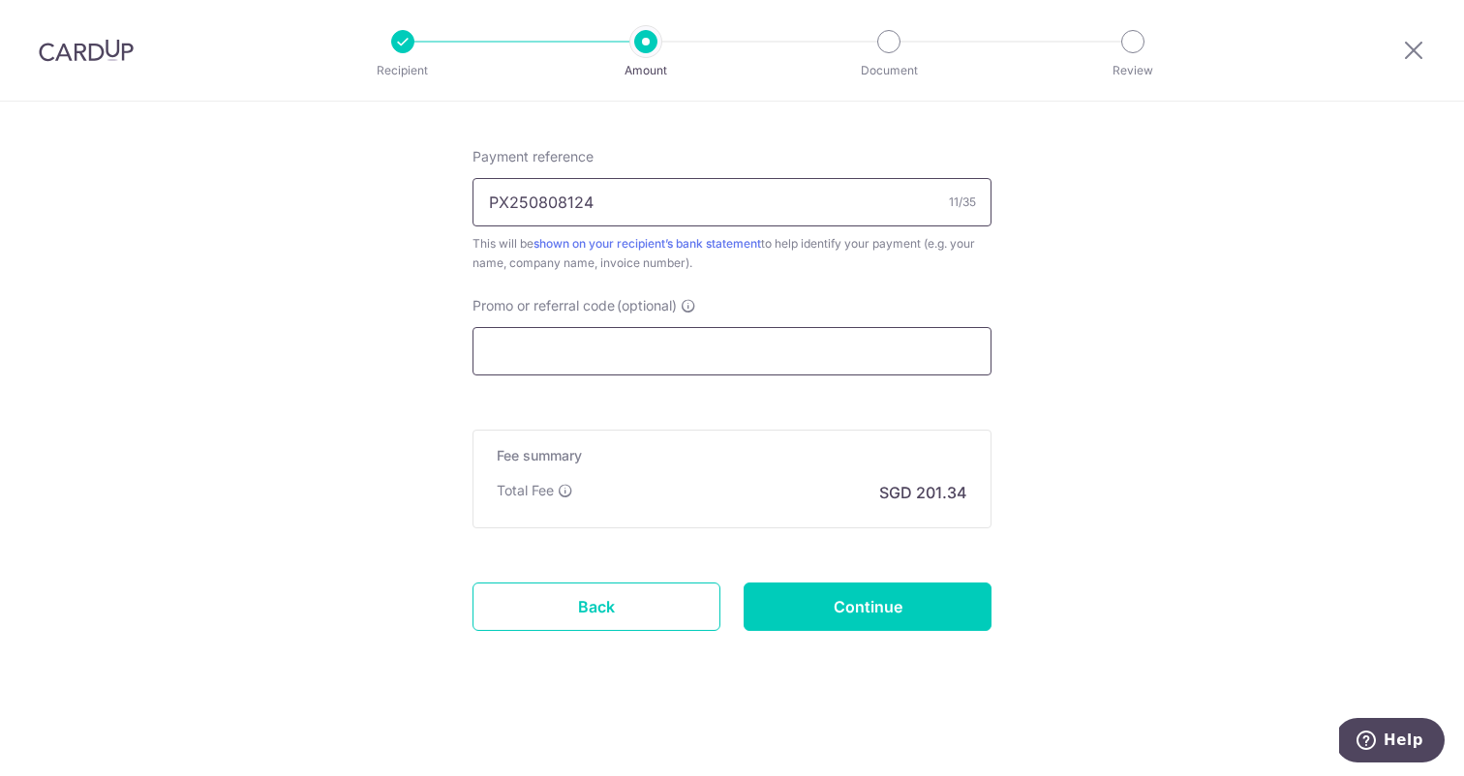
type input "PX250808124"
click at [659, 367] on input "Promo or referral code (optional)" at bounding box center [731, 351] width 519 height 48
click at [859, 618] on input "Continue" at bounding box center [867, 607] width 248 height 48
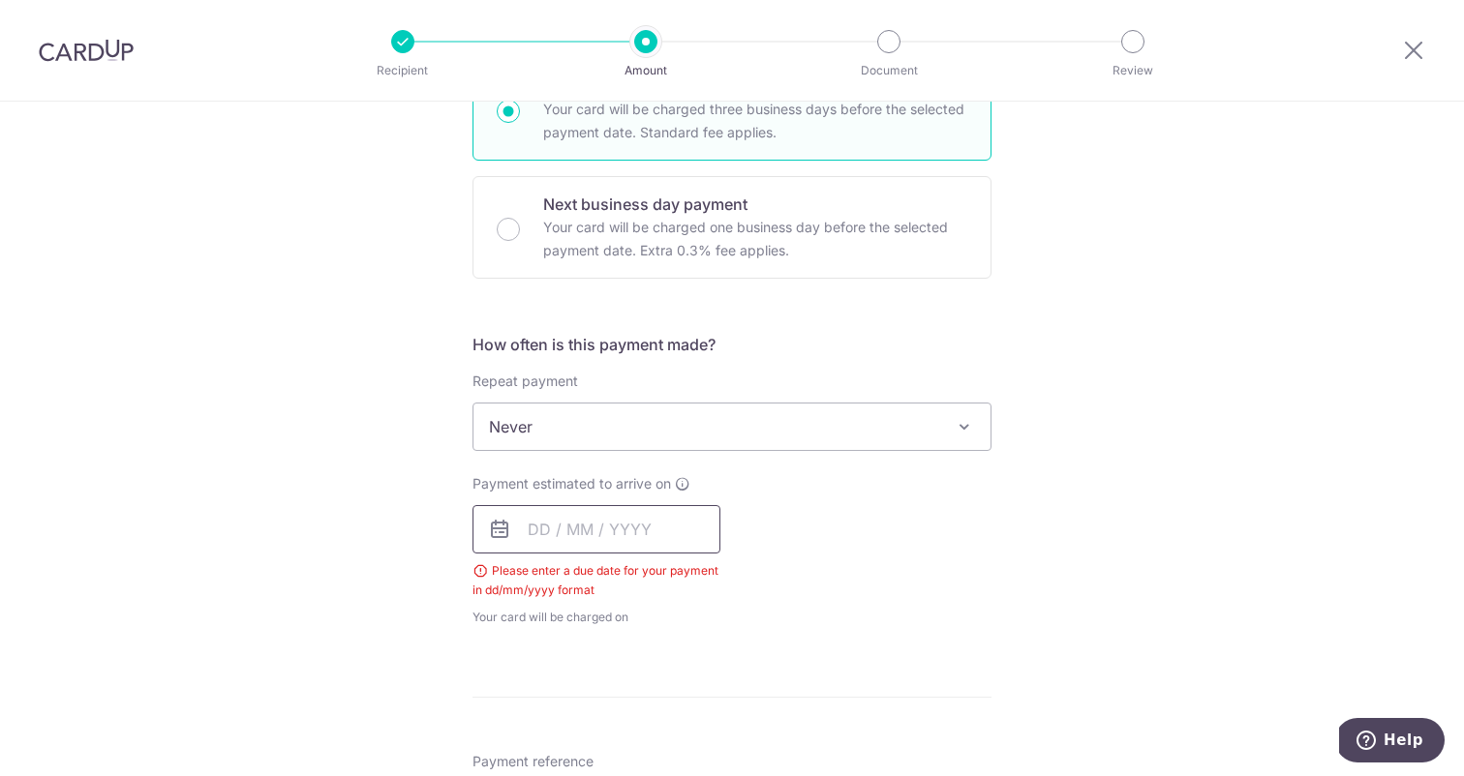
scroll to position [520, 0]
click at [511, 536] on input "text" at bounding box center [596, 527] width 248 height 48
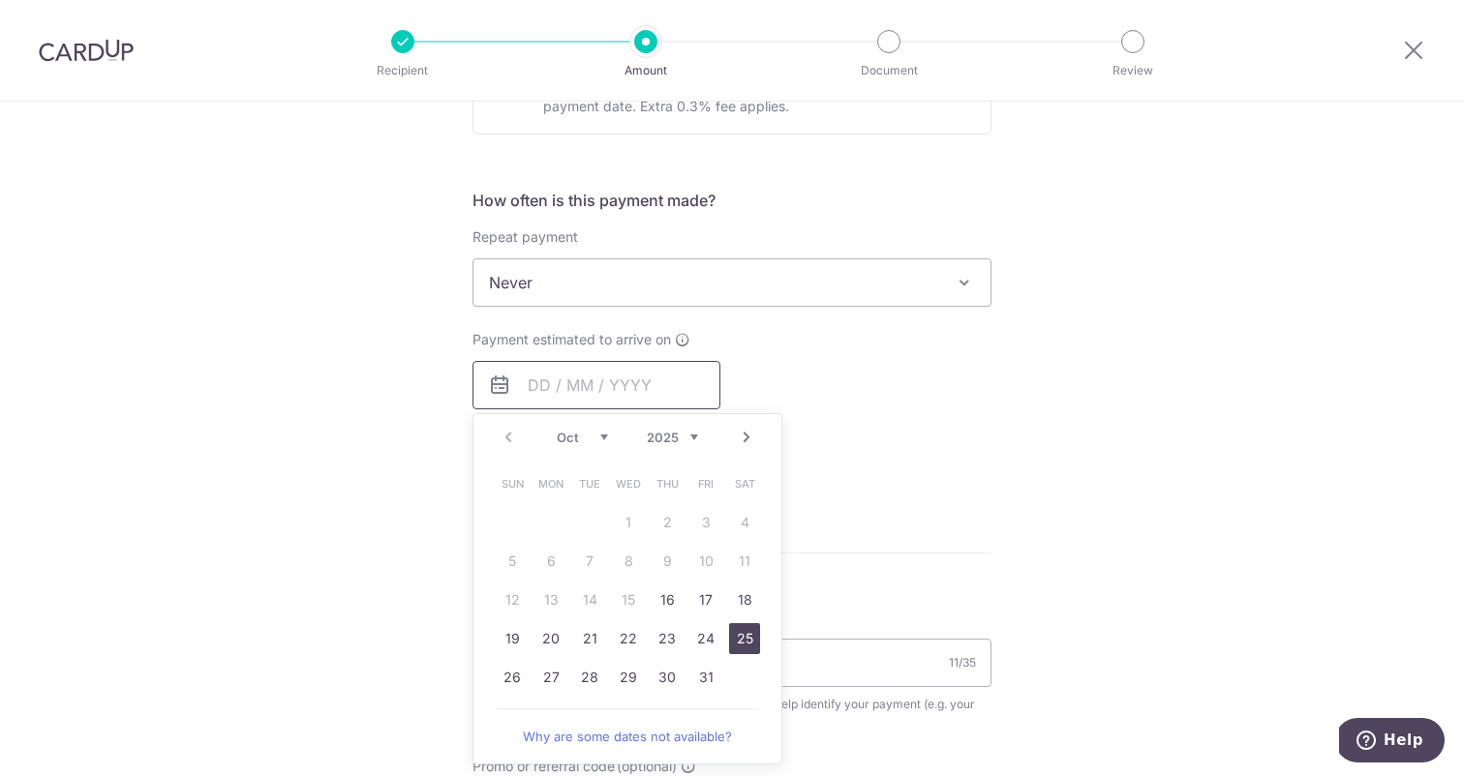
scroll to position [661, 0]
click at [676, 598] on link "16" at bounding box center [666, 601] width 31 height 31
click at [1038, 454] on div "Tell us more about your payment Enter payment amount SGD 7,743.84 7743.84 Selec…" at bounding box center [732, 339] width 1464 height 1798
type input "[DATE]"
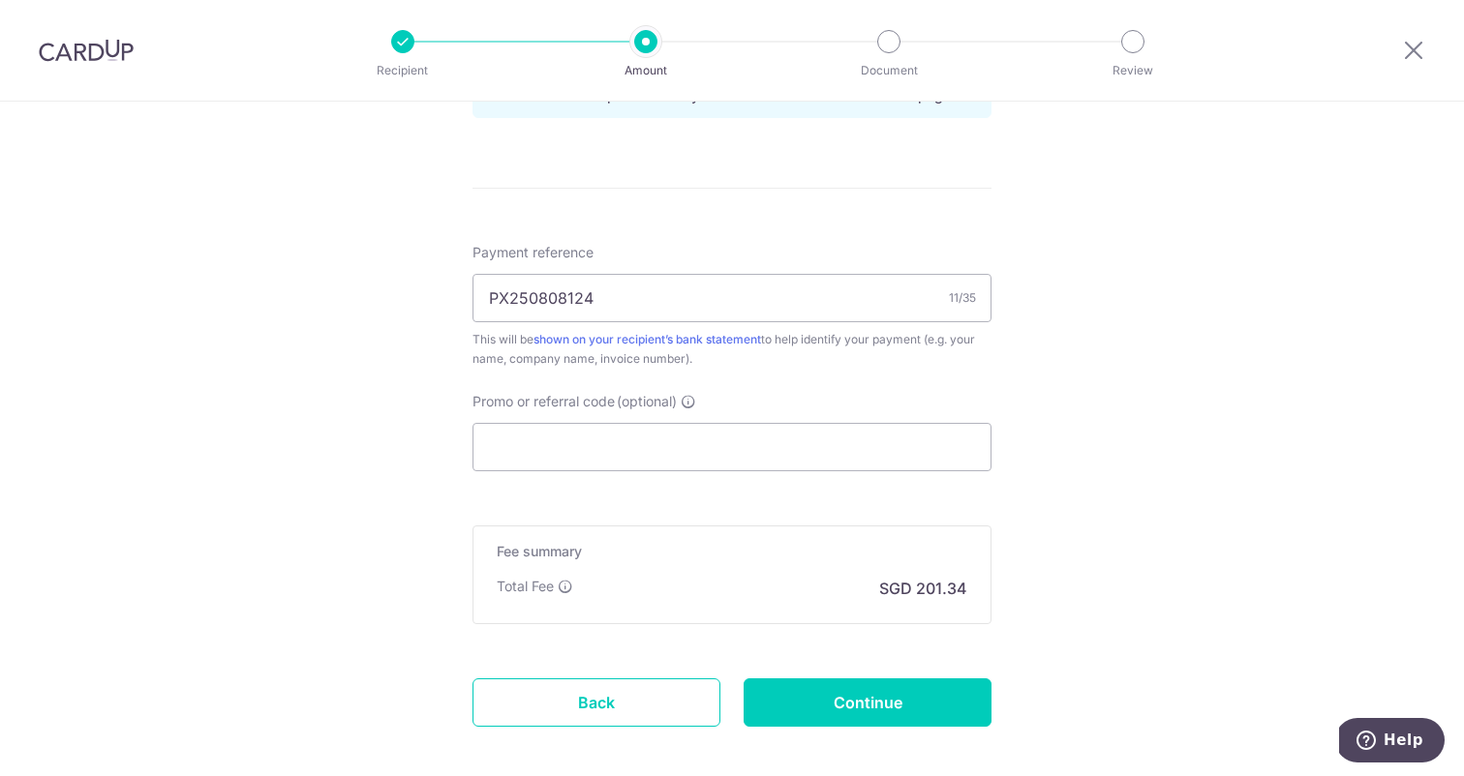
scroll to position [1076, 0]
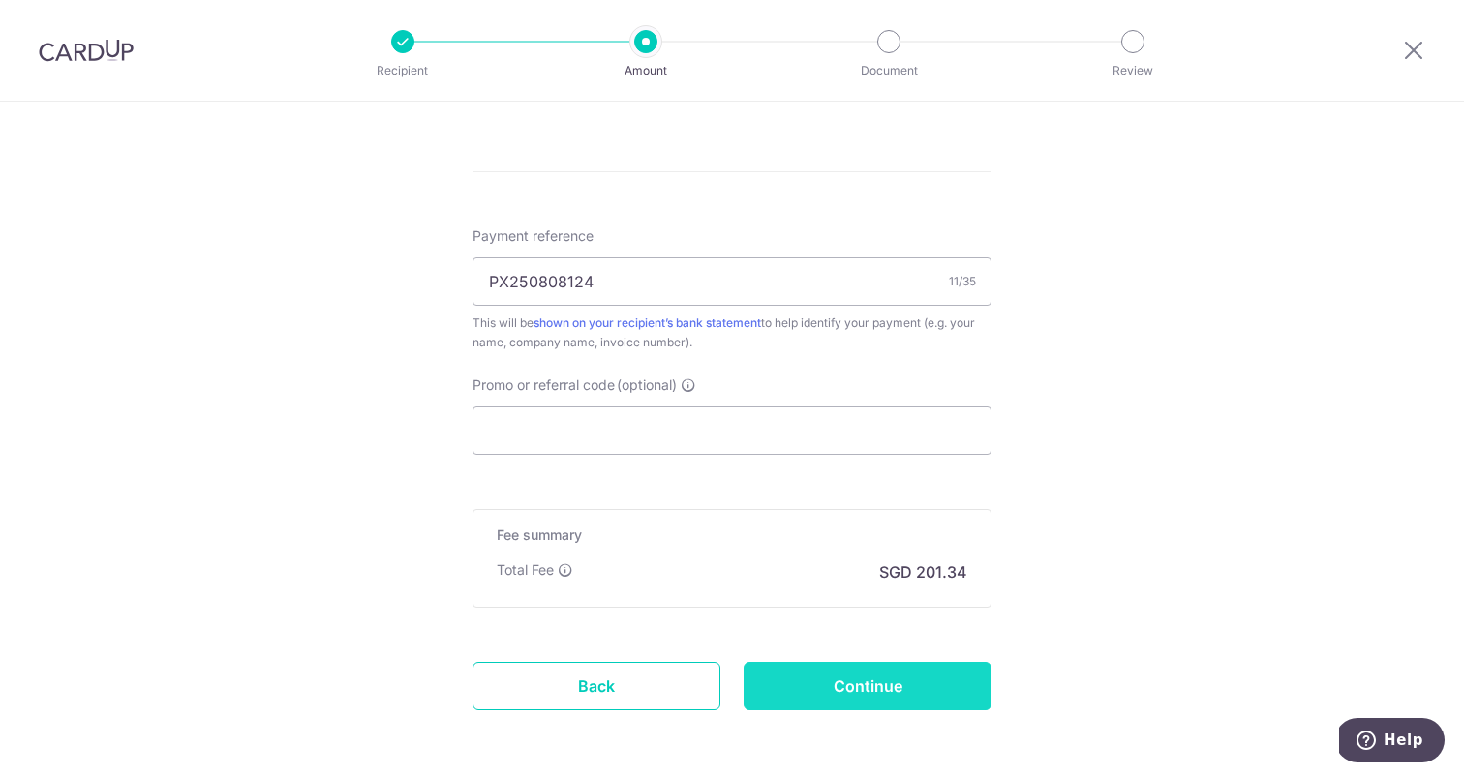
click at [858, 687] on input "Continue" at bounding box center [867, 686] width 248 height 48
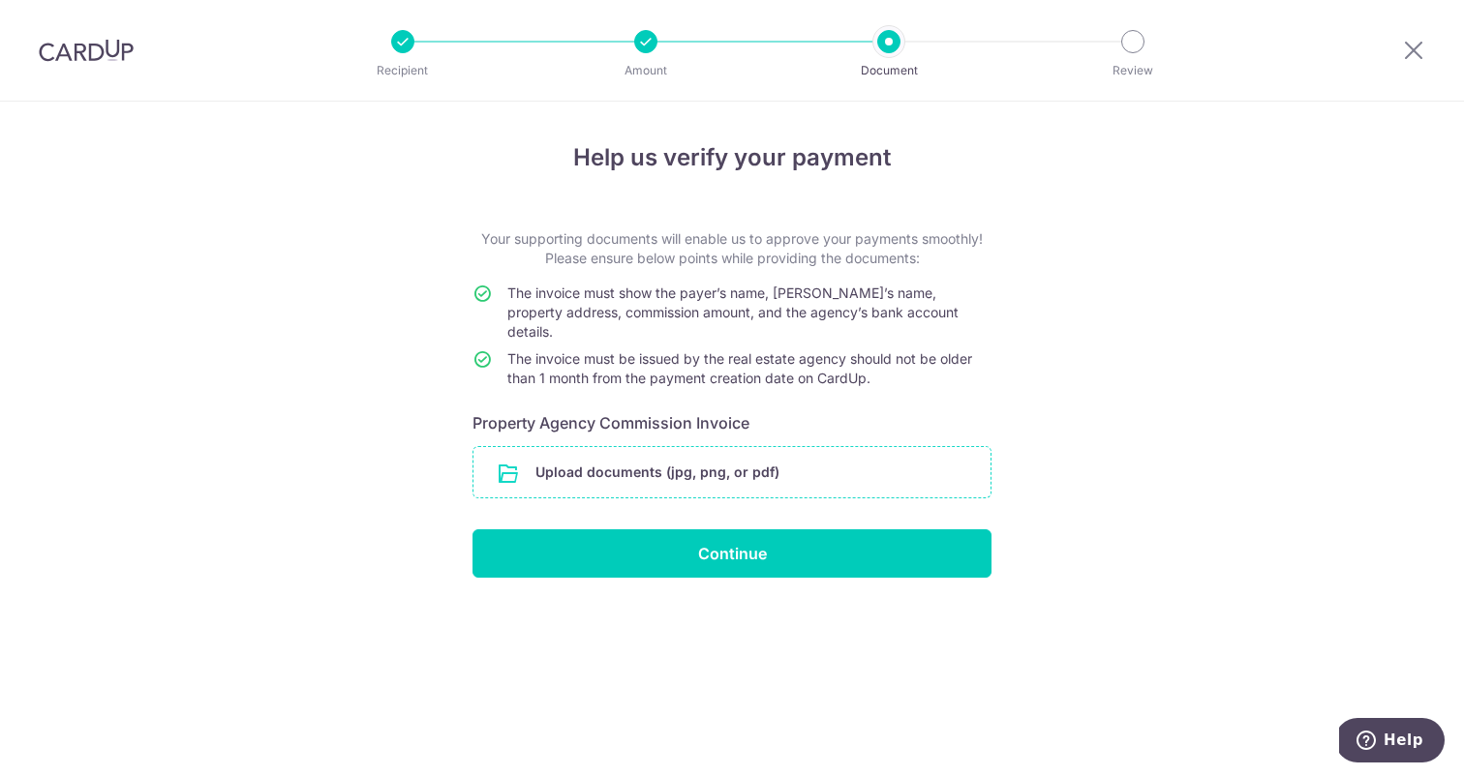
click at [710, 456] on input "file" at bounding box center [731, 472] width 517 height 50
click at [642, 454] on input "file" at bounding box center [731, 472] width 517 height 50
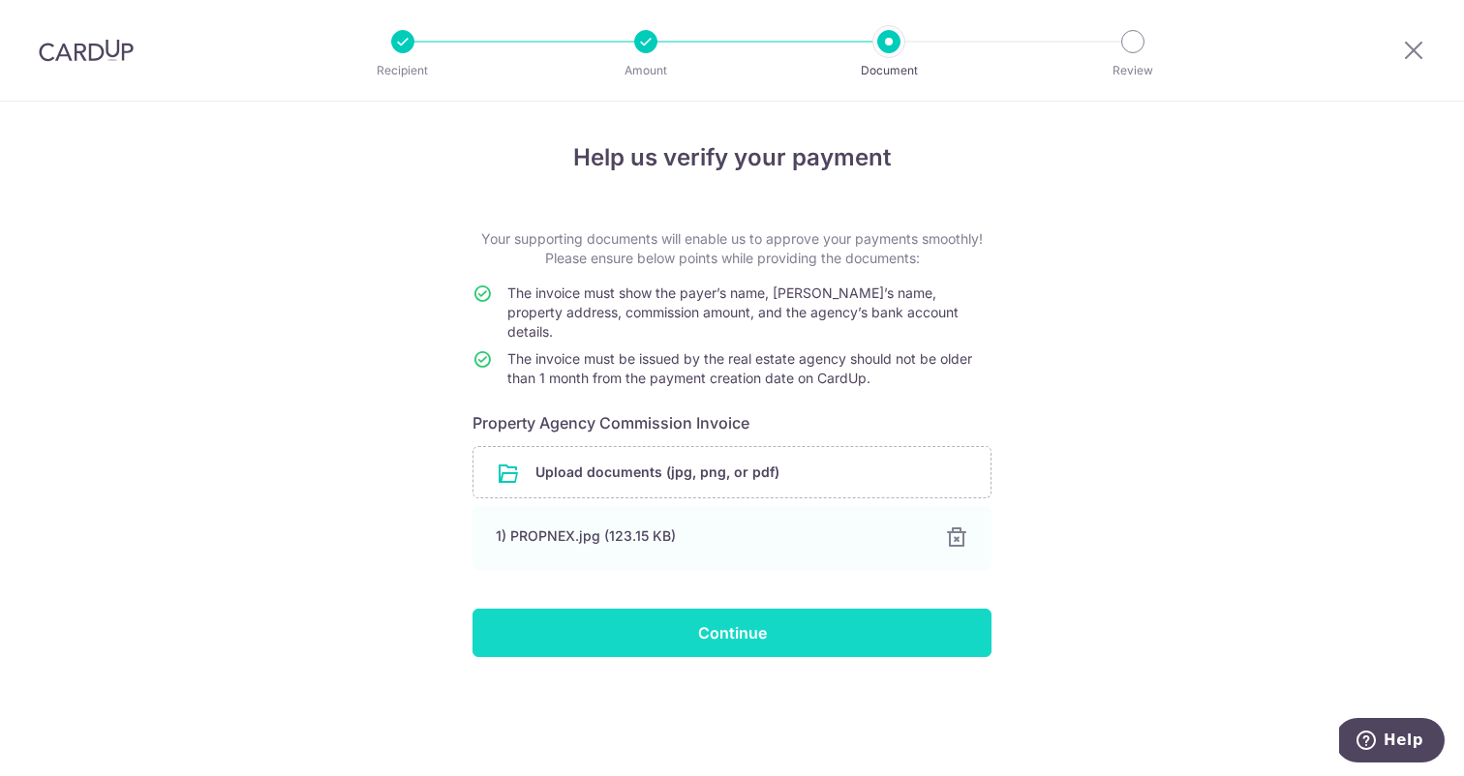
click at [814, 614] on input "Continue" at bounding box center [731, 633] width 519 height 48
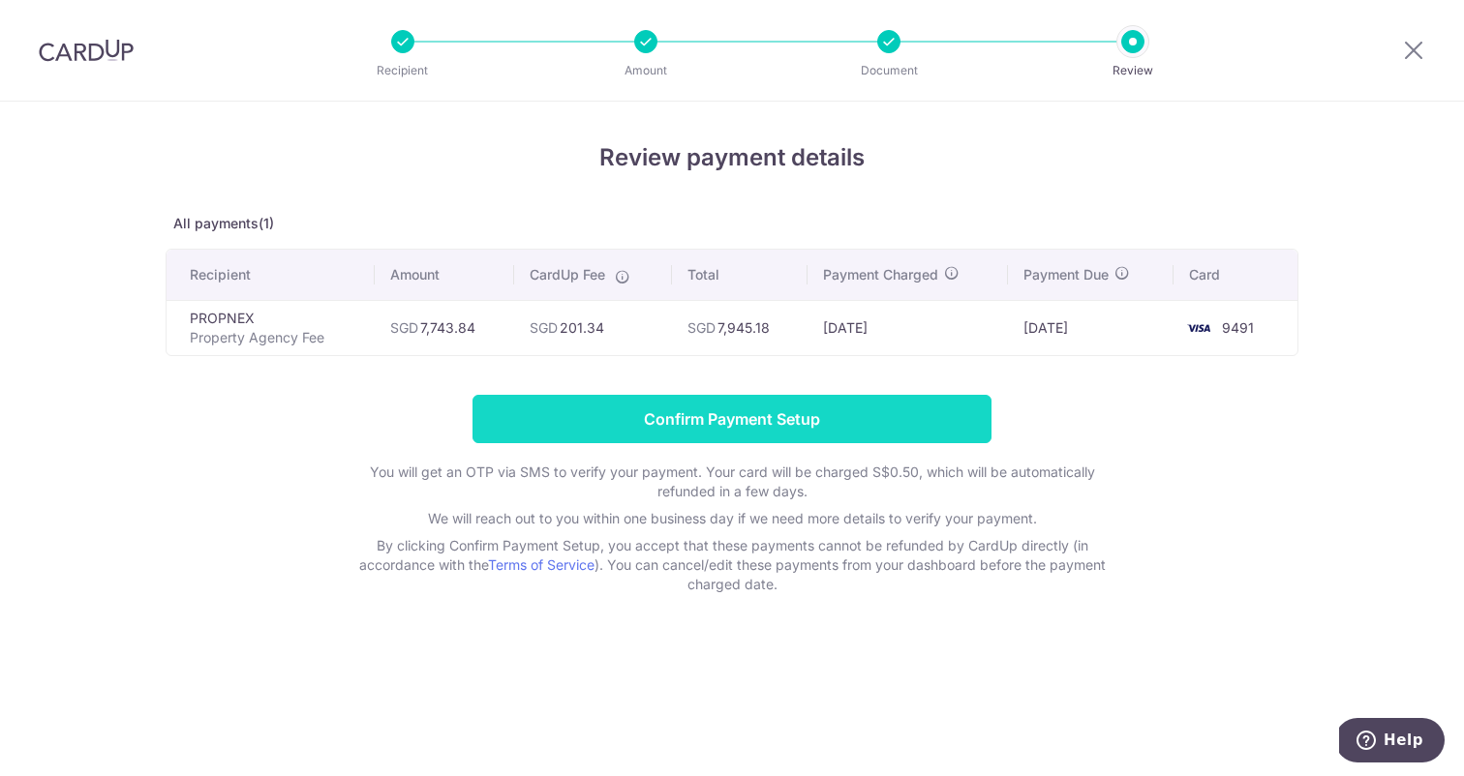
click at [707, 419] on input "Confirm Payment Setup" at bounding box center [731, 419] width 519 height 48
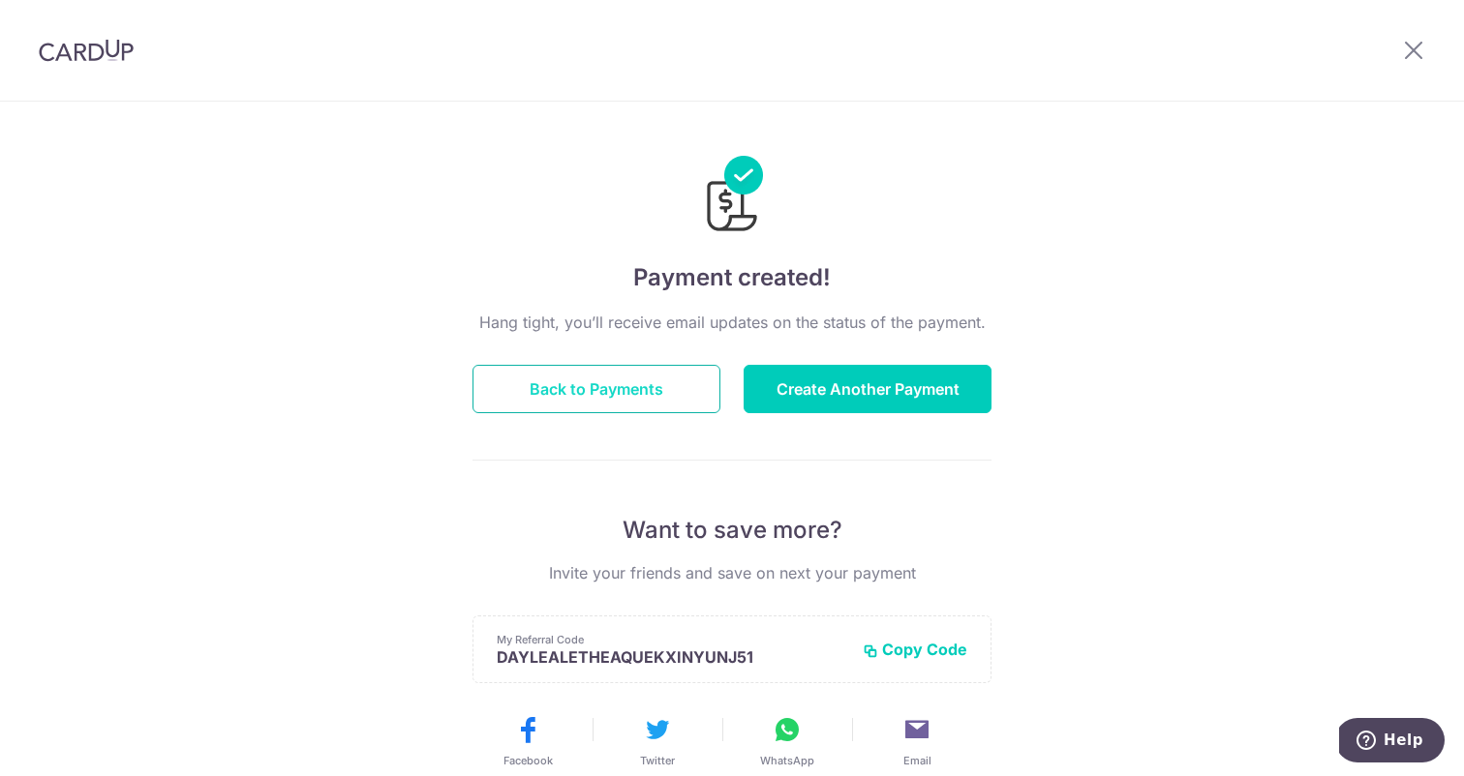
click at [648, 391] on button "Back to Payments" at bounding box center [596, 389] width 248 height 48
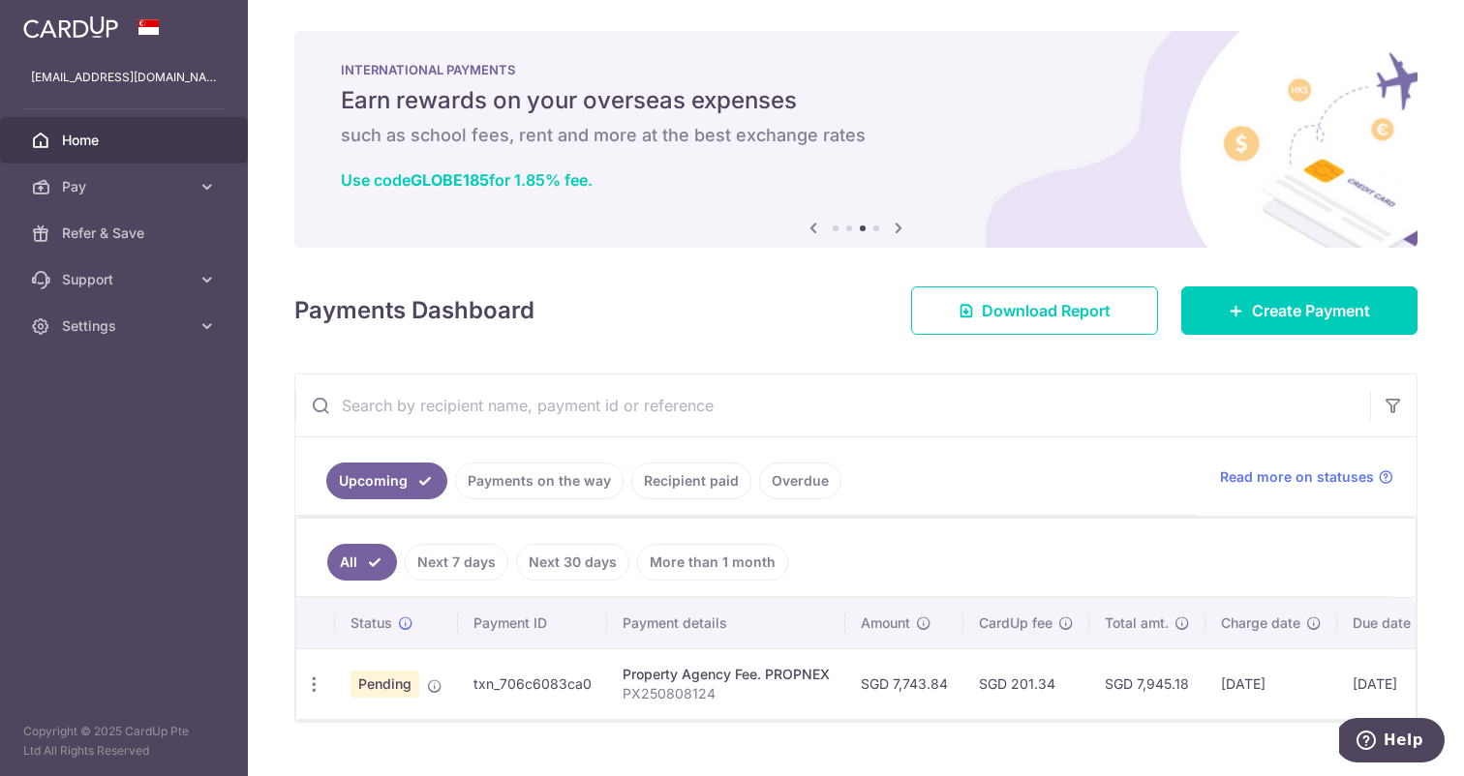
scroll to position [38, 0]
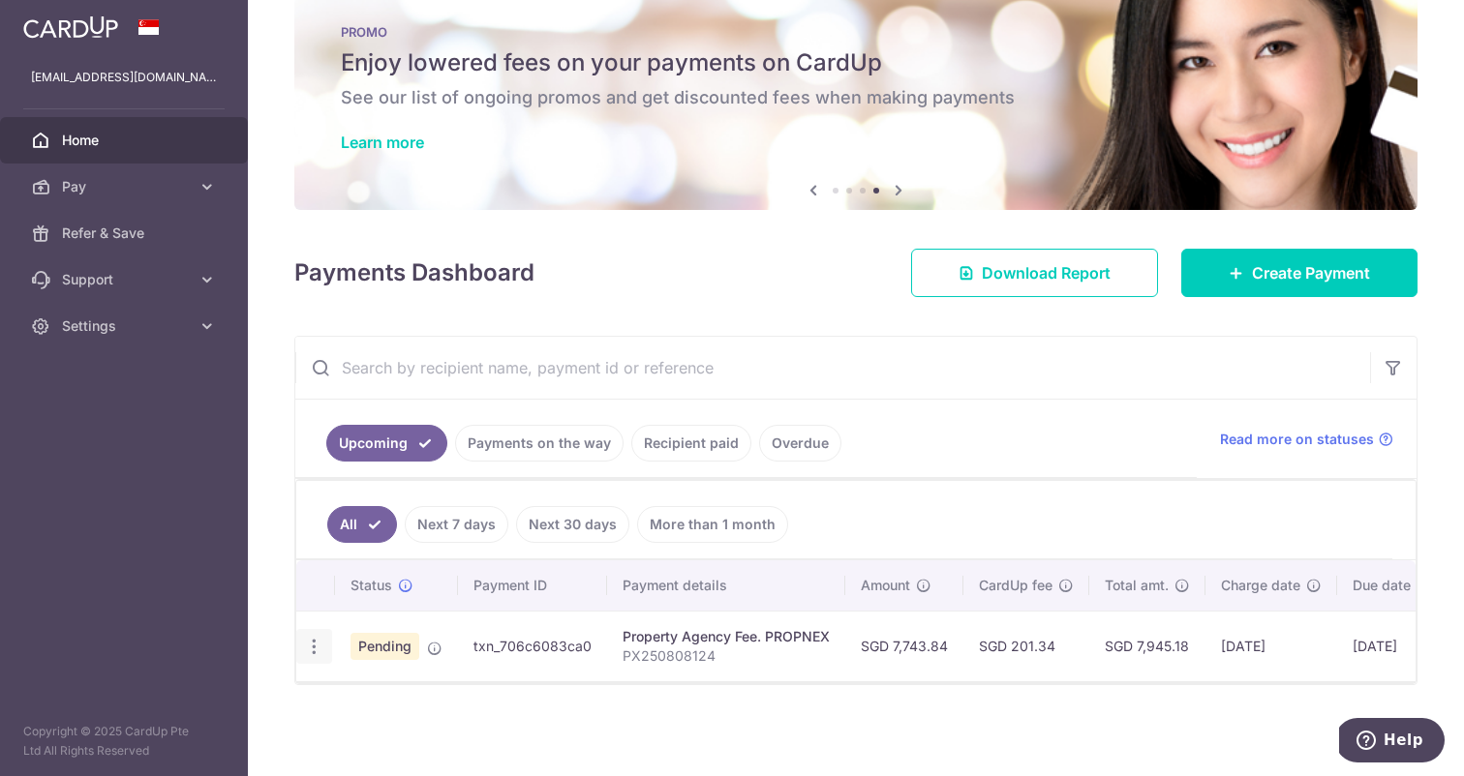
click at [321, 645] on icon "button" at bounding box center [314, 647] width 20 height 20
click at [365, 700] on span "Update payment" at bounding box center [417, 699] width 132 height 23
radio input "true"
type input "7,743.84"
type input "[DATE]"
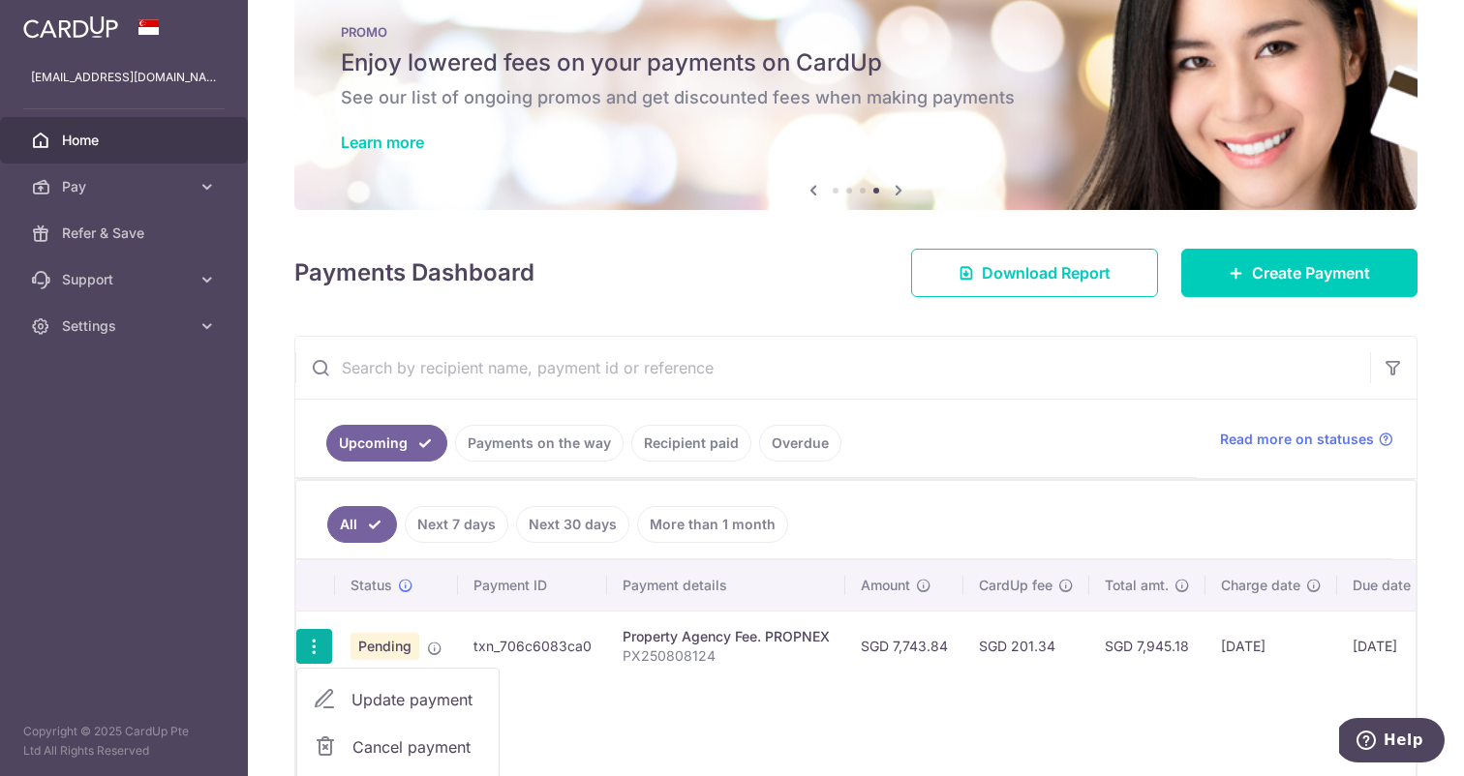
type input "PX250808124"
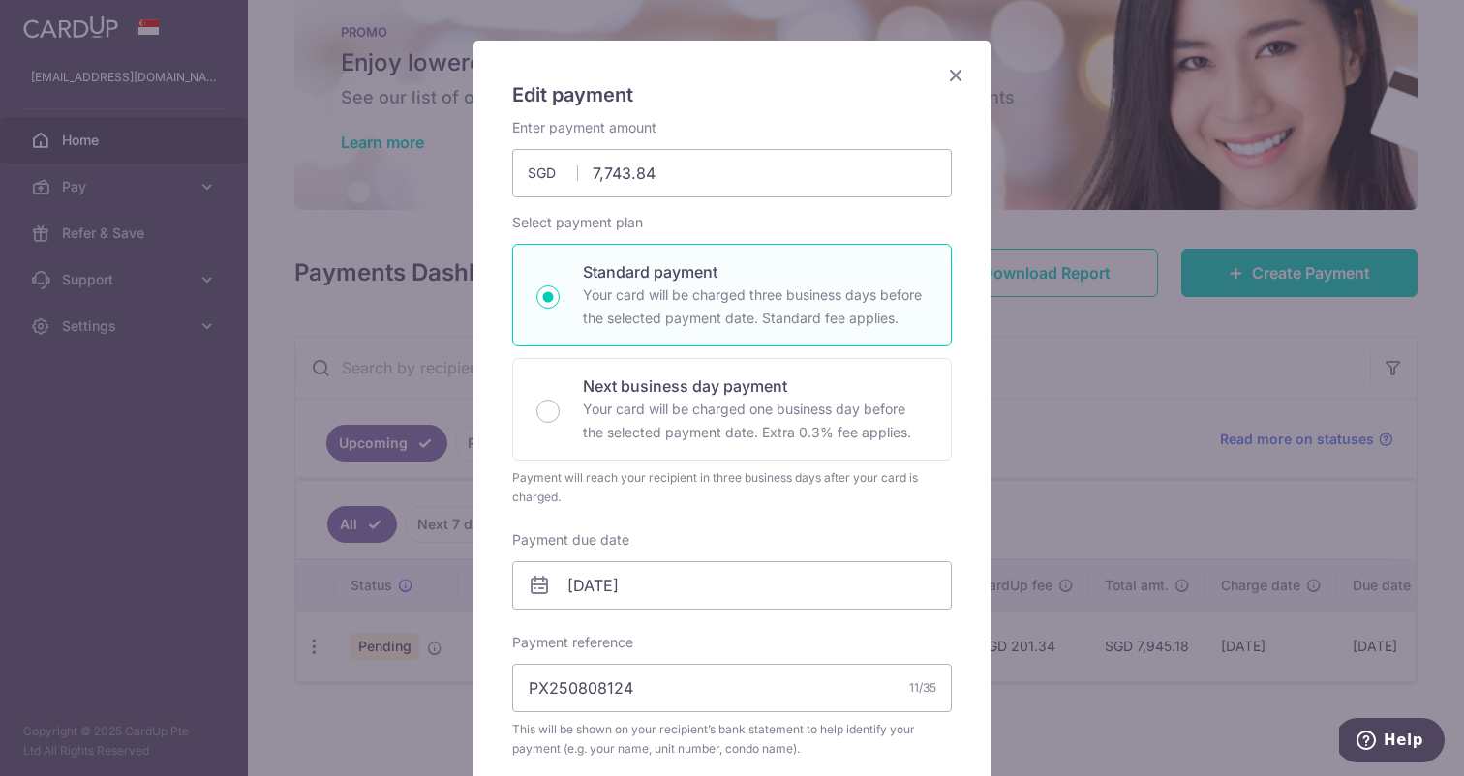
scroll to position [108, 0]
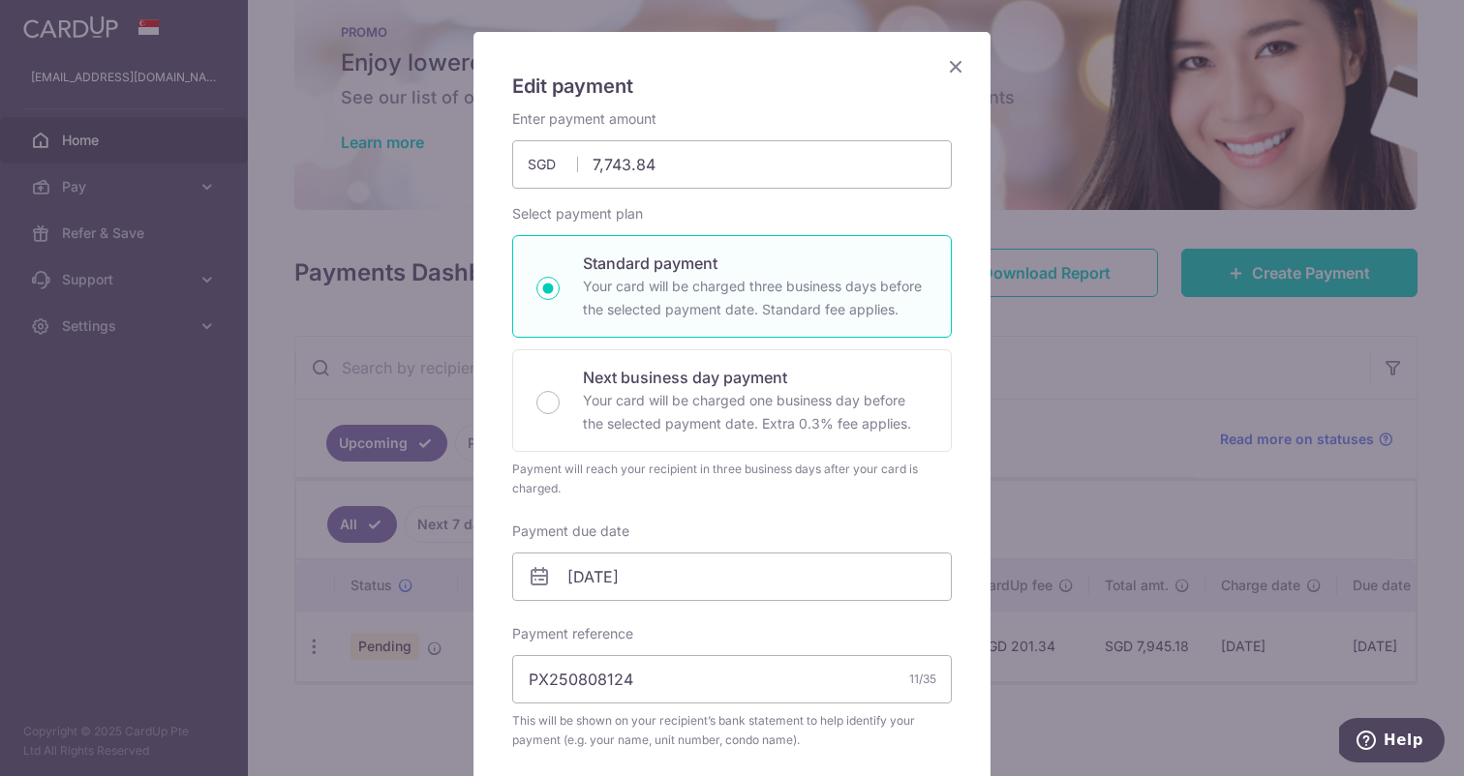
click at [543, 581] on icon at bounding box center [539, 576] width 23 height 23
click at [614, 577] on input "[DATE]" at bounding box center [731, 577] width 439 height 48
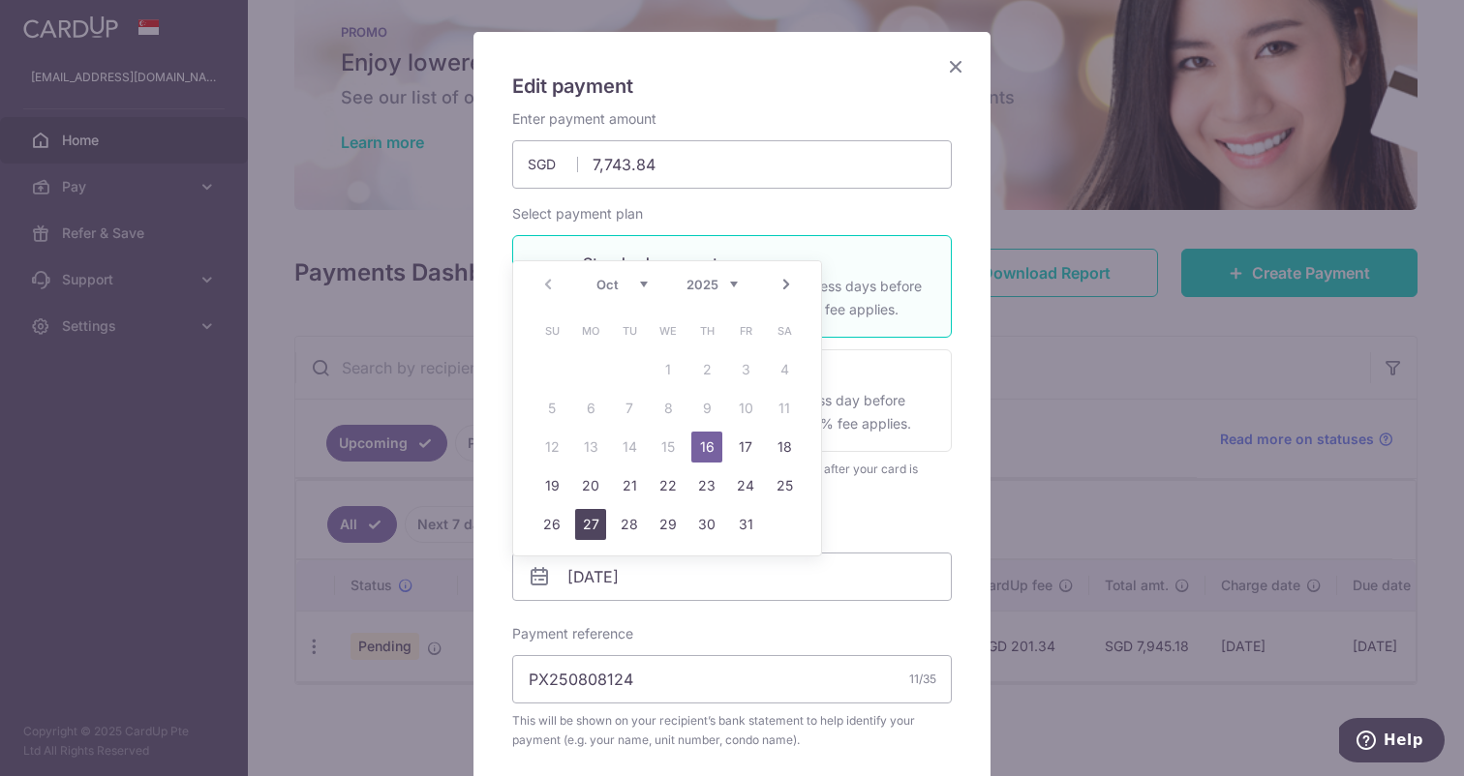
click at [594, 520] on link "27" at bounding box center [590, 524] width 31 height 31
type input "[DATE]"
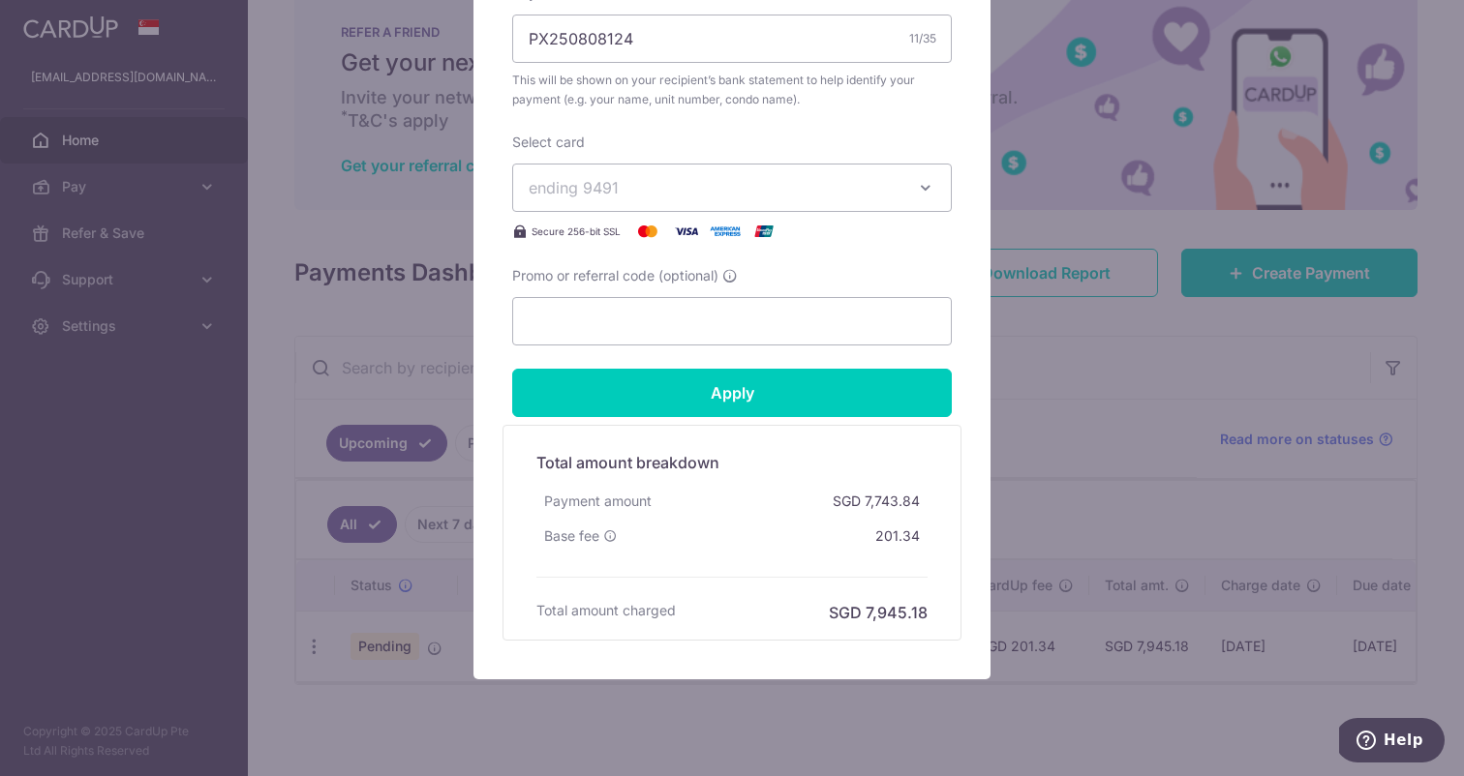
scroll to position [820, 0]
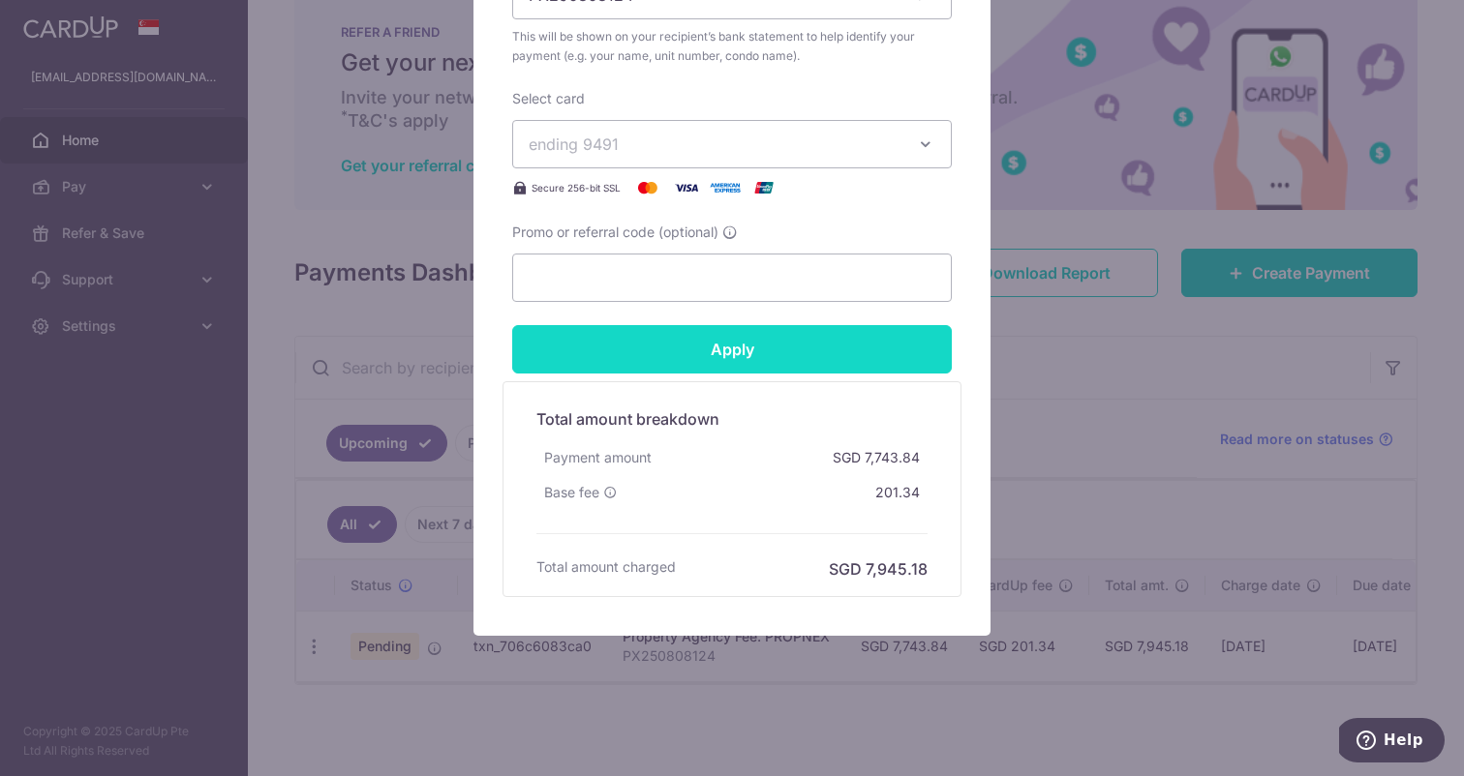
click at [731, 366] on input "Apply" at bounding box center [731, 349] width 439 height 48
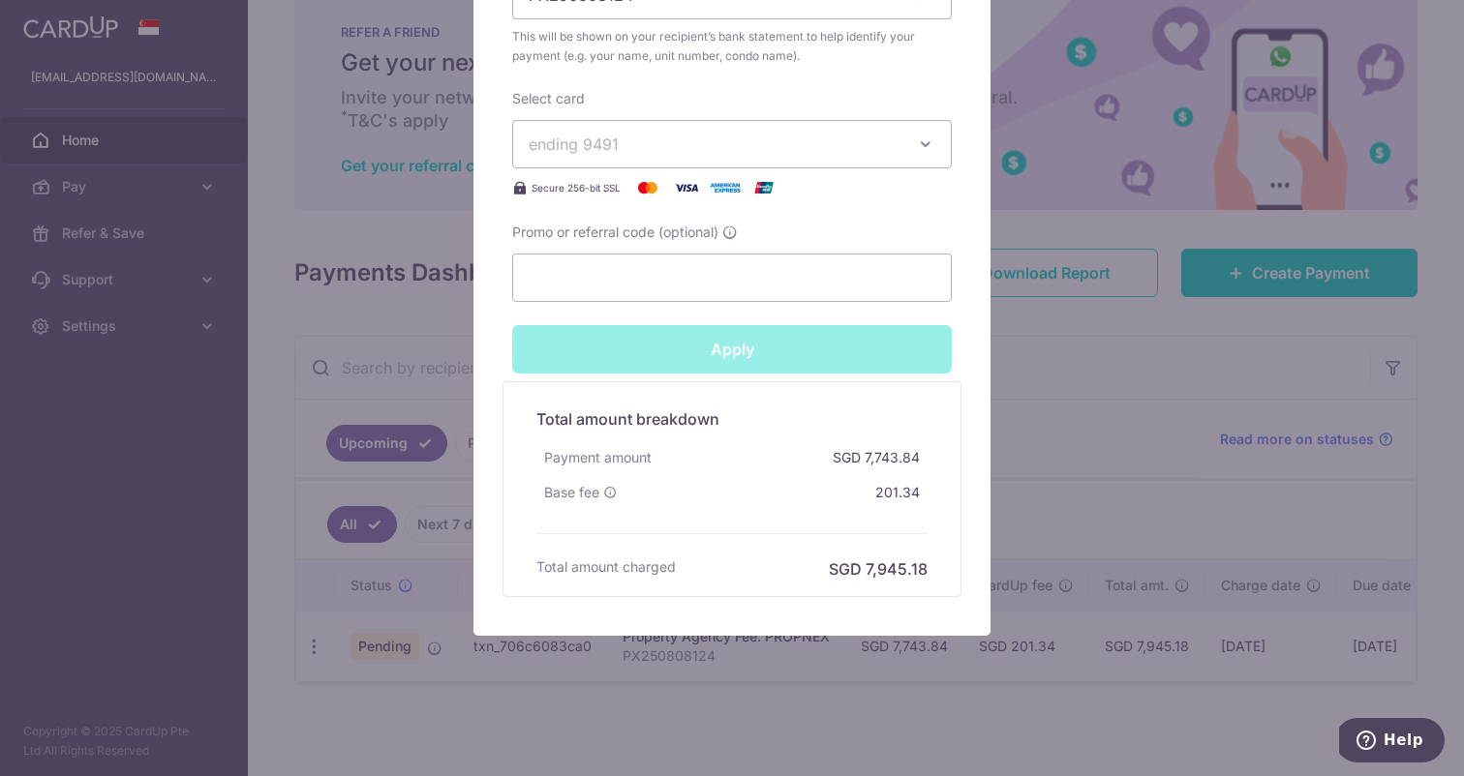
type input "Successfully Applied"
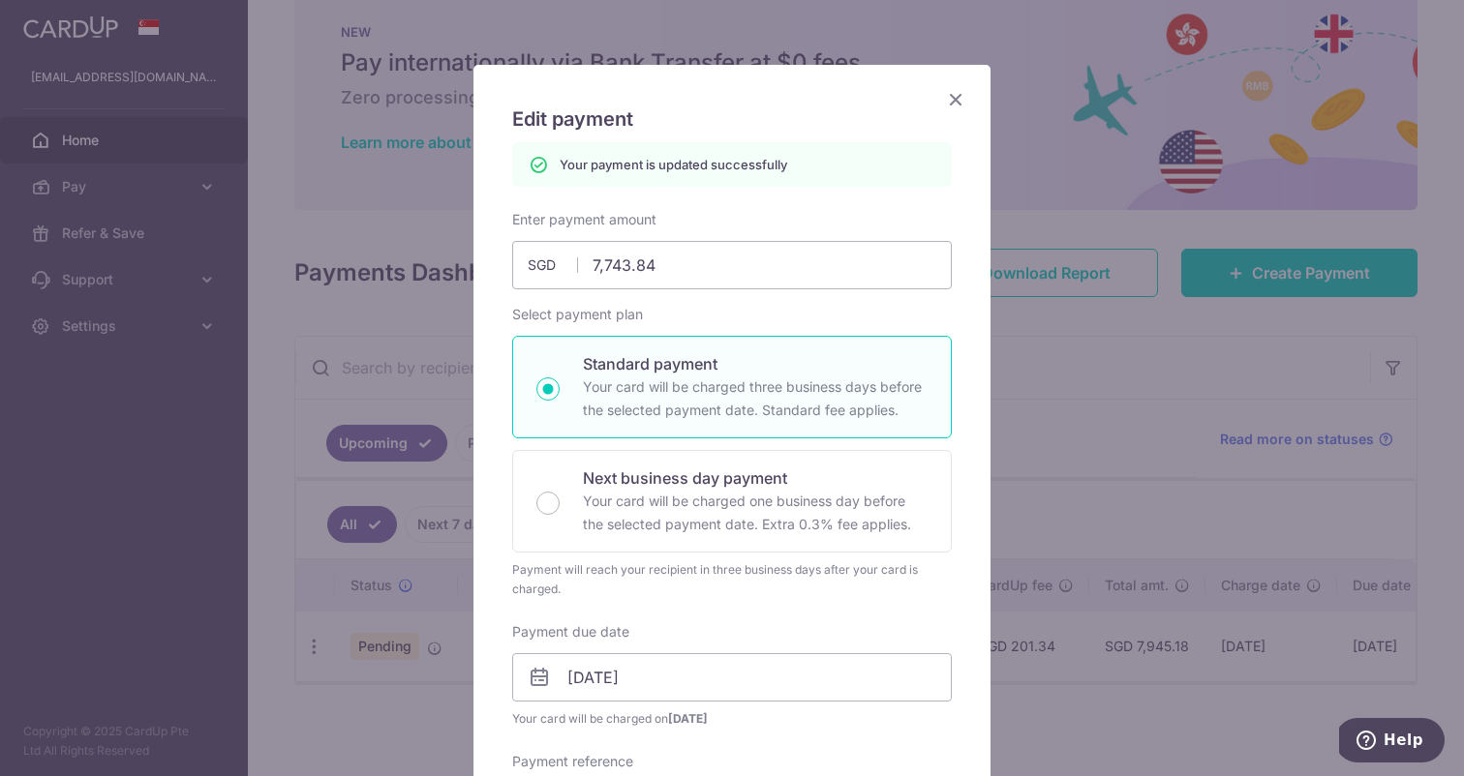
scroll to position [0, 0]
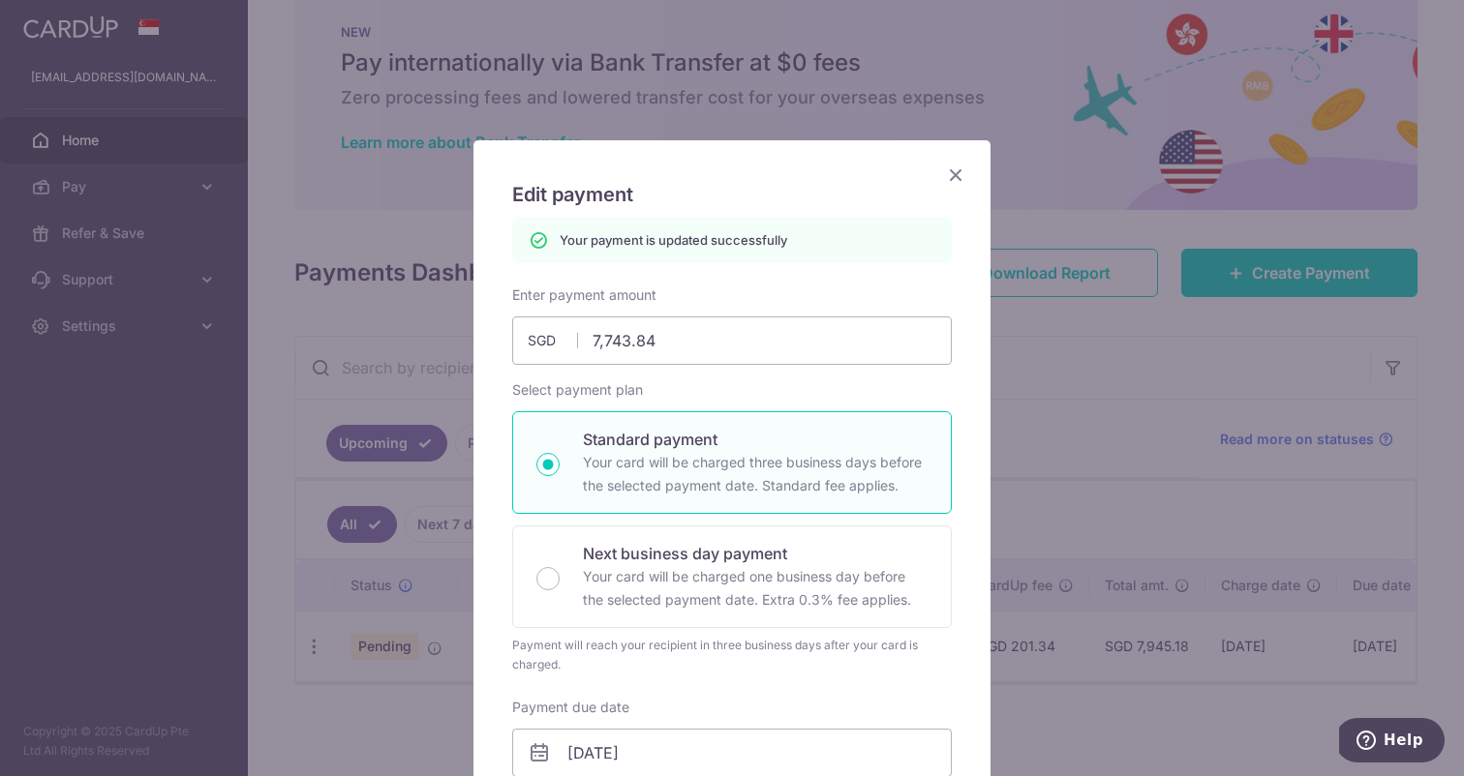
click at [962, 173] on icon "Close" at bounding box center [955, 175] width 23 height 24
